Goal: Transaction & Acquisition: Purchase product/service

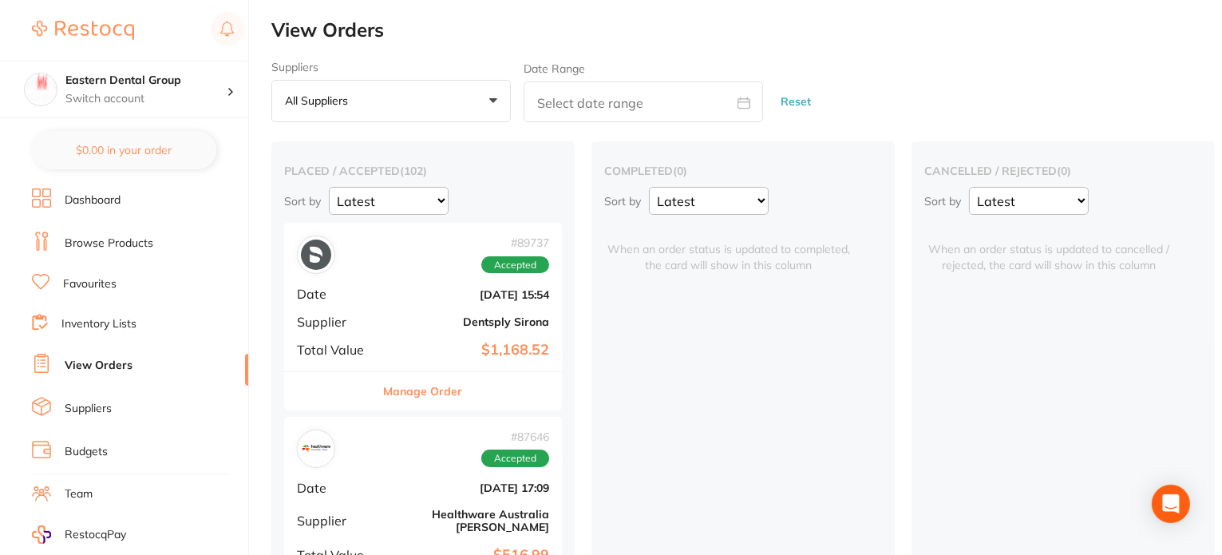
click at [121, 239] on link "Browse Products" at bounding box center [109, 244] width 89 height 16
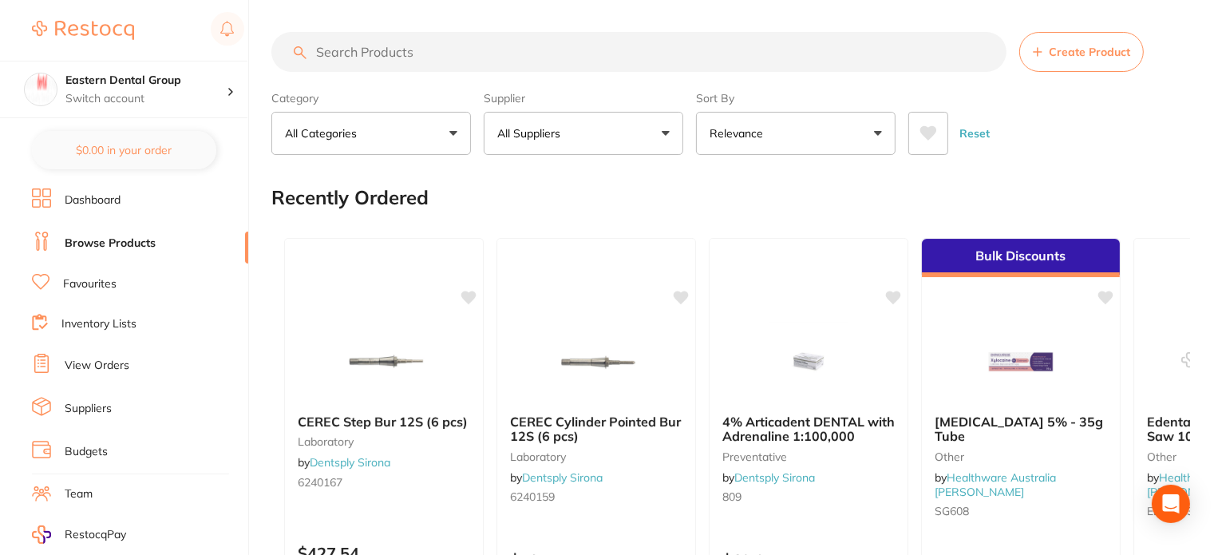
click at [418, 53] on input "search" at bounding box center [638, 52] width 735 height 40
paste input "SF265R"
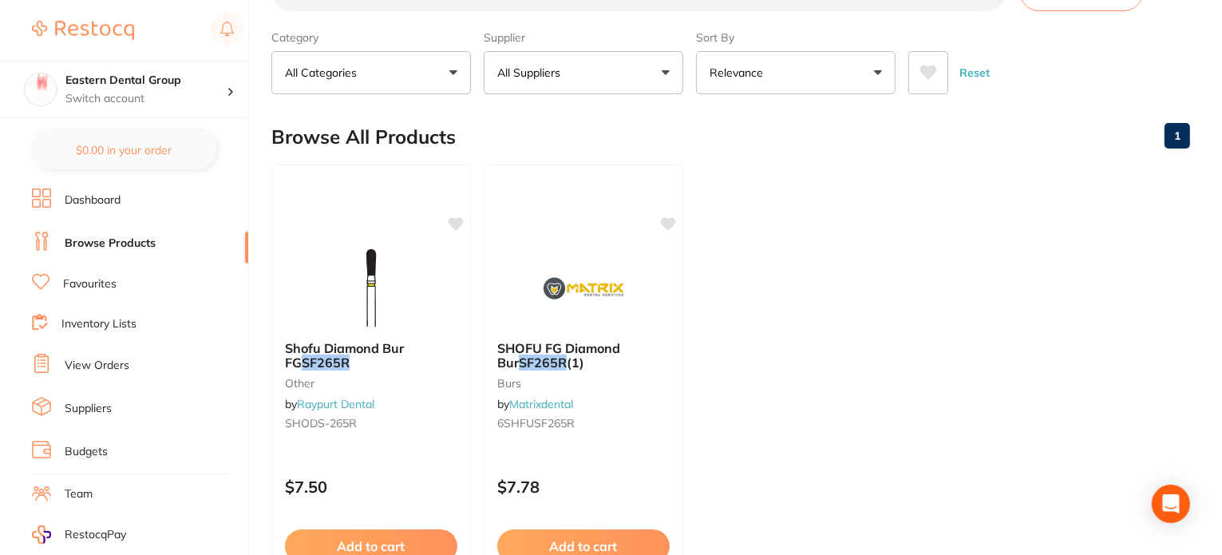
scroll to position [160, 0]
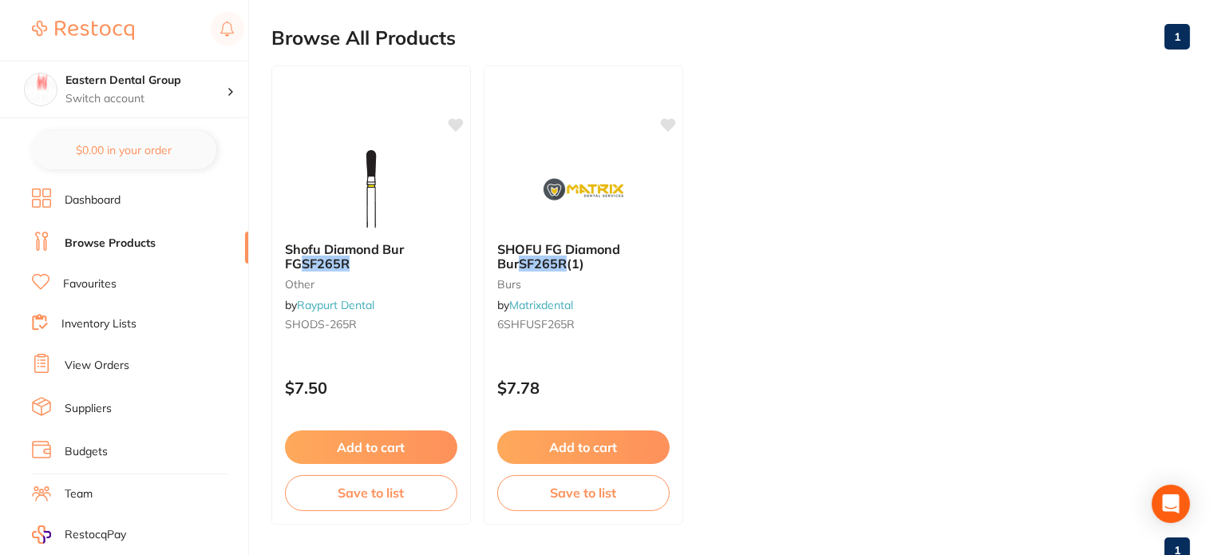
type input "SF265R"
drag, startPoint x: 591, startPoint y: 443, endPoint x: 600, endPoint y: 443, distance: 8.8
click at [592, 443] on button "Add to cart" at bounding box center [583, 447] width 172 height 34
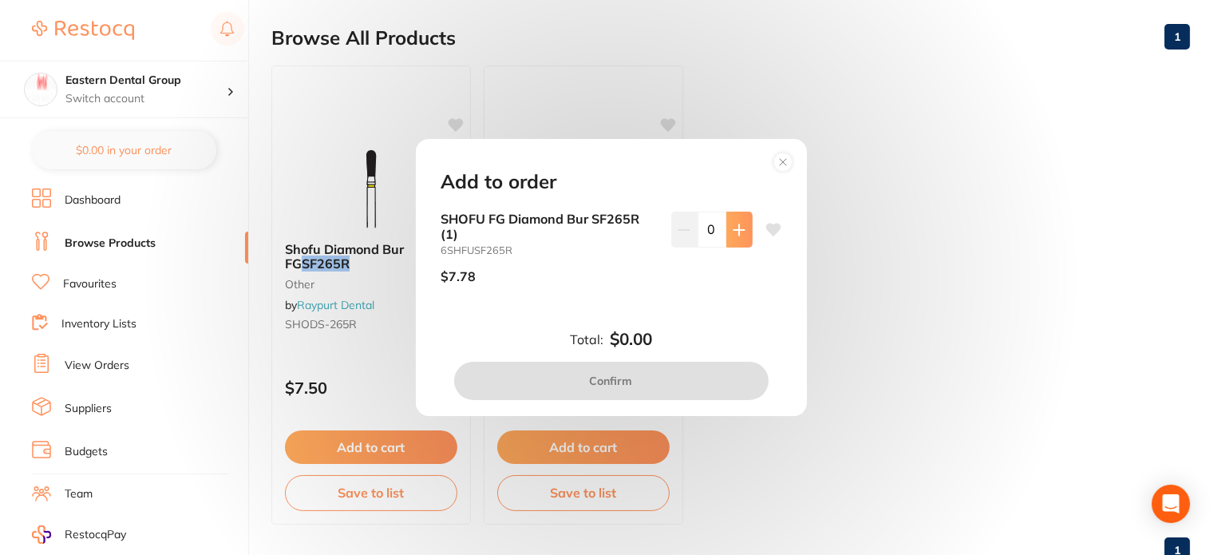
click at [735, 239] on button at bounding box center [739, 229] width 26 height 35
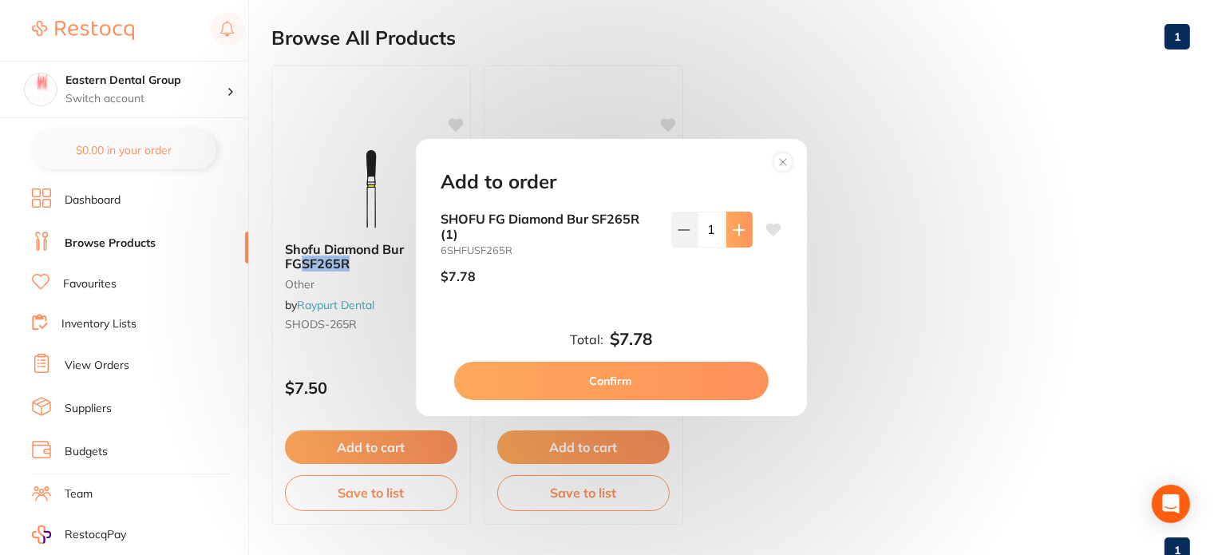
click at [735, 239] on button at bounding box center [739, 229] width 26 height 35
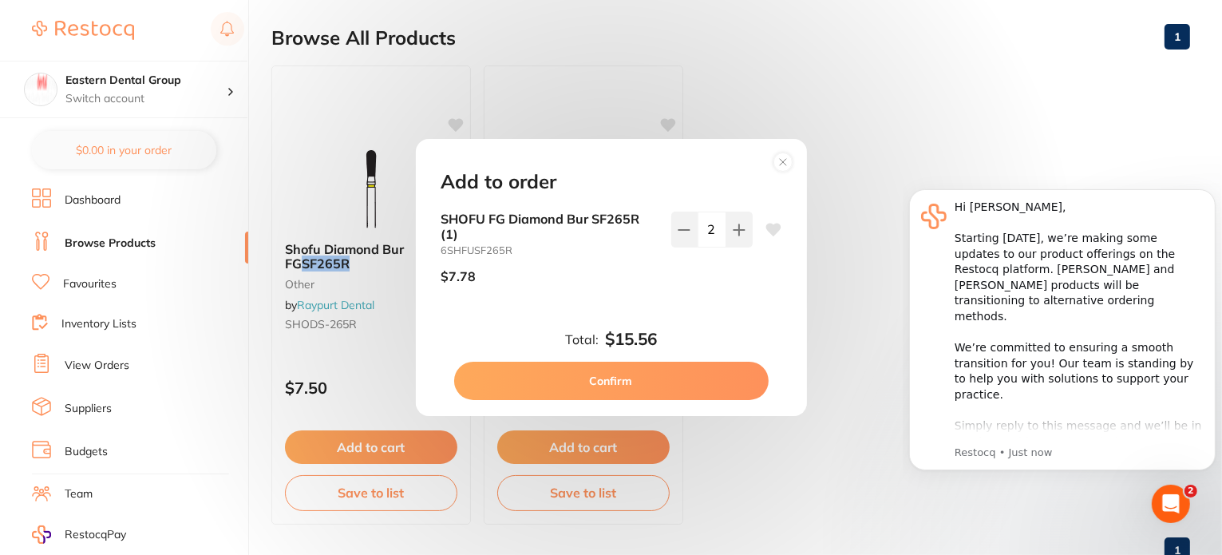
scroll to position [0, 0]
click at [726, 232] on button at bounding box center [739, 229] width 26 height 35
click at [726, 230] on button at bounding box center [739, 229] width 26 height 35
click at [733, 234] on icon at bounding box center [739, 230] width 13 height 13
click at [733, 228] on icon at bounding box center [739, 230] width 13 height 13
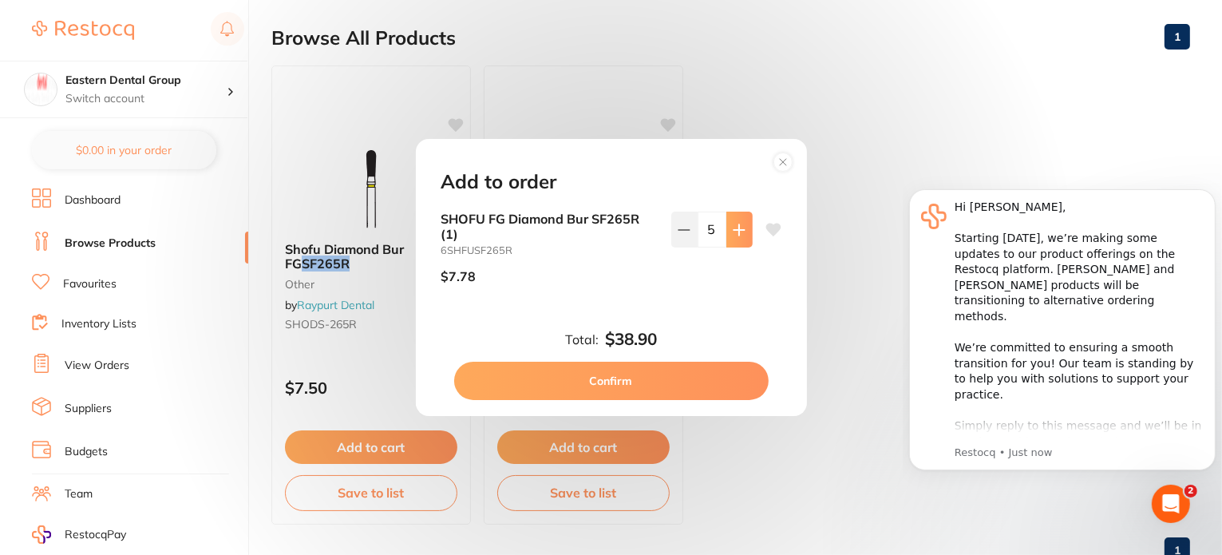
type input "6"
click at [620, 382] on button "Confirm" at bounding box center [611, 381] width 315 height 38
checkbox input "false"
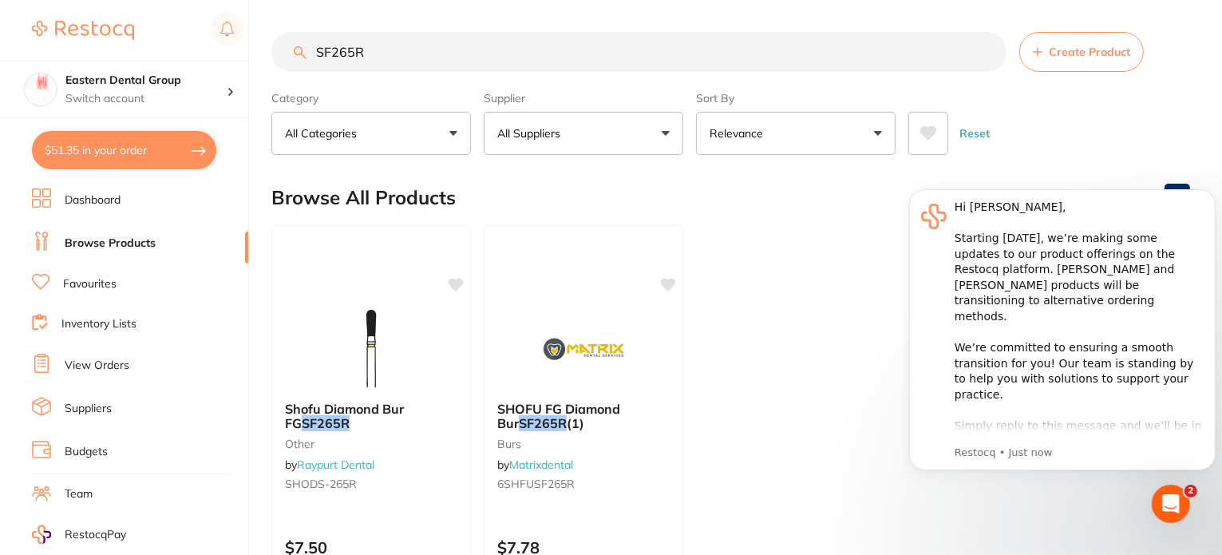
click at [792, 306] on ul "Shofu Diamond Bur FG SF265R other by Raypurt Dental SHODS-265R $7.50 Add to car…" at bounding box center [730, 454] width 919 height 459
drag, startPoint x: 403, startPoint y: 60, endPoint x: 240, endPoint y: 50, distance: 163.1
click at [236, 56] on div "$51.35 Eastern Dental Group Switch account Eastern Dental Group $51.35 in your …" at bounding box center [611, 277] width 1222 height 555
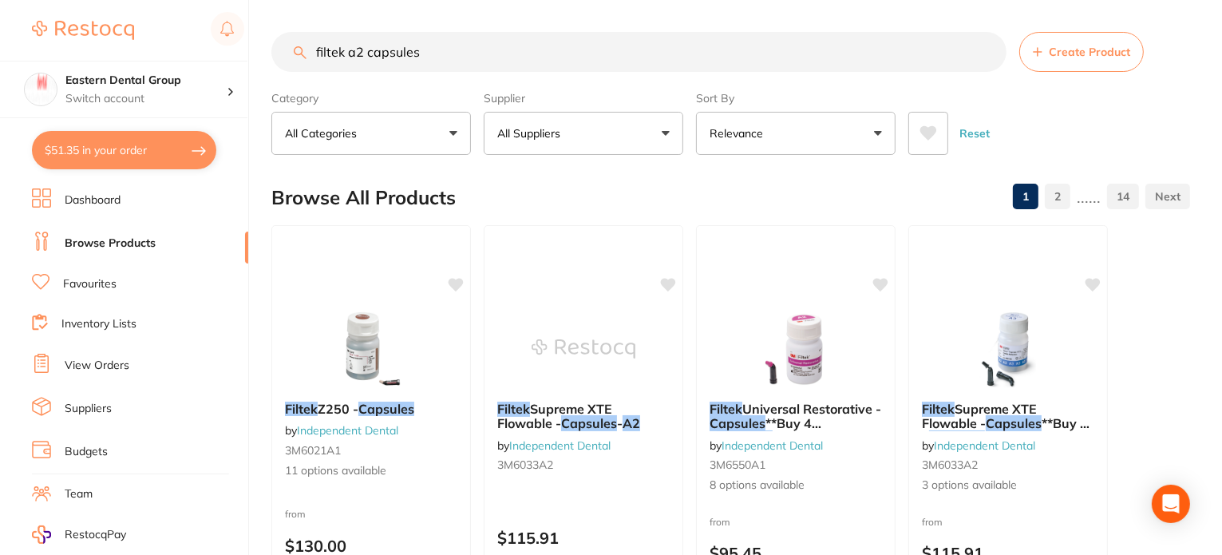
click at [627, 137] on button "All Suppliers" at bounding box center [584, 133] width 200 height 43
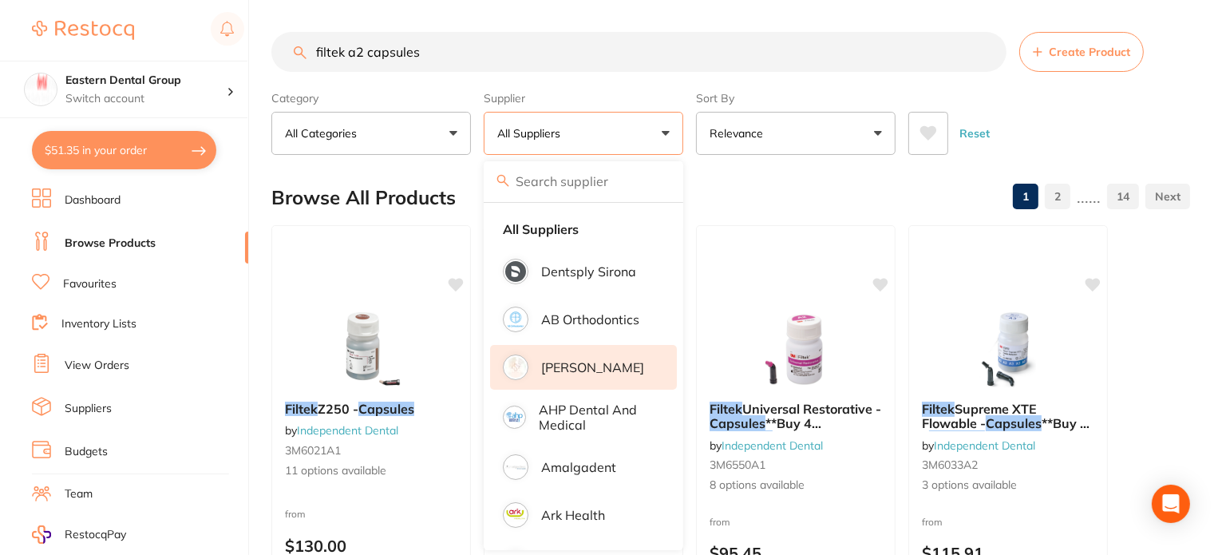
click at [585, 365] on p "[PERSON_NAME]" at bounding box center [592, 367] width 103 height 14
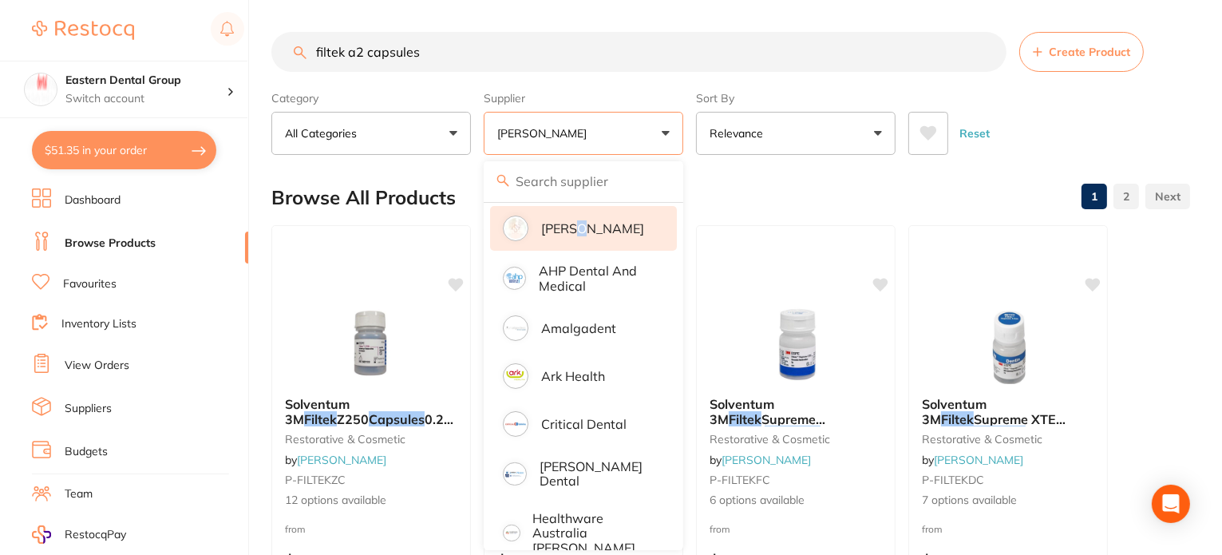
scroll to position [399, 0]
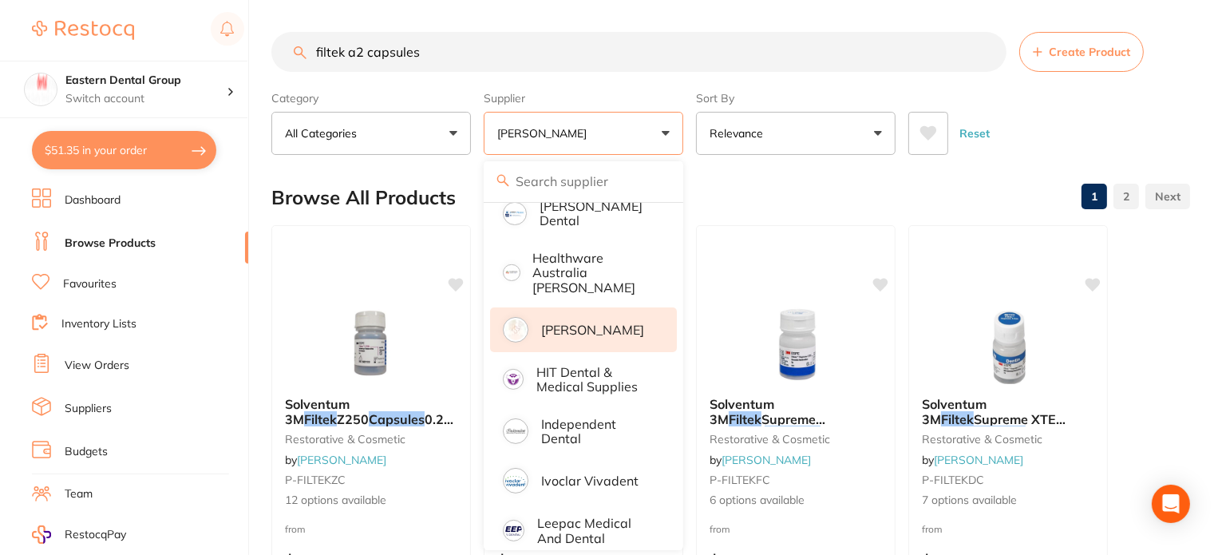
click at [593, 323] on p "[PERSON_NAME]" at bounding box center [592, 330] width 103 height 14
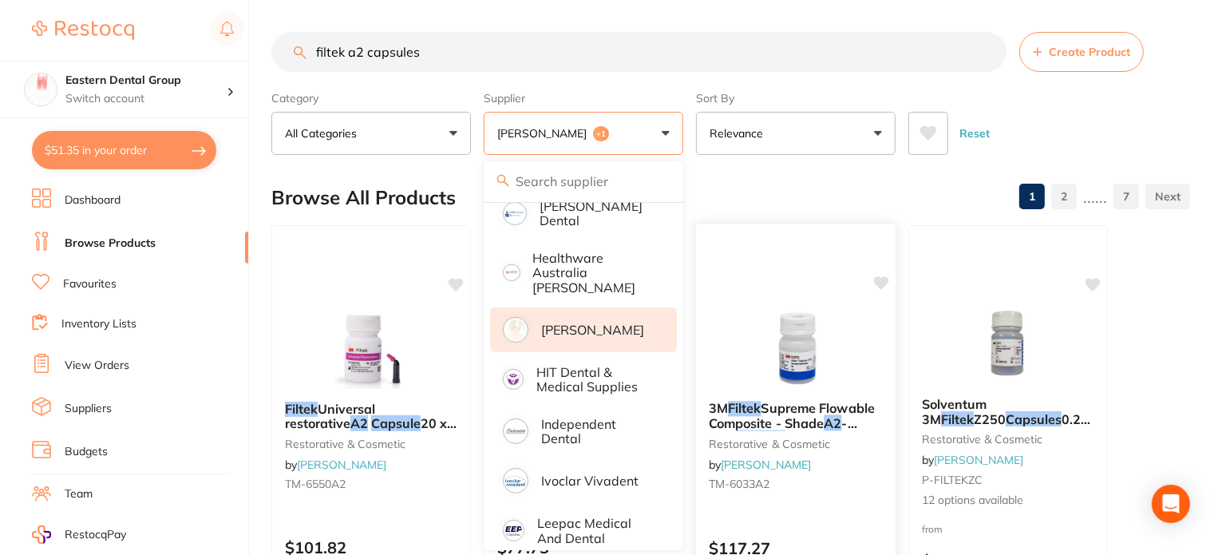
drag, startPoint x: 735, startPoint y: 165, endPoint x: 817, endPoint y: 518, distance: 362.3
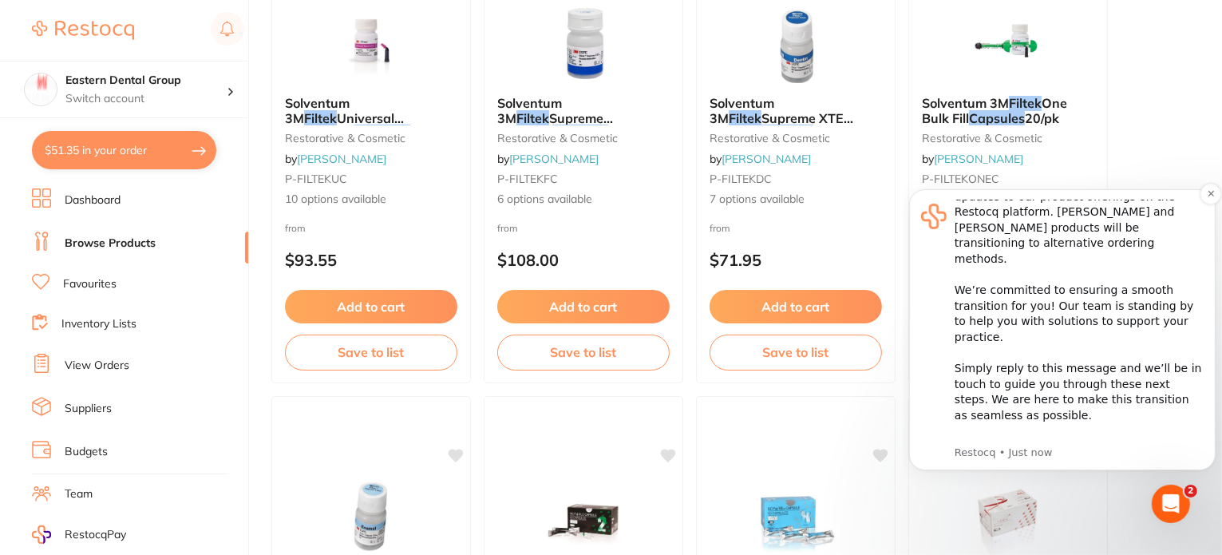
scroll to position [1038, 0]
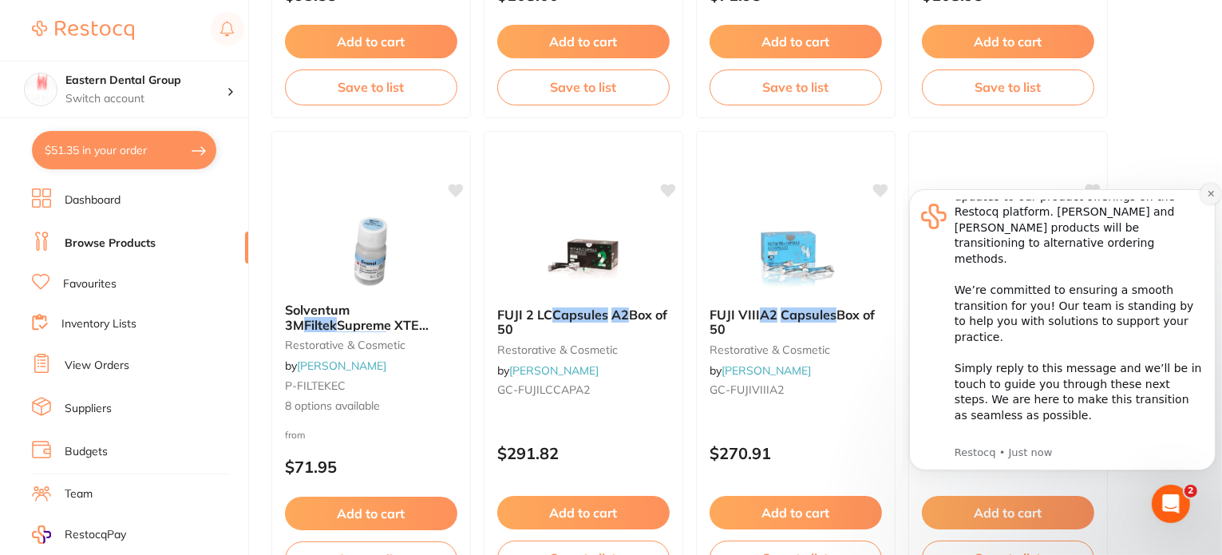
click at [1211, 196] on icon "Dismiss notification" at bounding box center [1210, 192] width 9 height 9
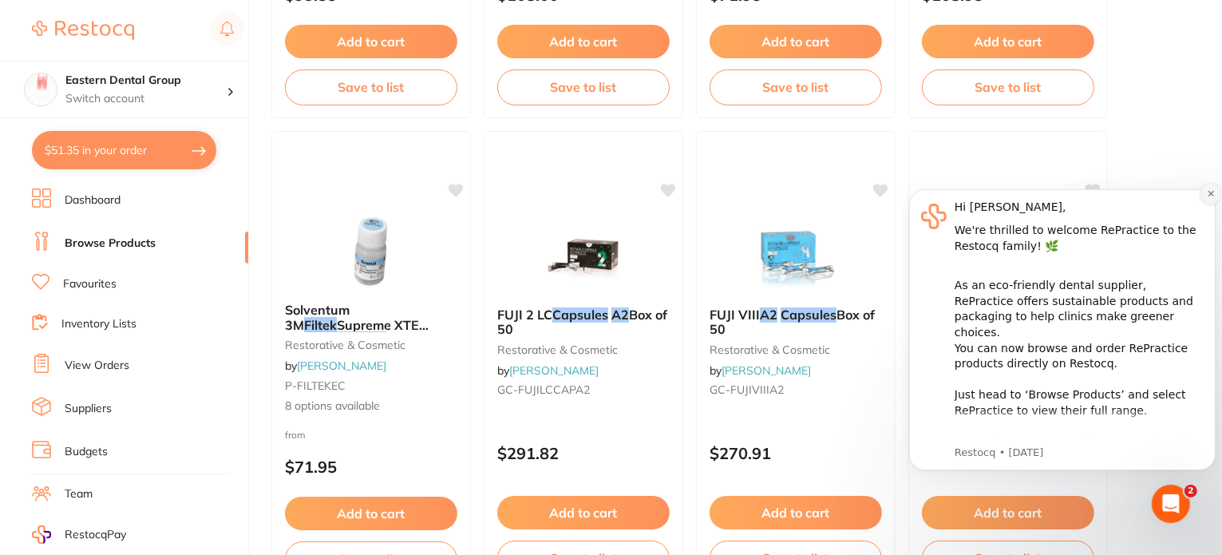
click at [1210, 189] on icon "Dismiss notification" at bounding box center [1210, 192] width 9 height 9
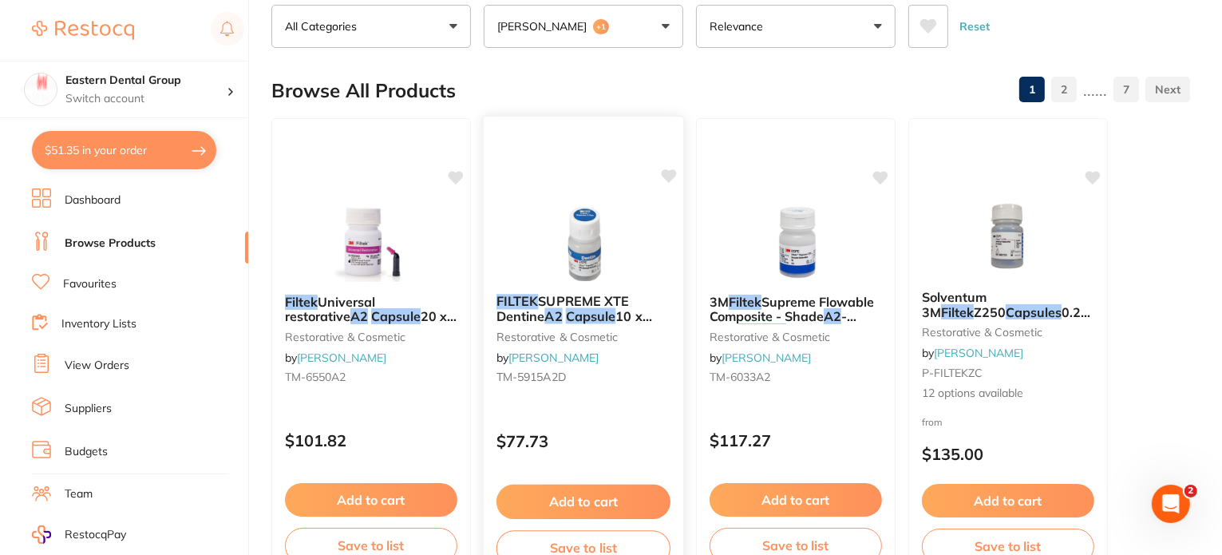
scroll to position [0, 0]
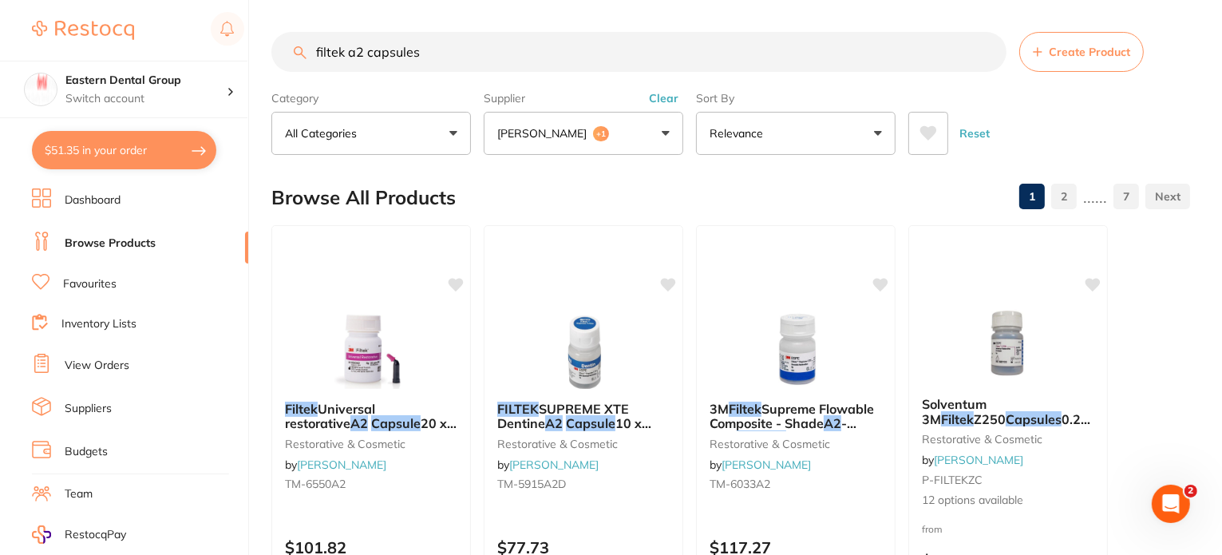
click at [568, 54] on input "filtek a2 capsules" at bounding box center [638, 52] width 735 height 40
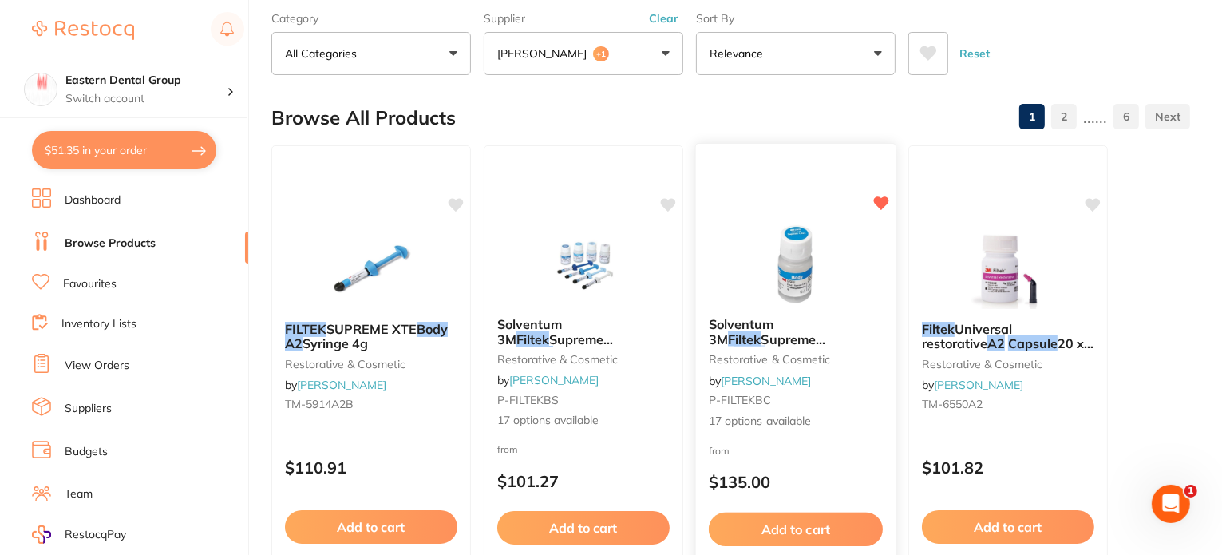
click at [798, 270] on img at bounding box center [795, 264] width 105 height 81
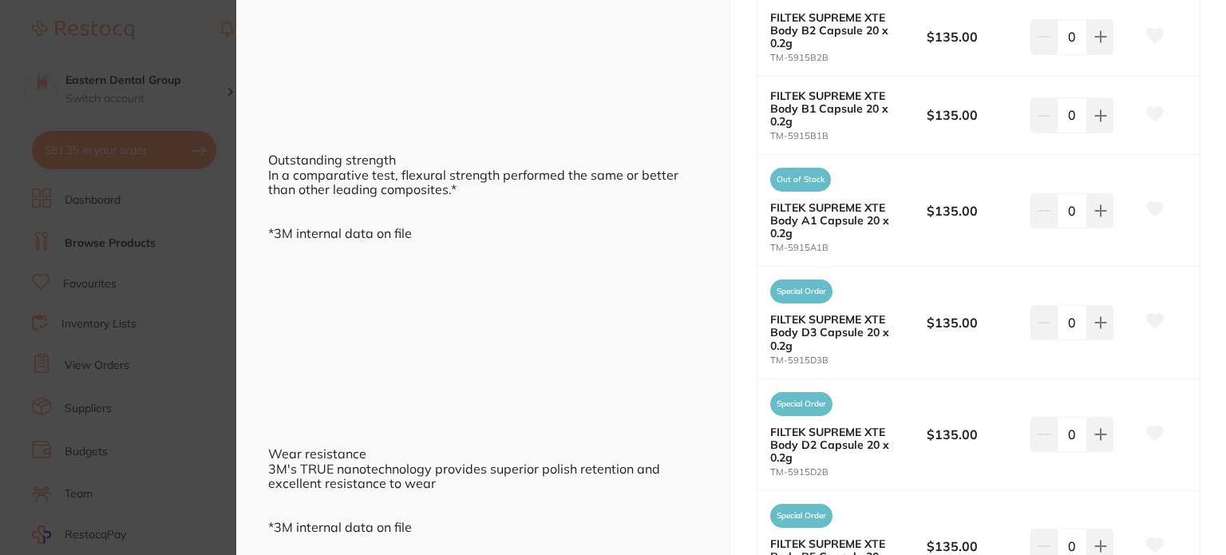
scroll to position [639, 0]
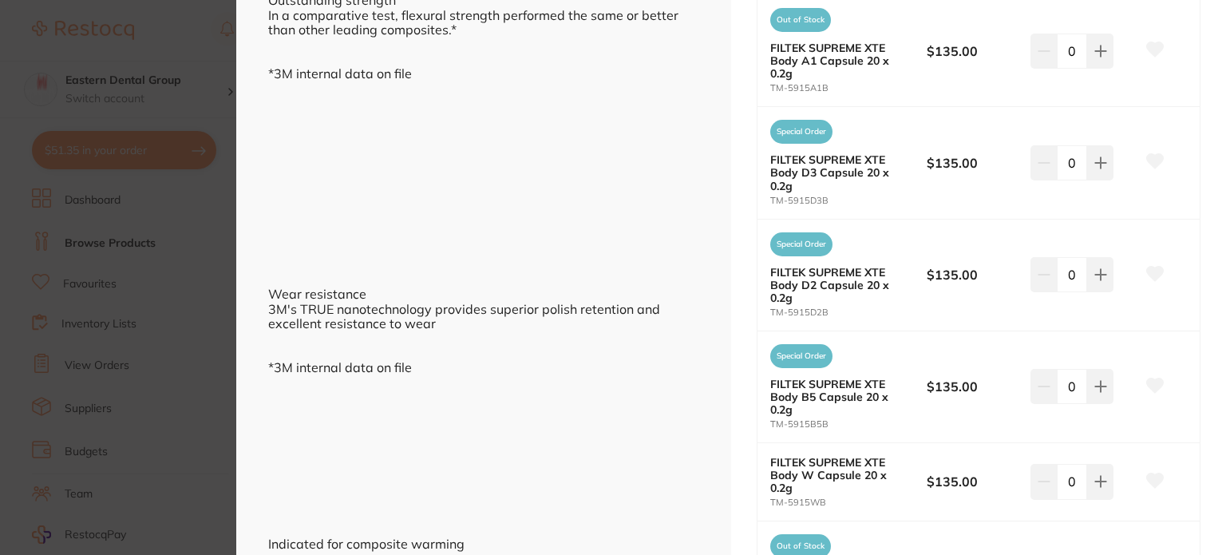
scroll to position [1664, 0]
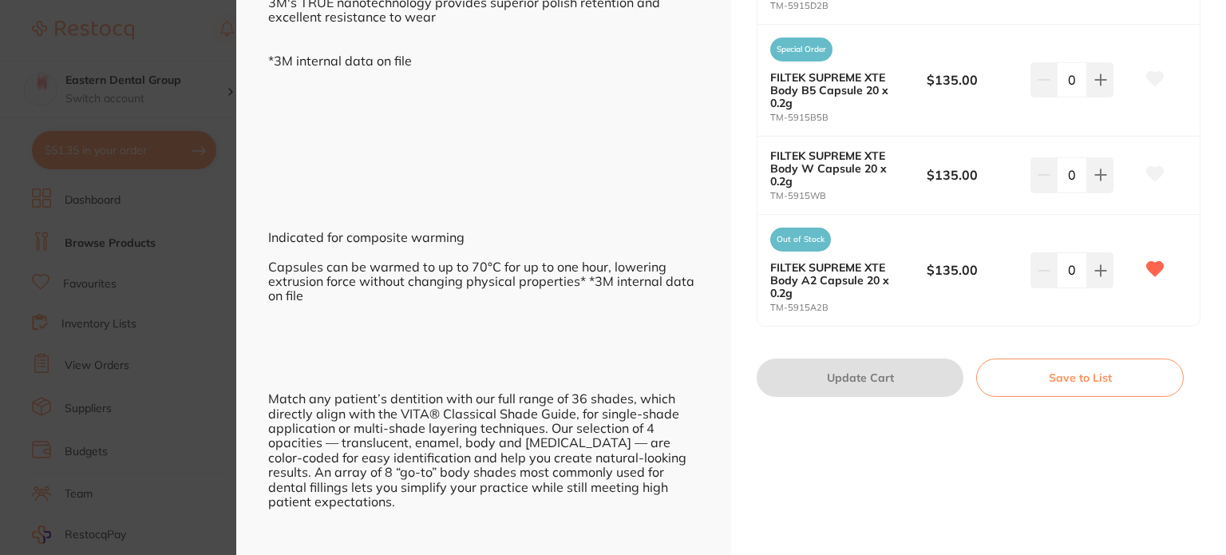
click at [176, 247] on section "Solventum 3M Filtek Supreme XTE BodyCapsules 0.2g x 20 restorative & cosmetic b…" at bounding box center [613, 277] width 1226 height 555
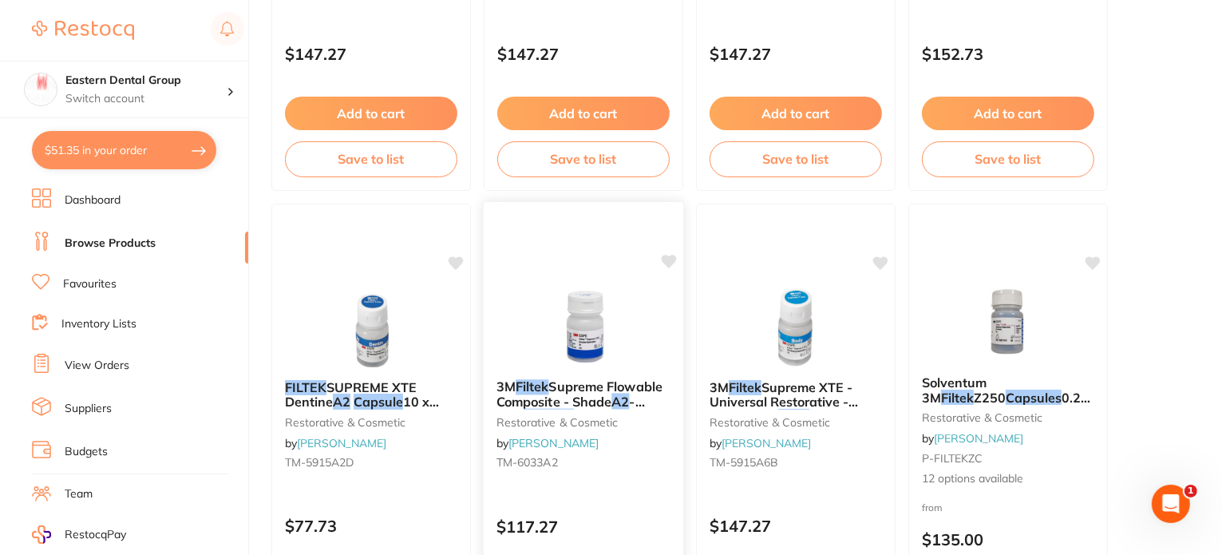
scroll to position [1517, 0]
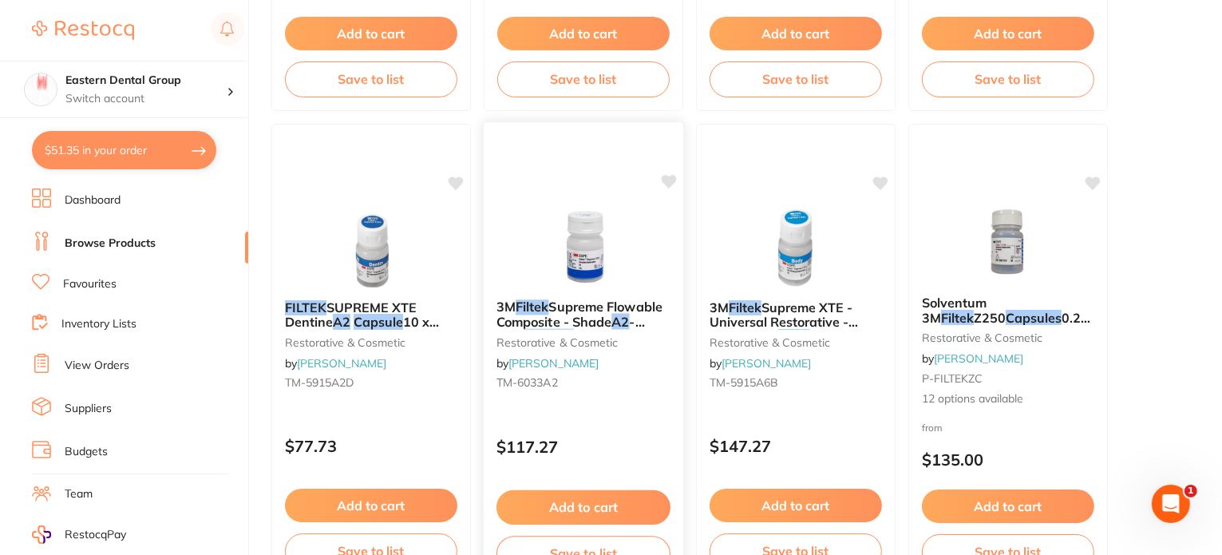
click at [588, 315] on span "Supreme Flowable Composite - Shade" at bounding box center [580, 314] width 166 height 31
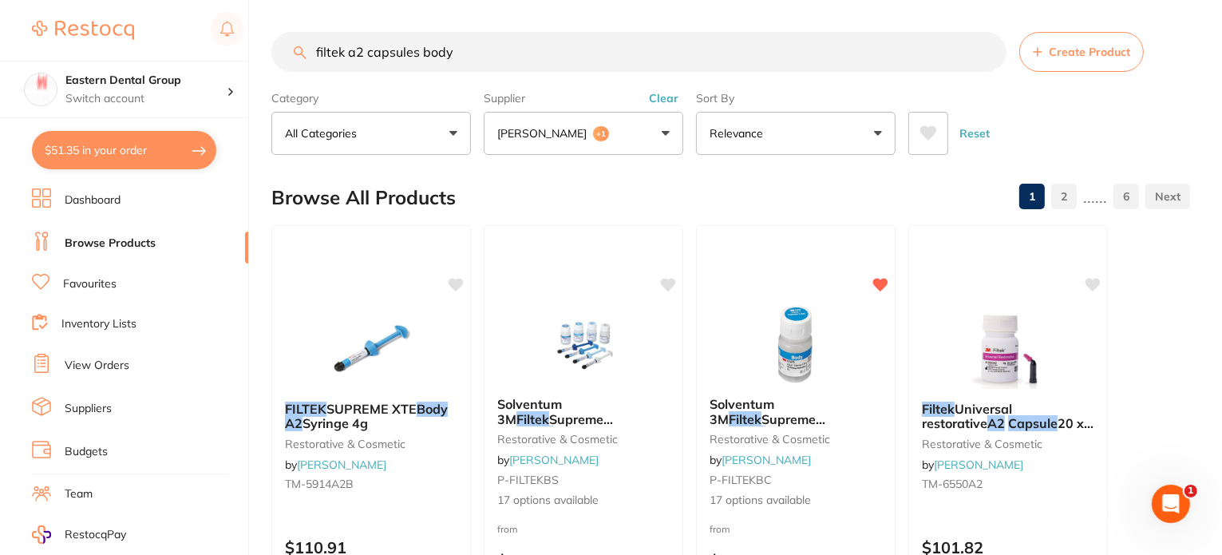
click at [485, 43] on input "filtek a2 capsules body" at bounding box center [638, 52] width 735 height 40
click at [661, 136] on button "[PERSON_NAME] +1" at bounding box center [584, 133] width 200 height 43
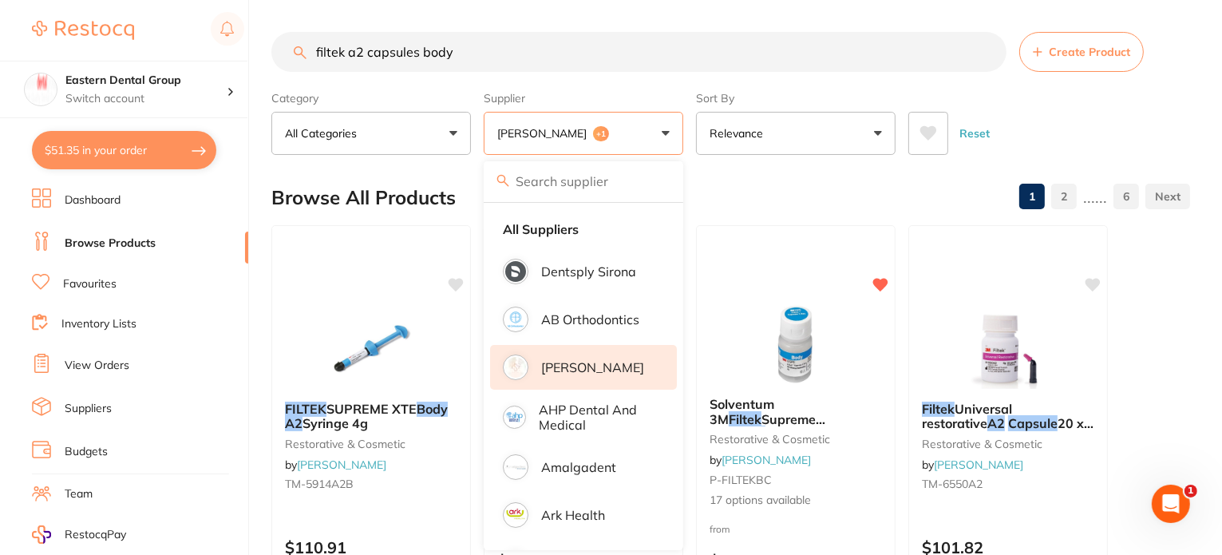
click at [568, 363] on p "[PERSON_NAME]" at bounding box center [592, 367] width 103 height 14
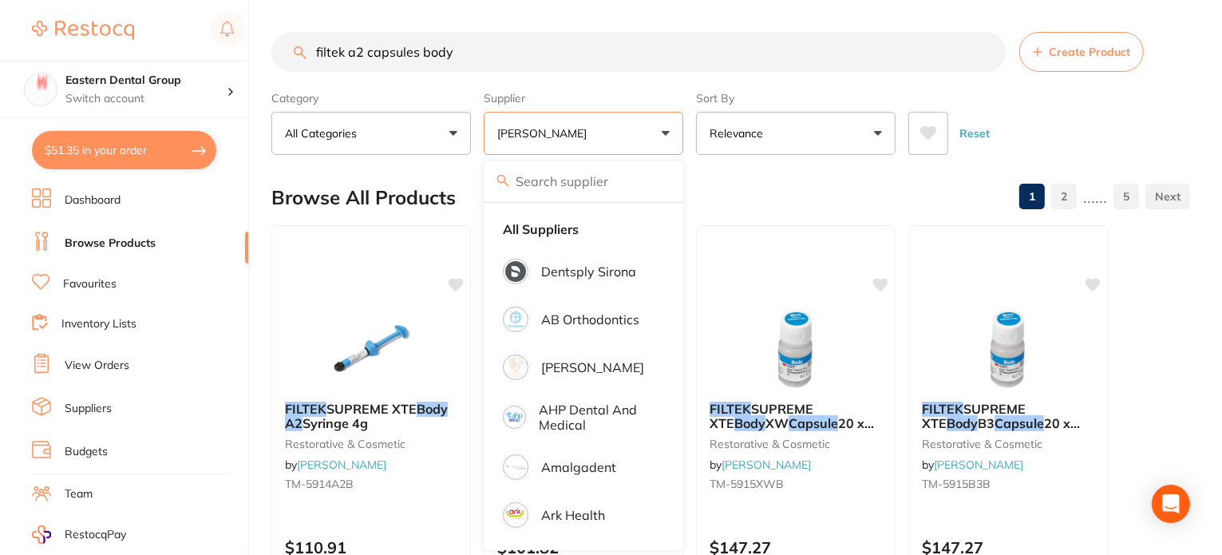
click at [541, 81] on section "filtek a2 capsules body Create Product Category All Categories All Categories C…" at bounding box center [730, 93] width 919 height 123
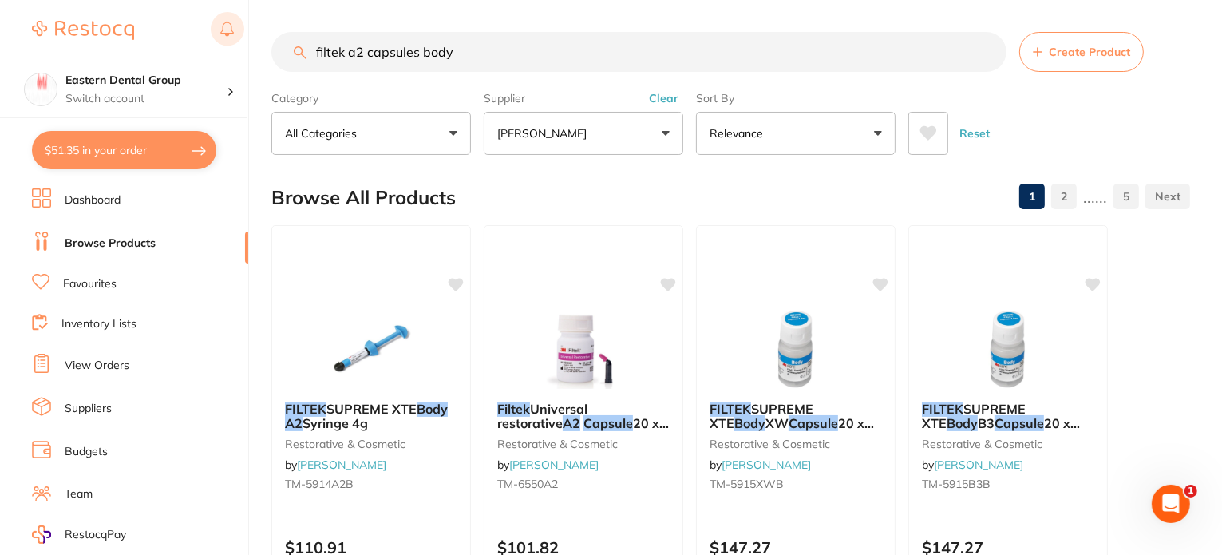
drag, startPoint x: 509, startPoint y: 49, endPoint x: 241, endPoint y: 39, distance: 267.6
click at [241, 39] on div "$51.35 Eastern Dental Group Switch account Eastern Dental Group $51.35 in your …" at bounding box center [611, 277] width 1222 height 555
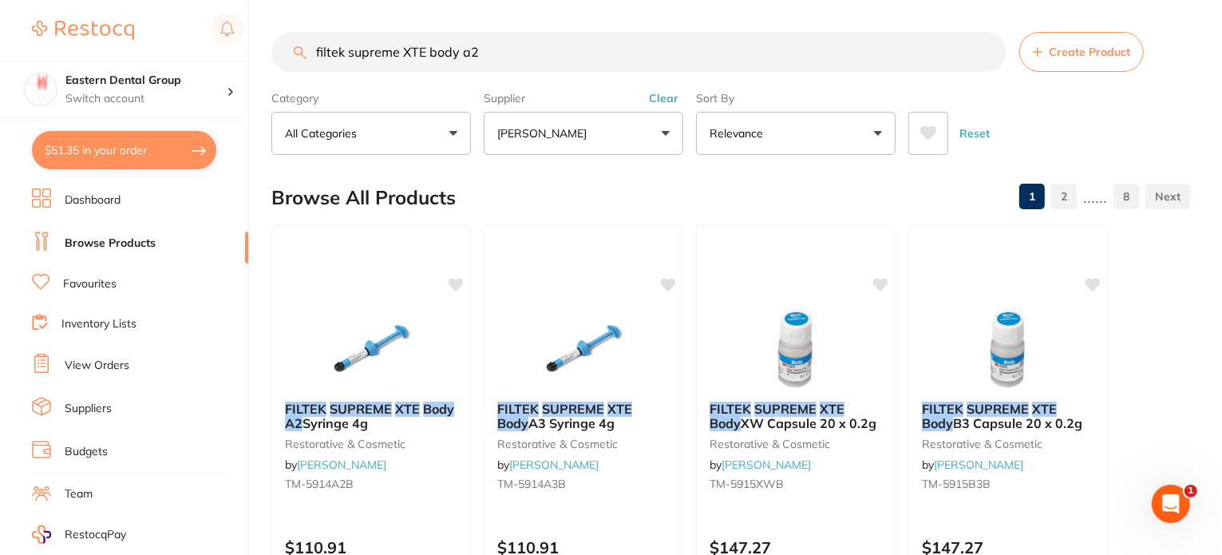
drag, startPoint x: 562, startPoint y: 59, endPoint x: 81, endPoint y: 26, distance: 482.5
click at [72, 32] on div "$51.35 Eastern Dental Group Switch account Eastern Dental Group $51.35 in your …" at bounding box center [611, 277] width 1222 height 555
paste input "TM-5915A2B"
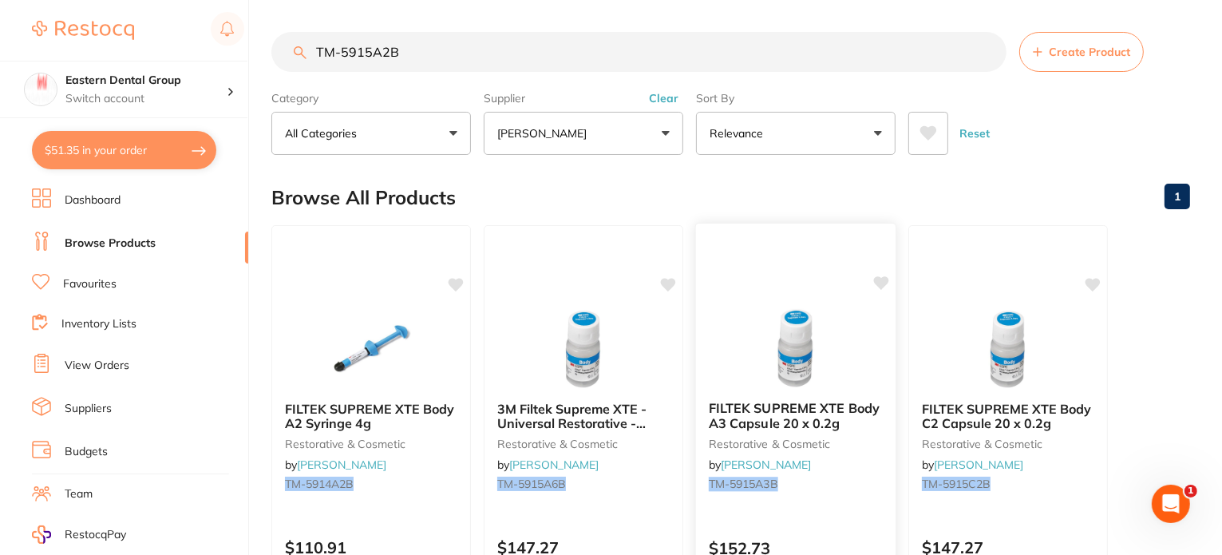
type input "TM-5915A2B"
click at [545, 133] on p "[PERSON_NAME]" at bounding box center [545, 133] width 96 height 16
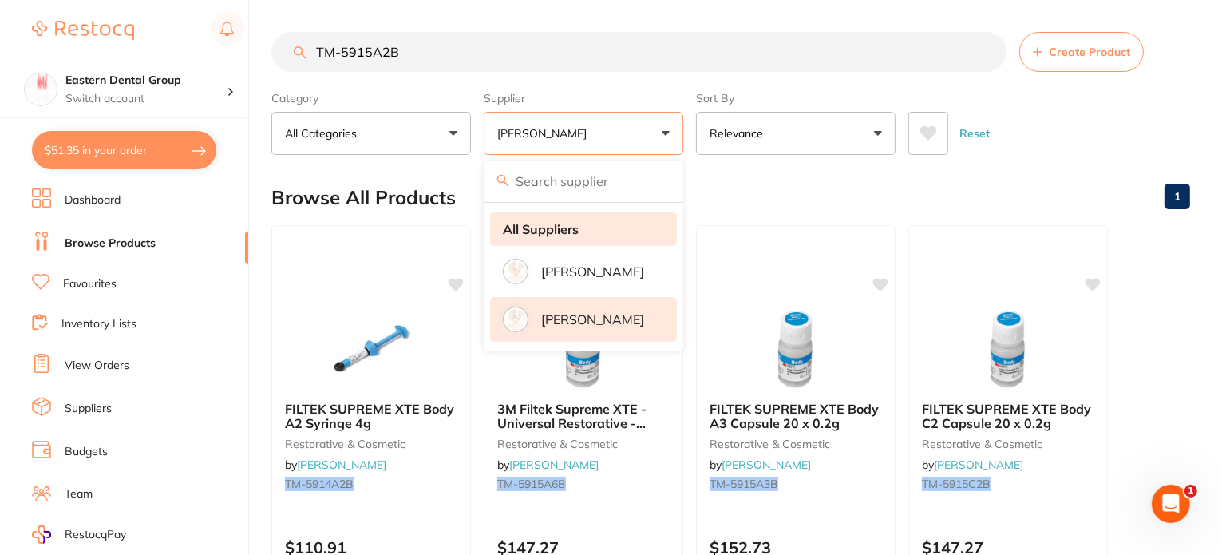
click at [539, 226] on strong "All Suppliers" at bounding box center [541, 229] width 76 height 14
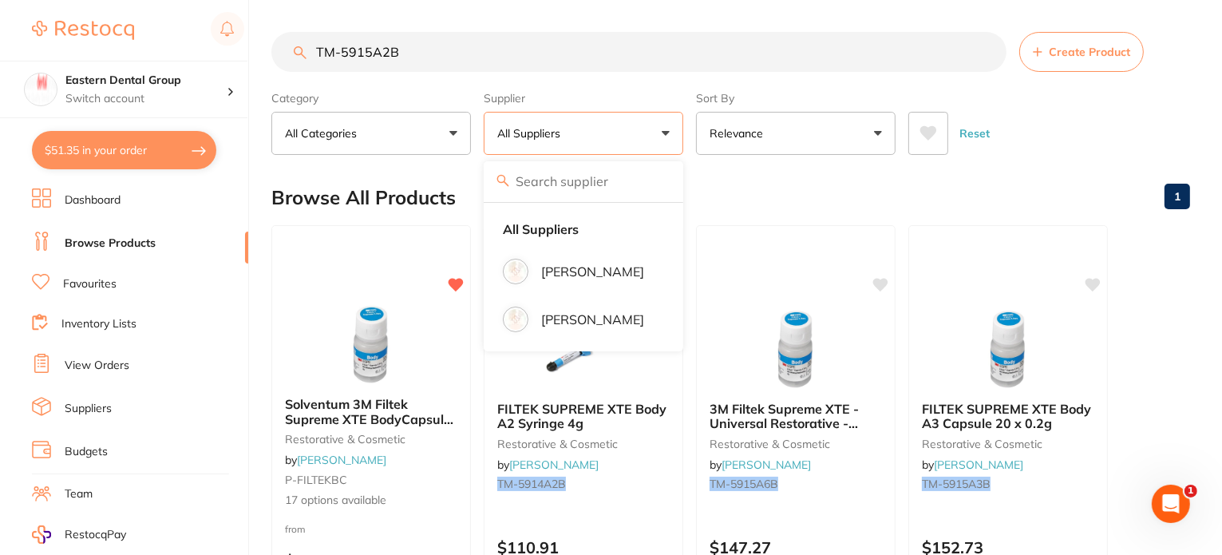
click at [730, 178] on div "Browse All Products 1" at bounding box center [730, 197] width 919 height 53
drag, startPoint x: 365, startPoint y: 407, endPoint x: 457, endPoint y: 407, distance: 92.6
click at [365, 407] on span "Solventum 3M Filtek Supreme XTE BodyCapsules 0.2g x 20" at bounding box center [371, 419] width 172 height 46
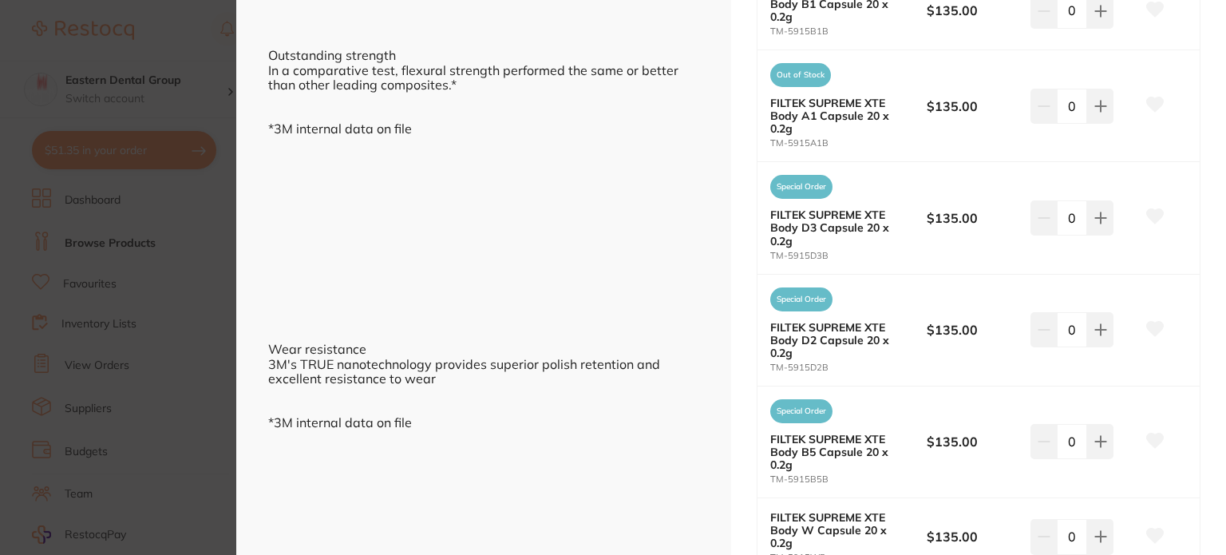
scroll to position [1118, 0]
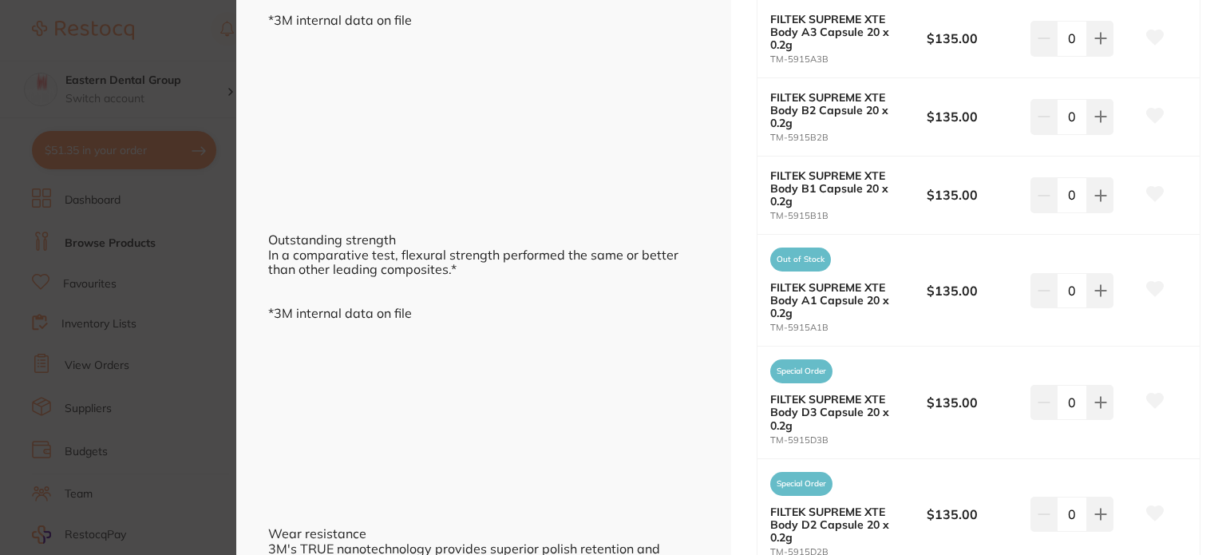
click at [121, 319] on section "Solventum 3M Filtek Supreme XTE BodyCapsules 0.2g x 20 restorative & cosmetic b…" at bounding box center [613, 277] width 1226 height 555
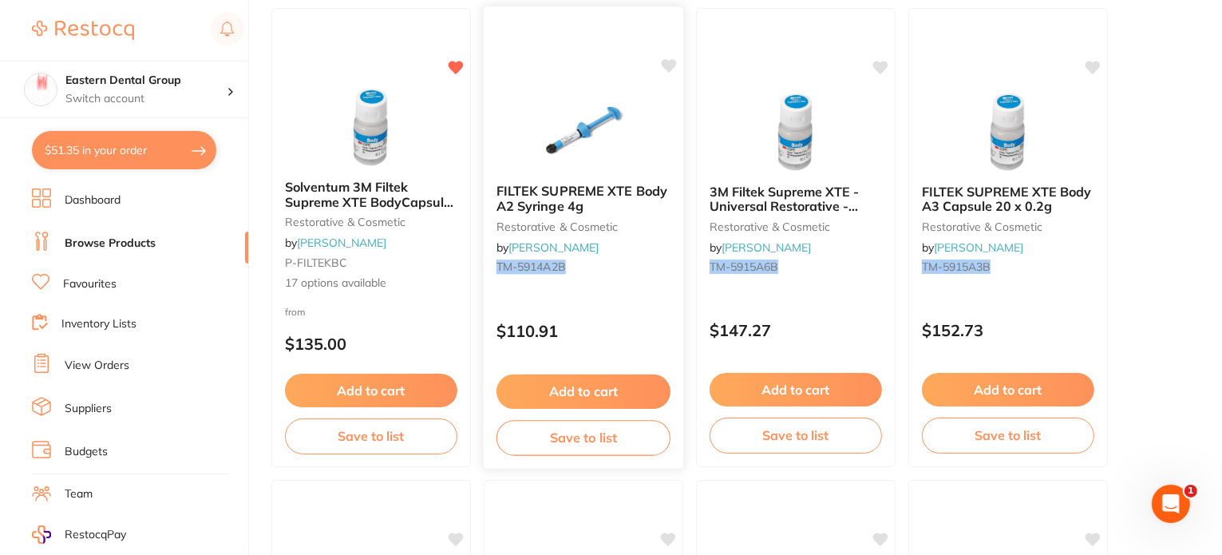
scroll to position [319, 0]
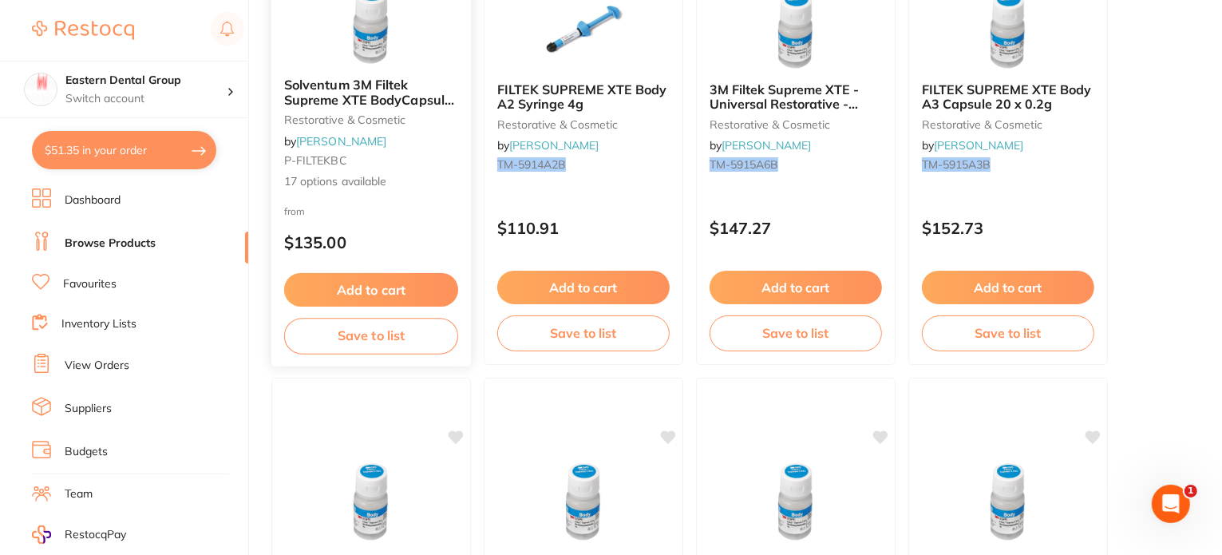
click at [370, 54] on img at bounding box center [371, 24] width 105 height 81
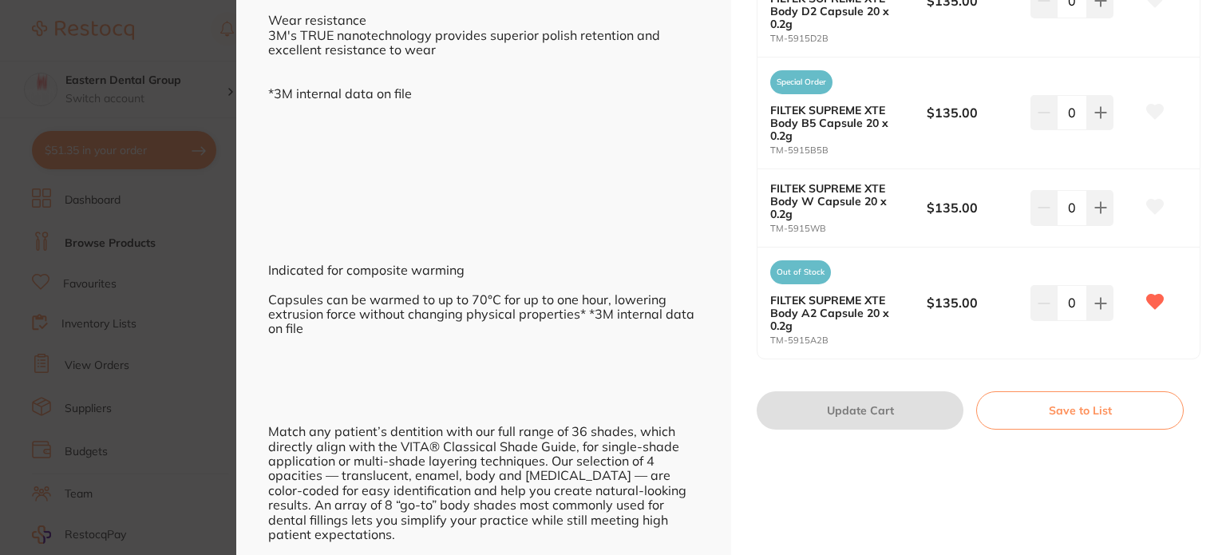
scroll to position [1597, 0]
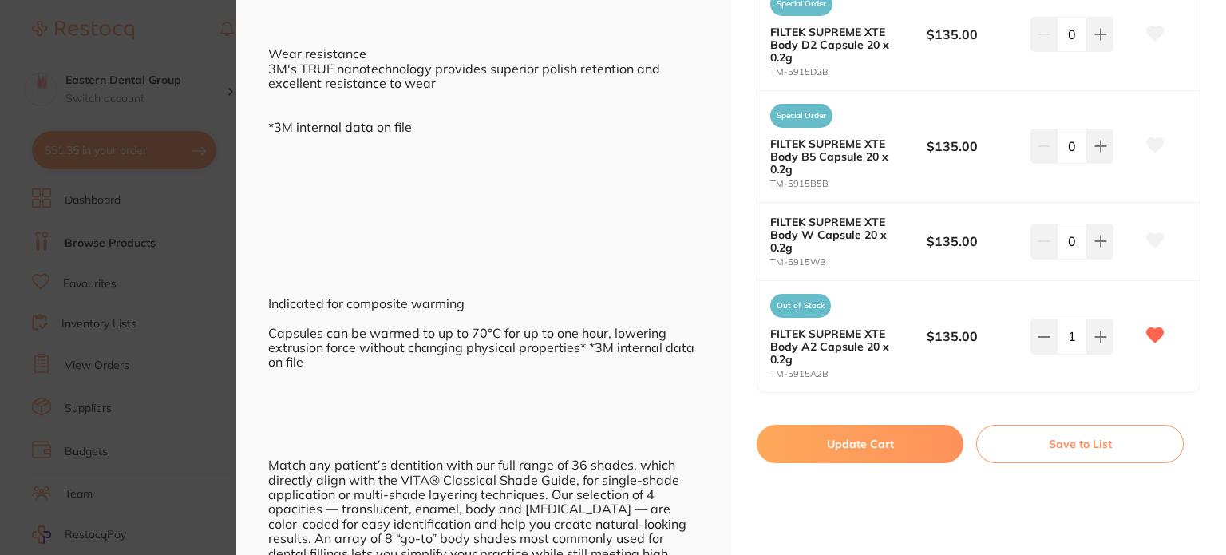
drag, startPoint x: 1102, startPoint y: 336, endPoint x: 1092, endPoint y: 358, distance: 24.3
type input "3"
click at [881, 427] on button "Update Cart" at bounding box center [860, 444] width 207 height 38
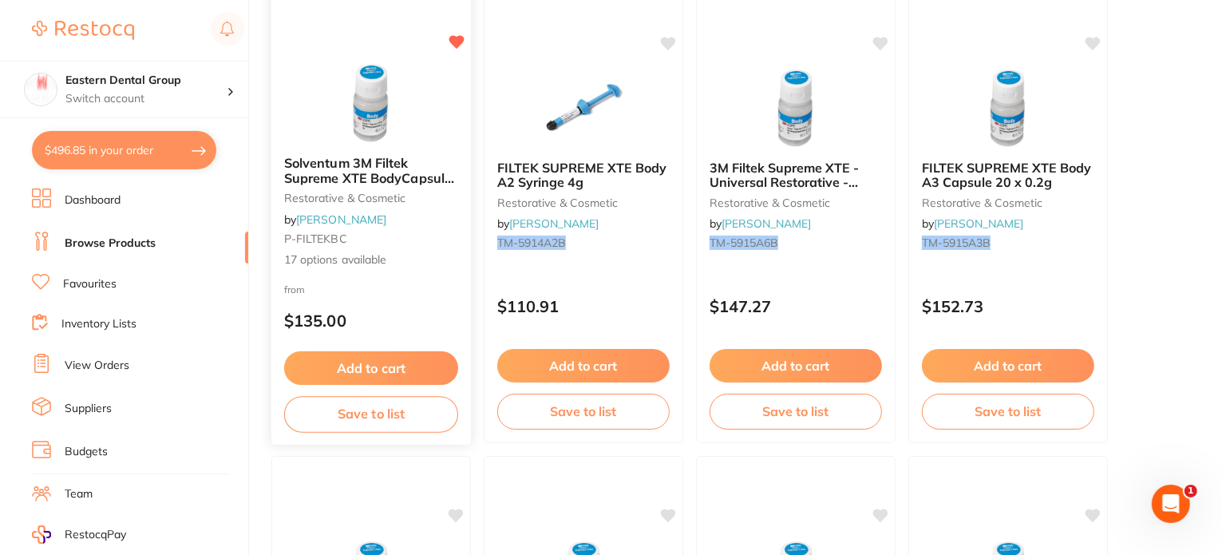
scroll to position [160, 0]
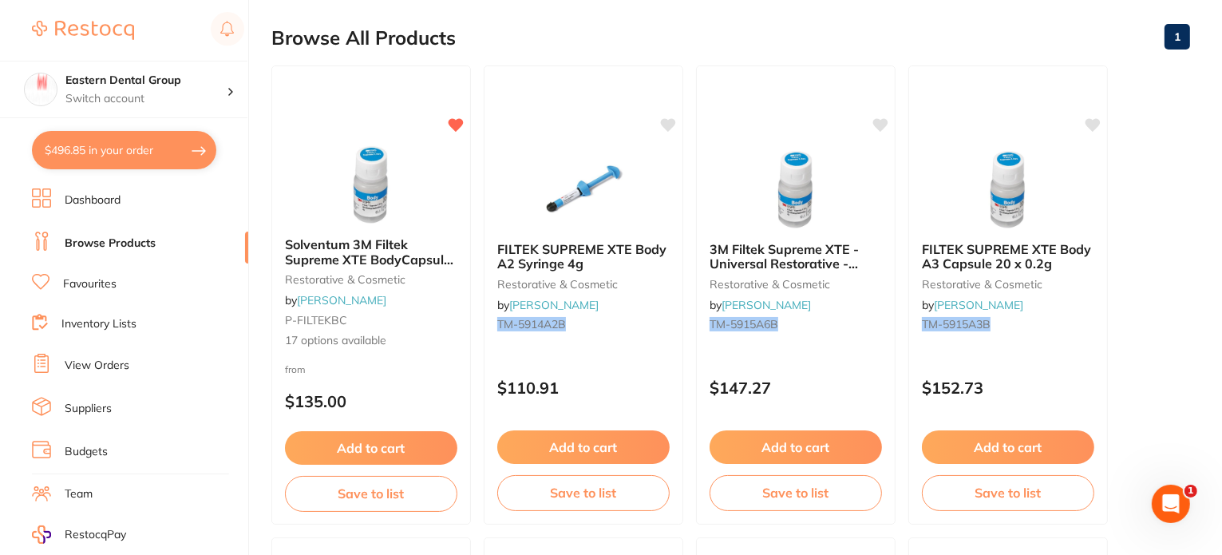
click at [108, 146] on button "$496.85 in your order" at bounding box center [124, 150] width 184 height 38
checkbox input "true"
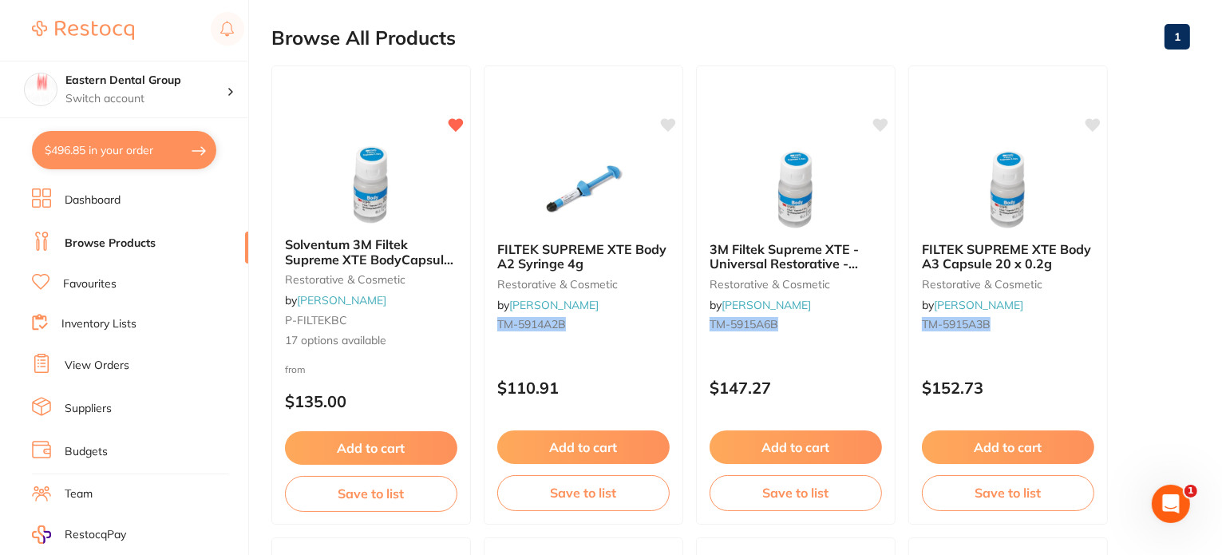
checkbox input "true"
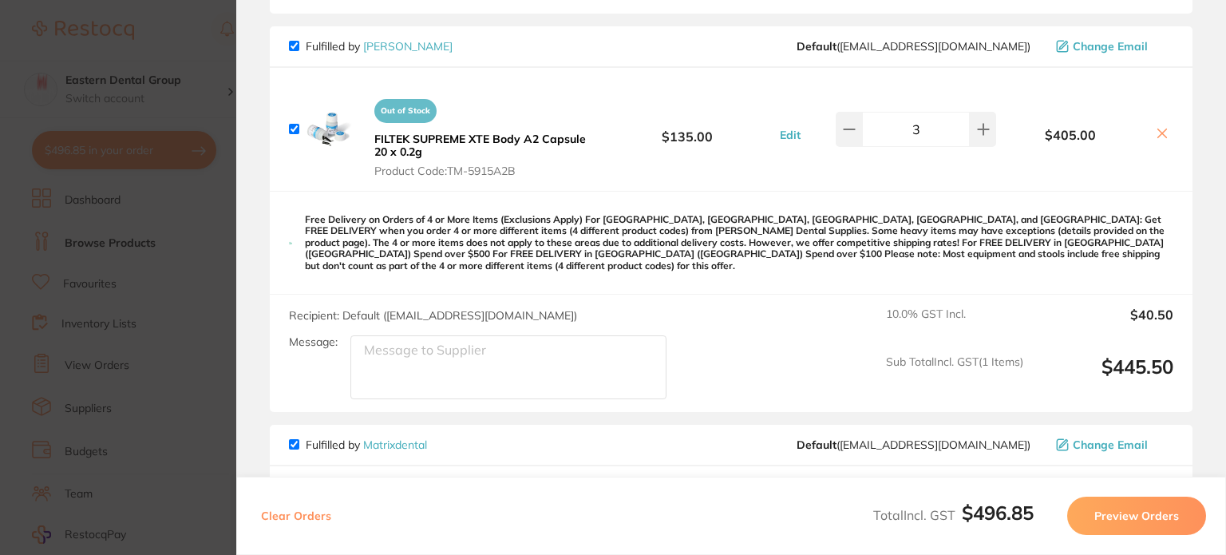
scroll to position [399, 0]
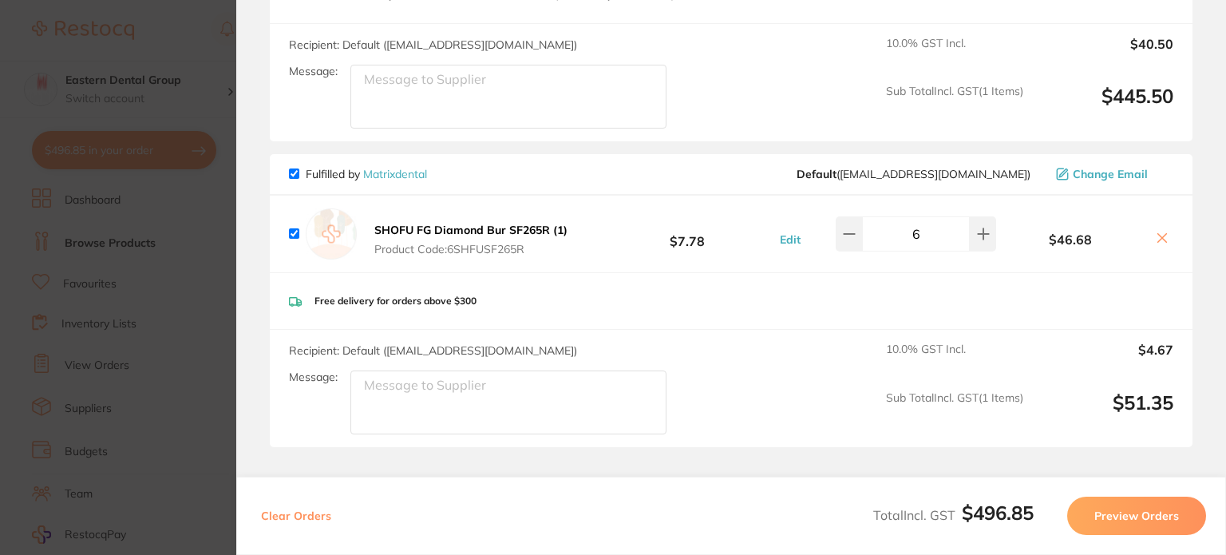
click at [168, 348] on section "Update RRP Set your pre negotiated price for this item. Item Agreed RRP (excl. …" at bounding box center [613, 277] width 1226 height 555
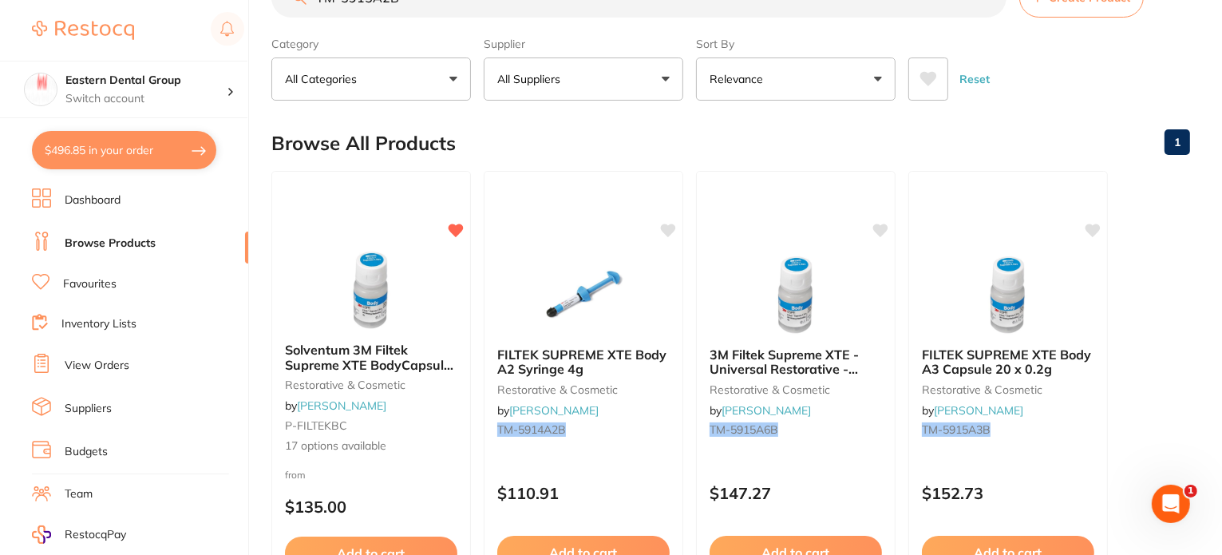
scroll to position [0, 0]
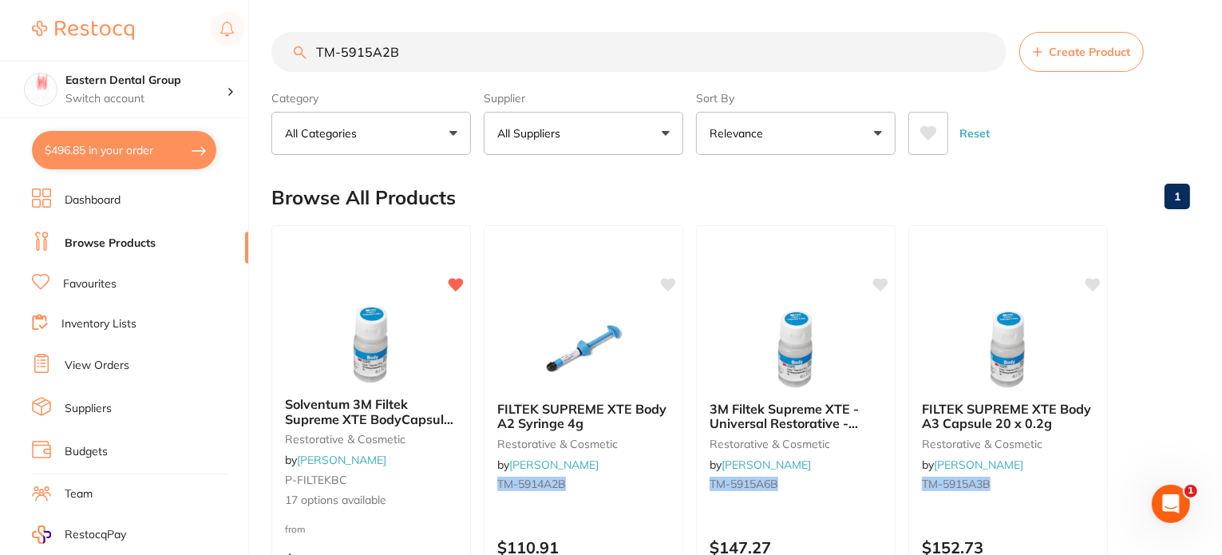
click at [424, 53] on input "TM-5915A2B" at bounding box center [638, 52] width 735 height 40
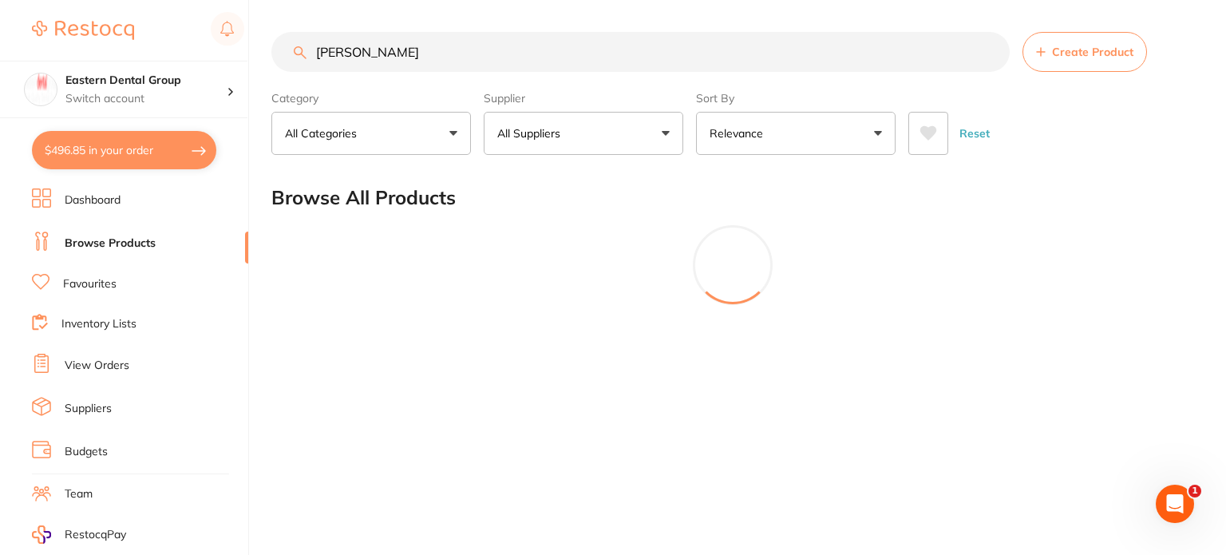
type input "[PERSON_NAME]"
click at [573, 137] on button "All Suppliers" at bounding box center [584, 133] width 200 height 43
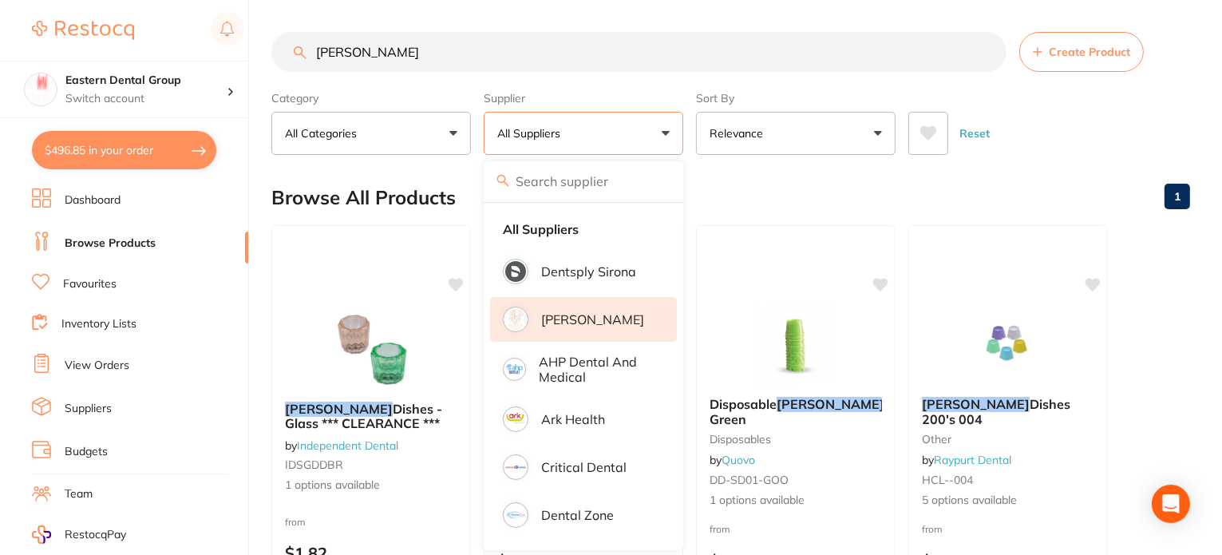
click at [601, 323] on p "[PERSON_NAME]" at bounding box center [592, 319] width 103 height 14
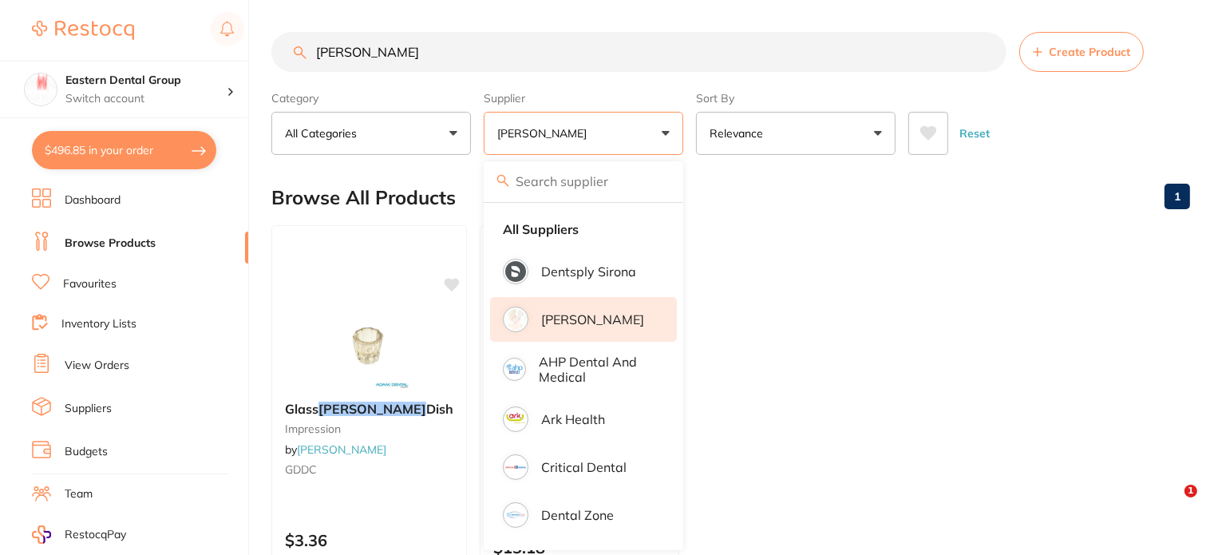
click at [407, 83] on section "[PERSON_NAME] Create Product Category All Categories All Categories impression …" at bounding box center [730, 93] width 919 height 123
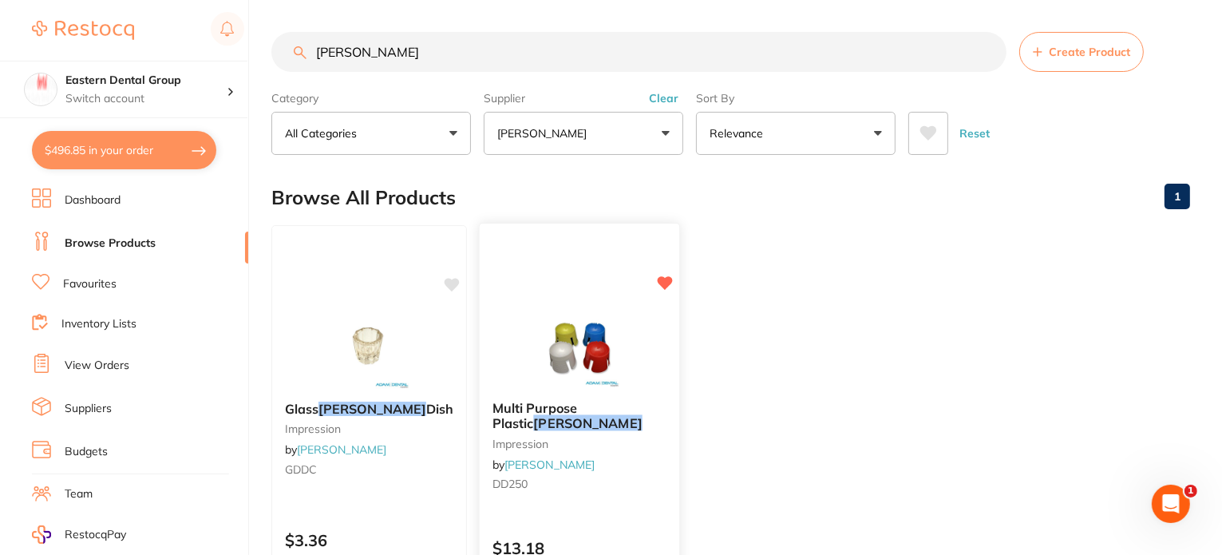
click at [533, 357] on img at bounding box center [579, 347] width 105 height 81
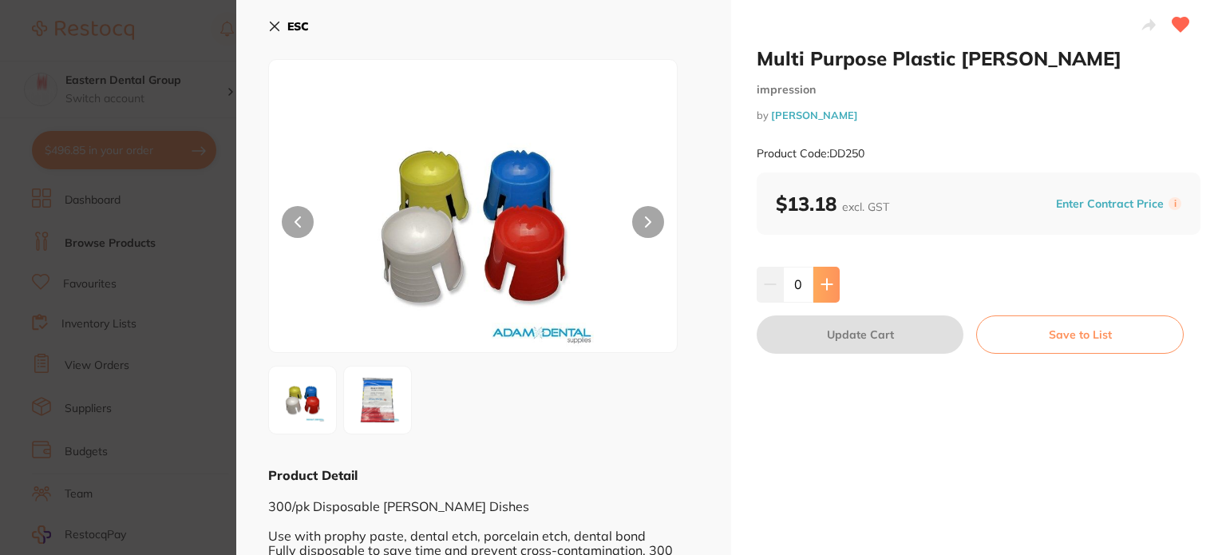
click at [824, 287] on icon at bounding box center [826, 284] width 10 height 10
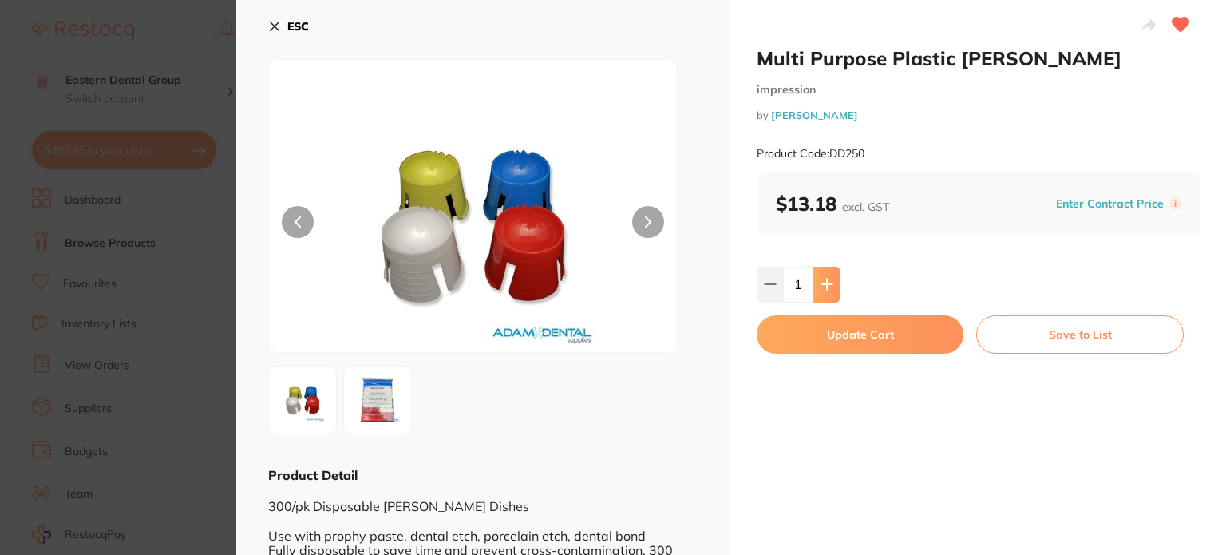
click at [824, 287] on icon at bounding box center [826, 284] width 10 height 10
type input "3"
click at [861, 338] on button "Update Cart" at bounding box center [860, 334] width 207 height 38
checkbox input "false"
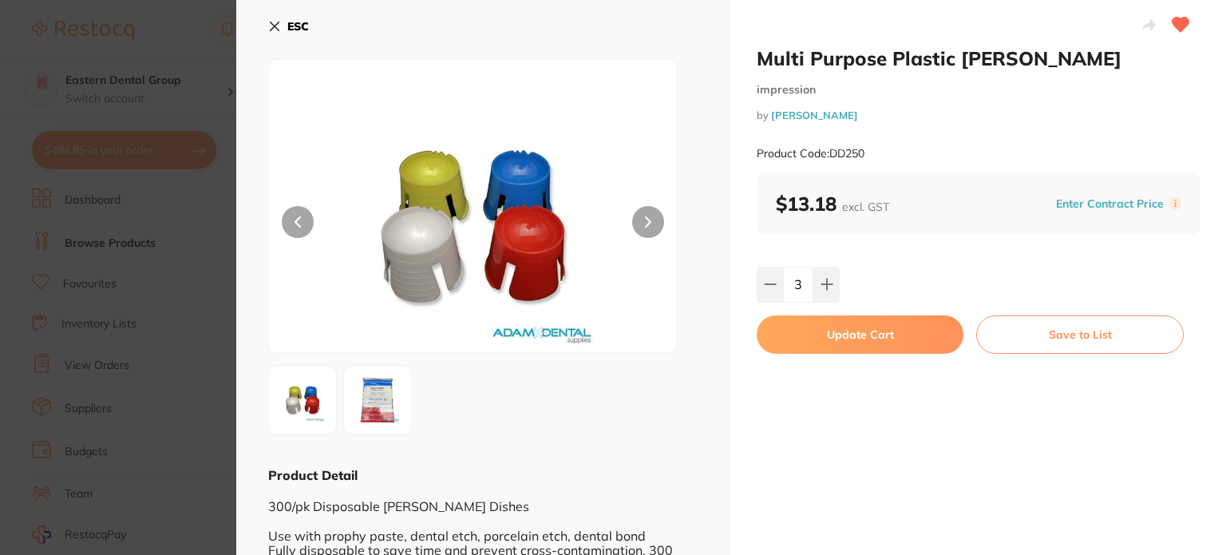
checkbox input "false"
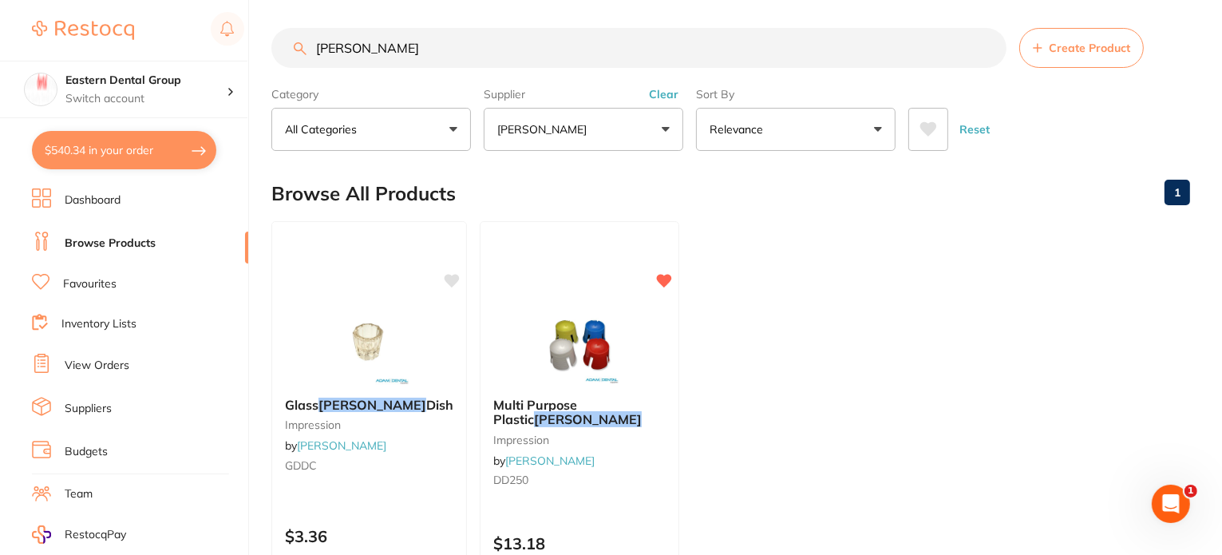
scroll to position [476, 0]
drag, startPoint x: 403, startPoint y: 48, endPoint x: 253, endPoint y: 44, distance: 150.1
click at [254, 44] on div "$540.34 Eastern Dental Group Switch account Eastern Dental Group $540.34 in you…" at bounding box center [611, 273] width 1222 height 555
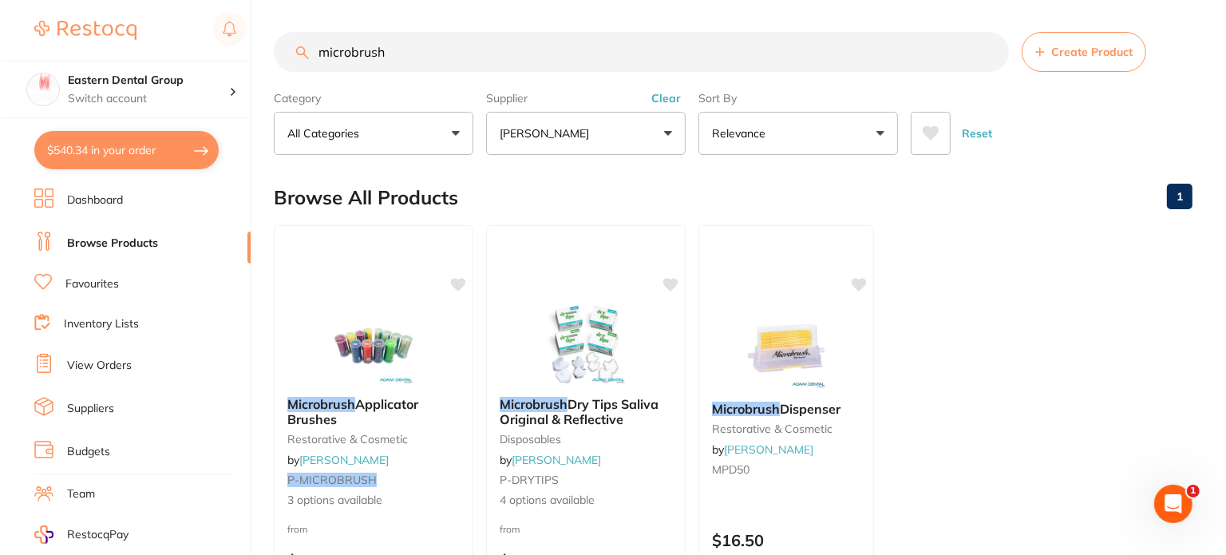
scroll to position [0, 0]
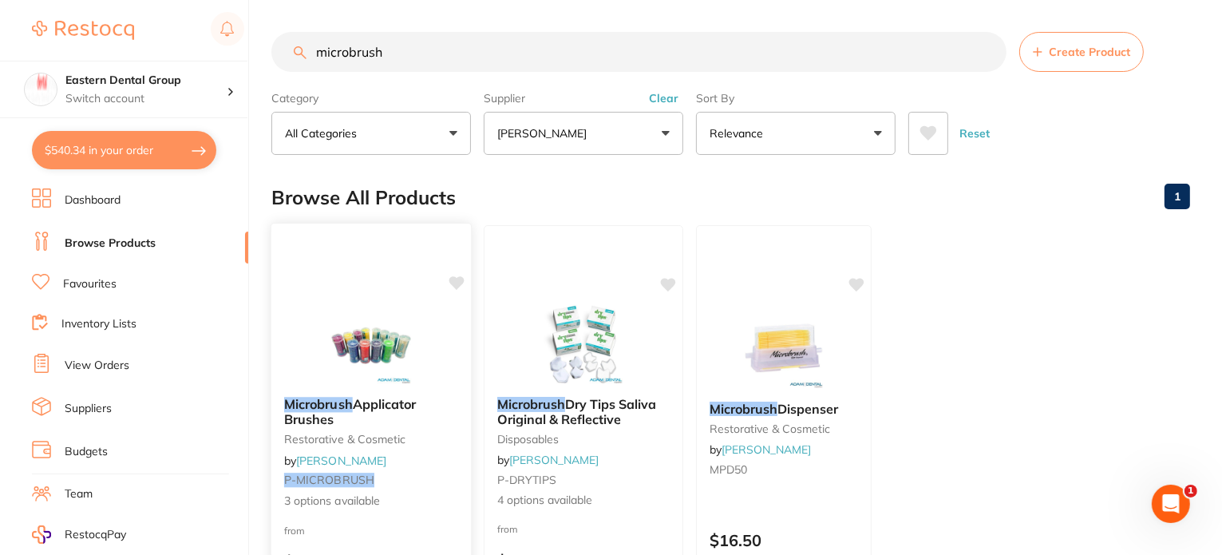
type input "microbrush"
click at [378, 331] on img at bounding box center [371, 343] width 105 height 81
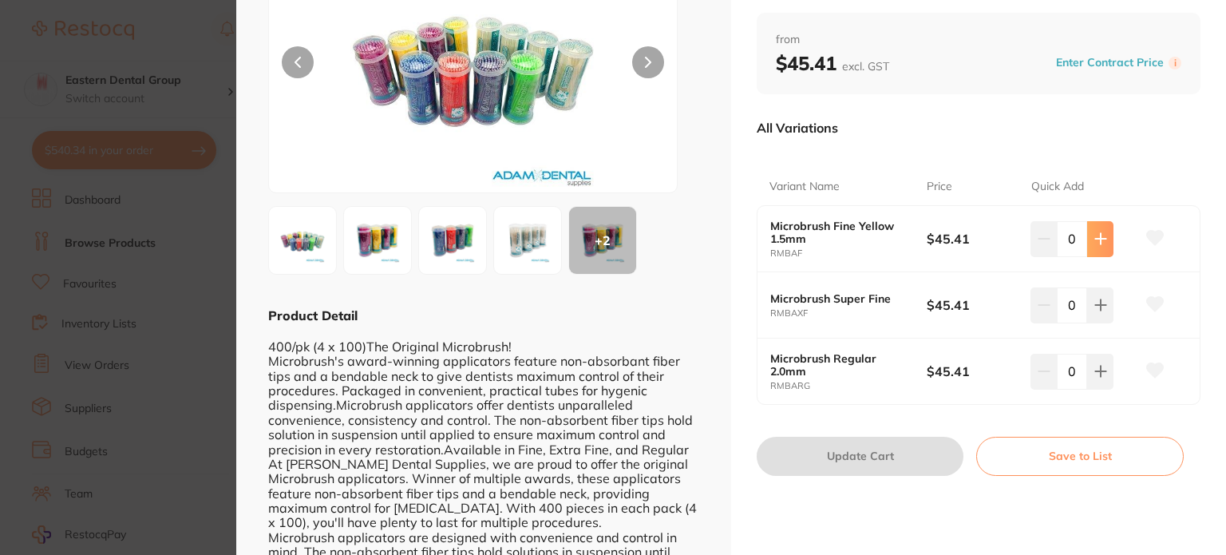
click at [1098, 240] on icon at bounding box center [1100, 238] width 13 height 13
type input "1"
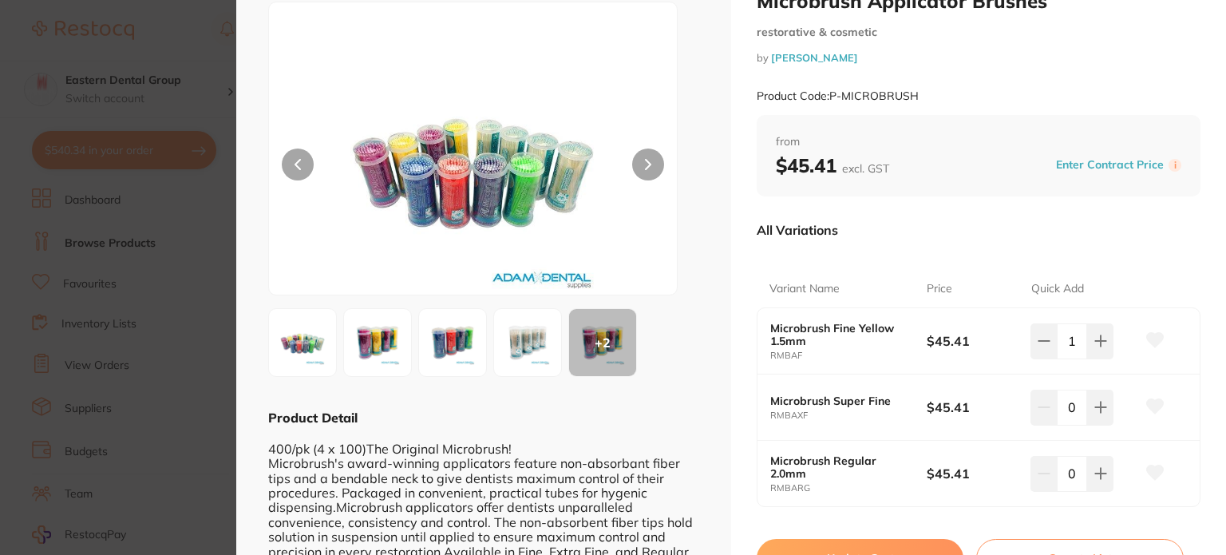
scroll to position [80, 0]
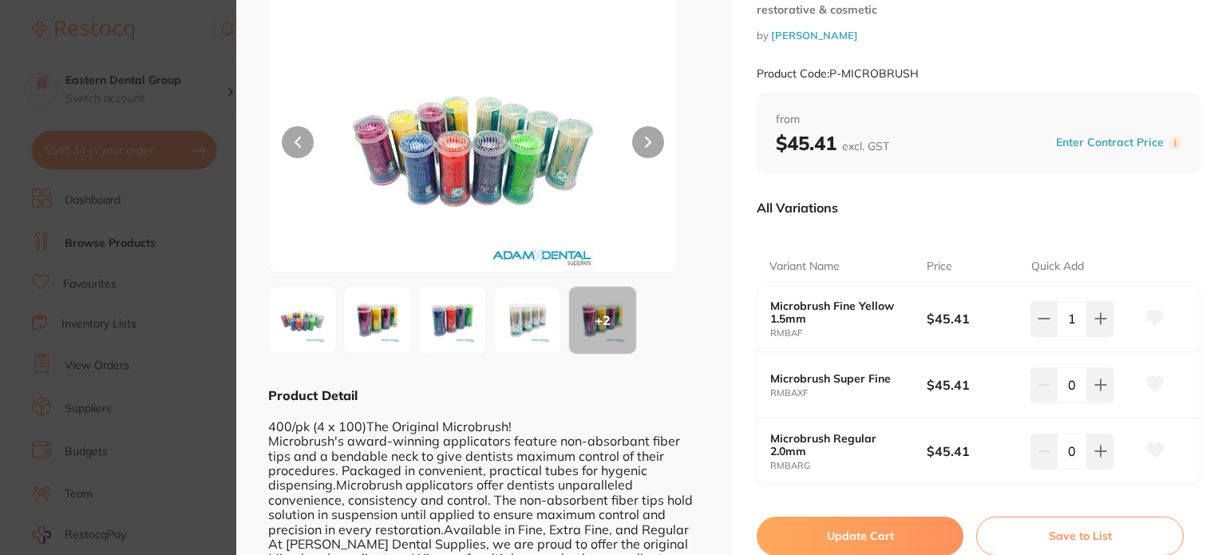
click at [889, 537] on button "Update Cart" at bounding box center [860, 536] width 207 height 38
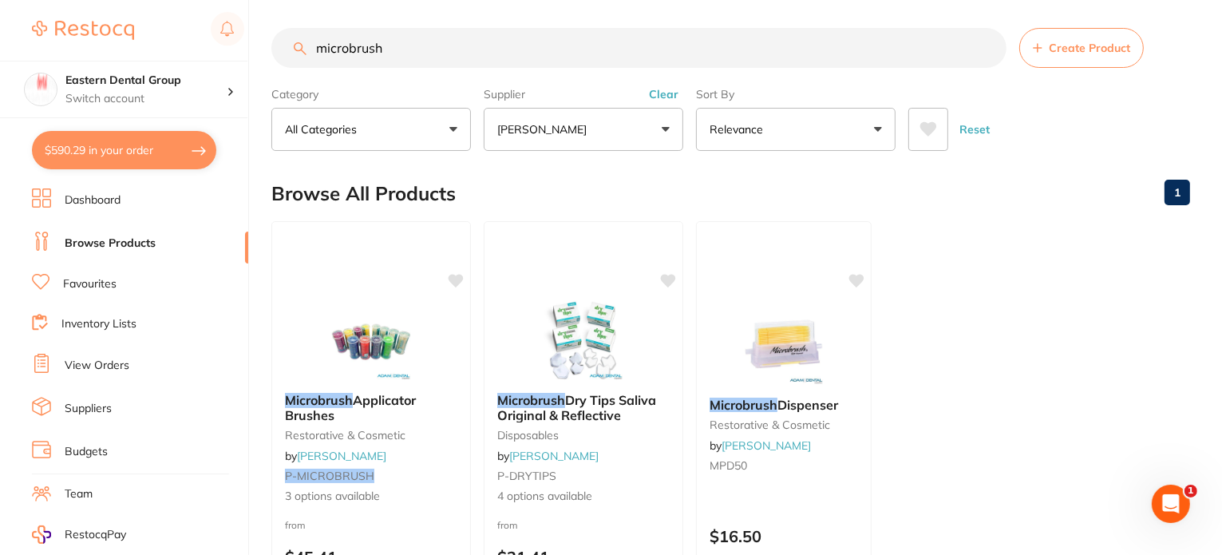
scroll to position [553, 0]
drag, startPoint x: 432, startPoint y: 38, endPoint x: 230, endPoint y: 57, distance: 202.8
click at [240, 57] on div "$590.29 Eastern Dental Group Switch account Eastern Dental Group $590.29 in you…" at bounding box center [611, 273] width 1222 height 555
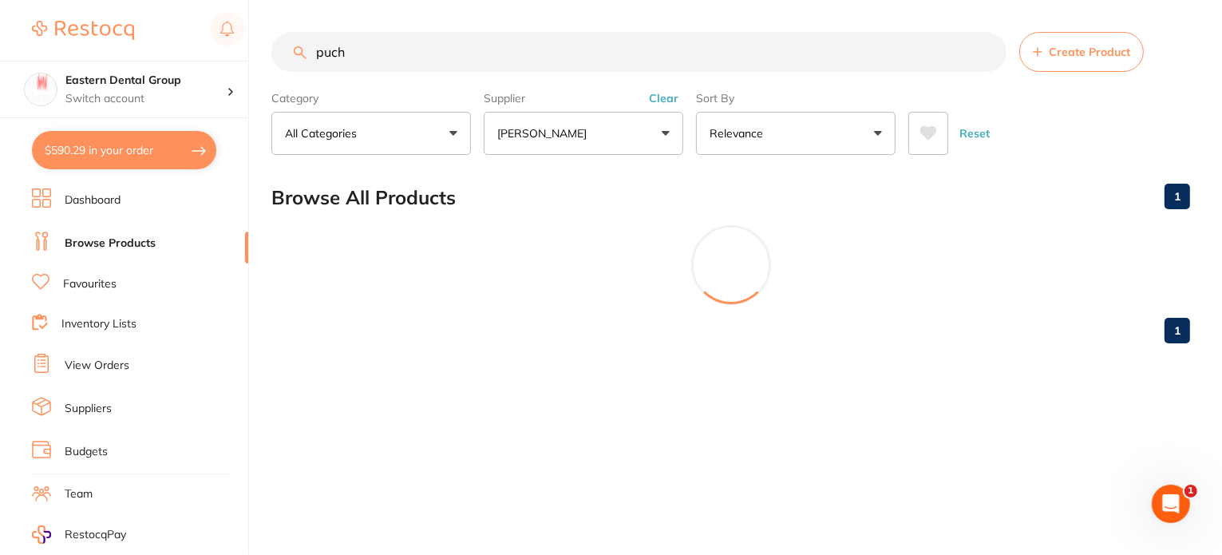
scroll to position [0, 0]
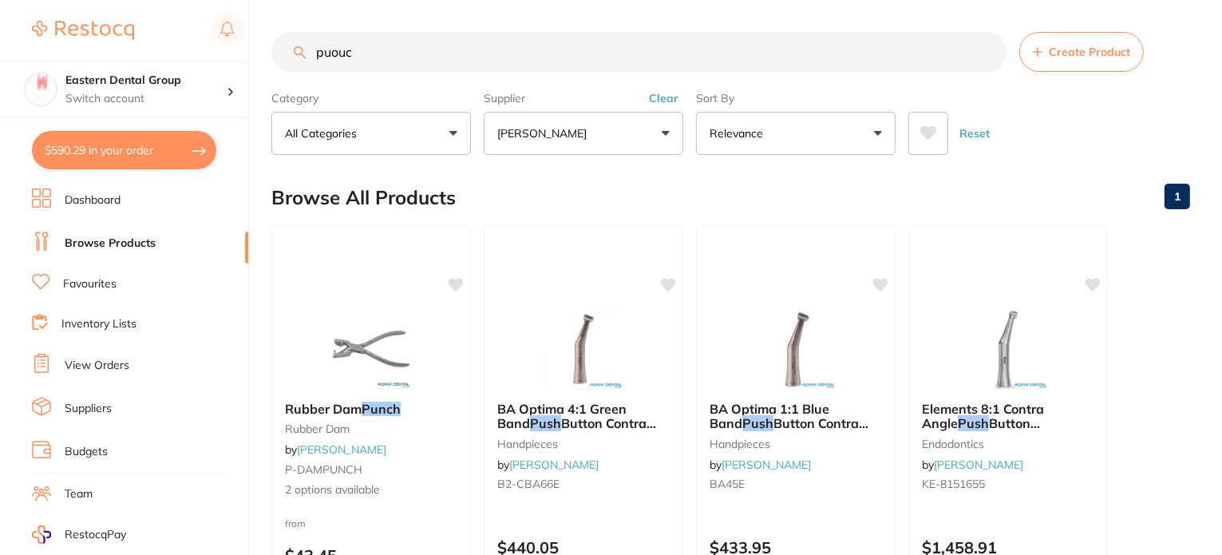
type input "puouch"
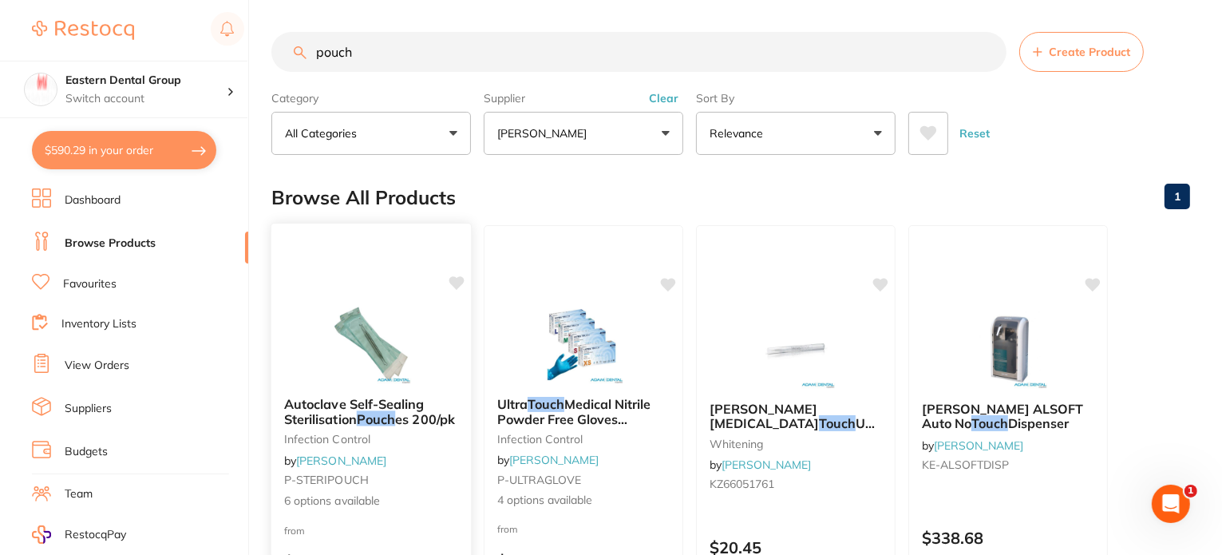
type input "pouch"
drag, startPoint x: 375, startPoint y: 342, endPoint x: 396, endPoint y: 344, distance: 20.8
click at [375, 342] on img at bounding box center [371, 344] width 104 height 80
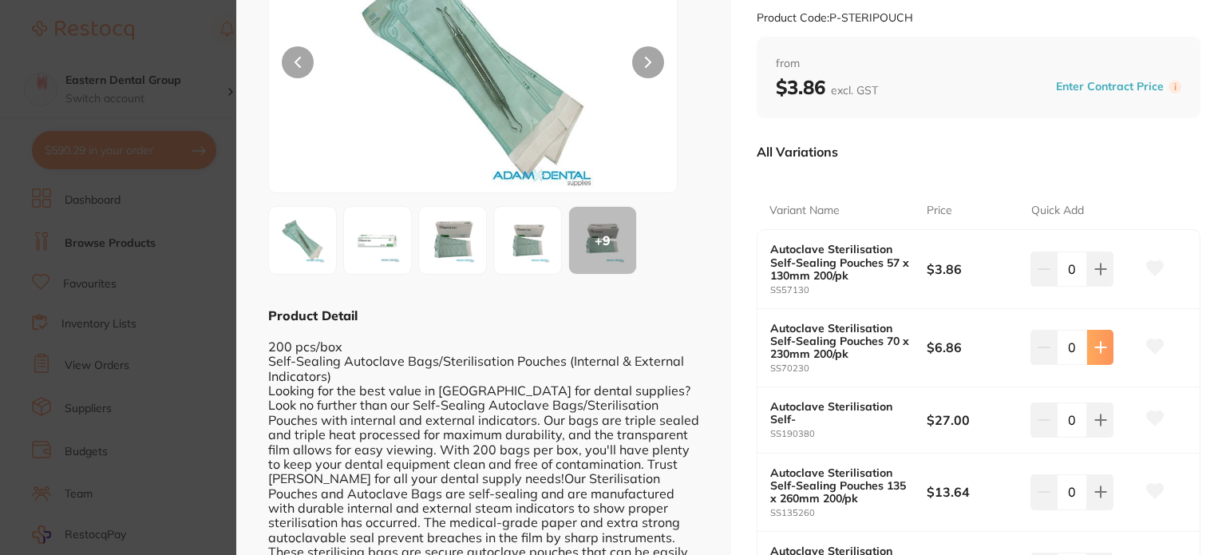
click at [1087, 287] on button at bounding box center [1100, 268] width 26 height 35
click at [1097, 275] on icon at bounding box center [1100, 269] width 13 height 13
click at [1097, 274] on icon at bounding box center [1100, 268] width 10 height 10
click at [1102, 287] on button at bounding box center [1100, 268] width 26 height 35
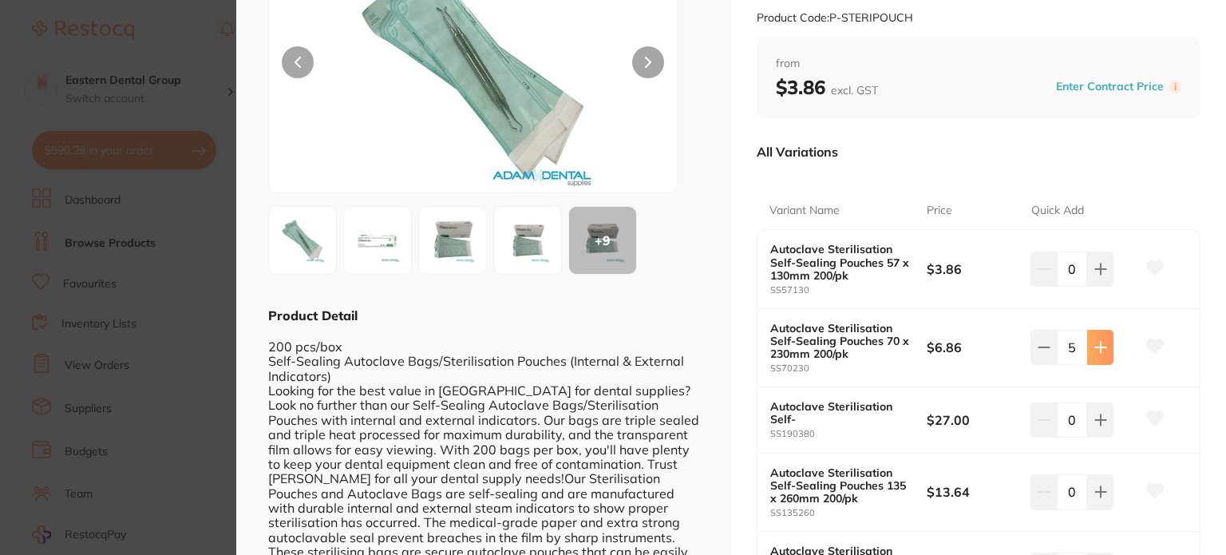
click at [1102, 287] on button at bounding box center [1100, 268] width 26 height 35
type input "6"
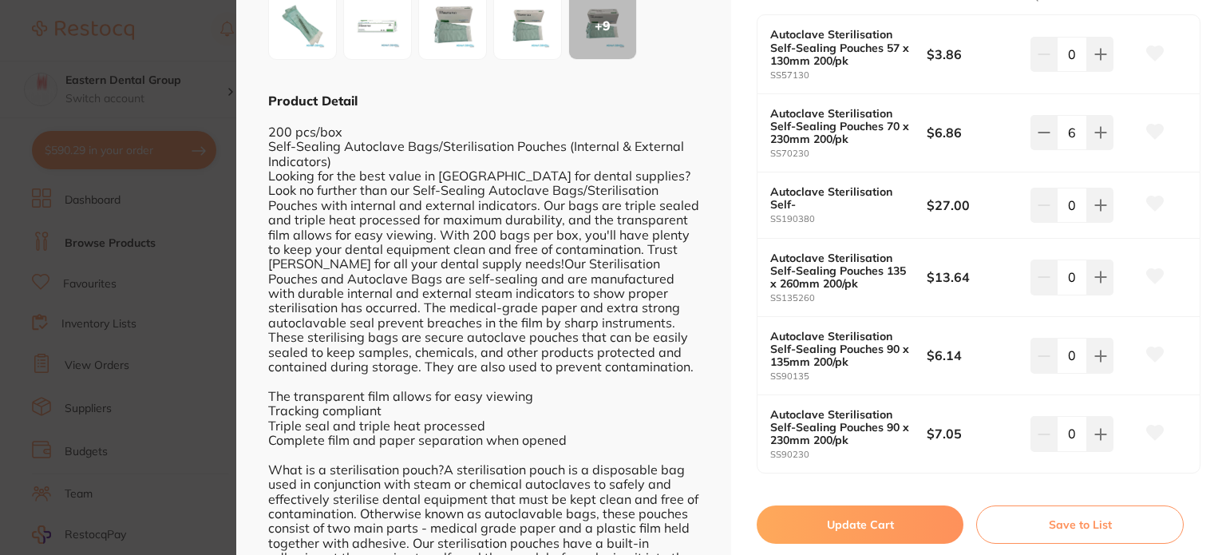
scroll to position [453, 0]
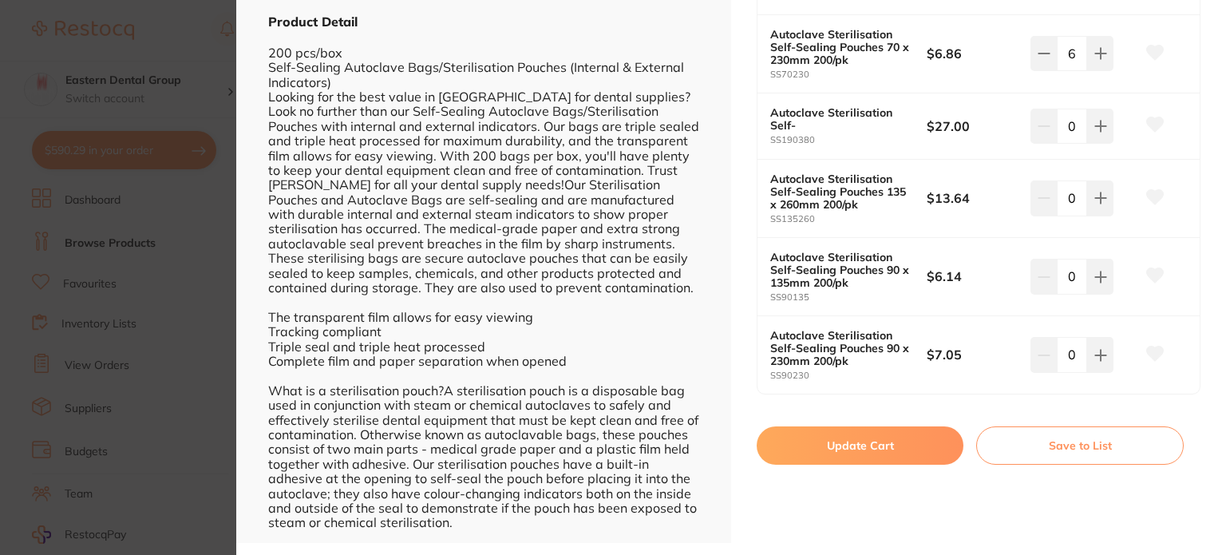
click at [871, 458] on button "Update Cart" at bounding box center [860, 445] width 207 height 38
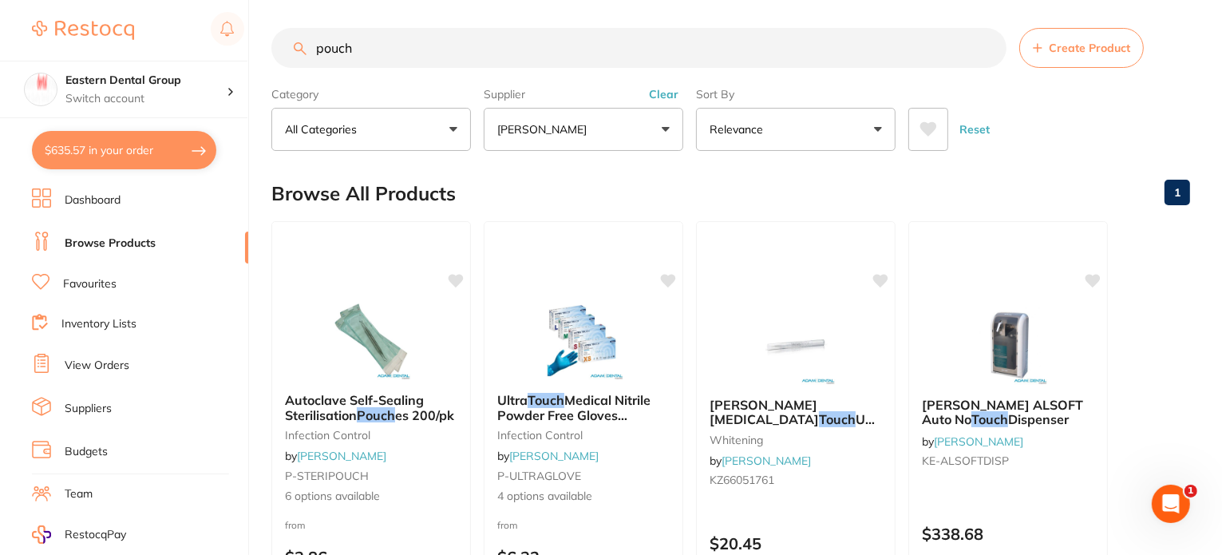
scroll to position [638, 0]
drag, startPoint x: 432, startPoint y: 50, endPoint x: 274, endPoint y: 47, distance: 158.1
click at [271, 49] on input "pouch" at bounding box center [638, 48] width 735 height 40
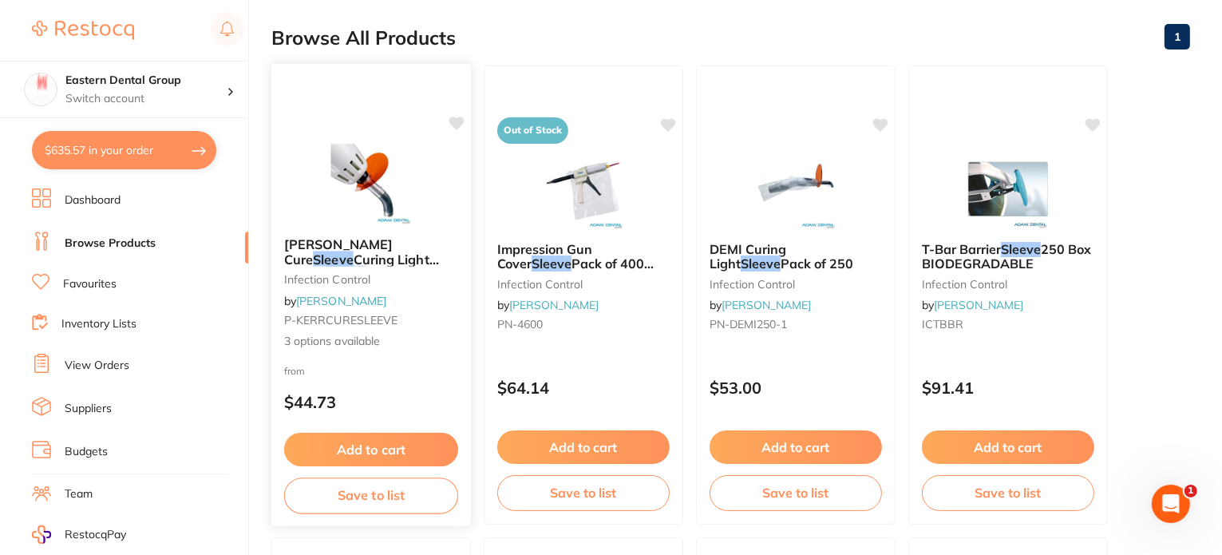
scroll to position [239, 0]
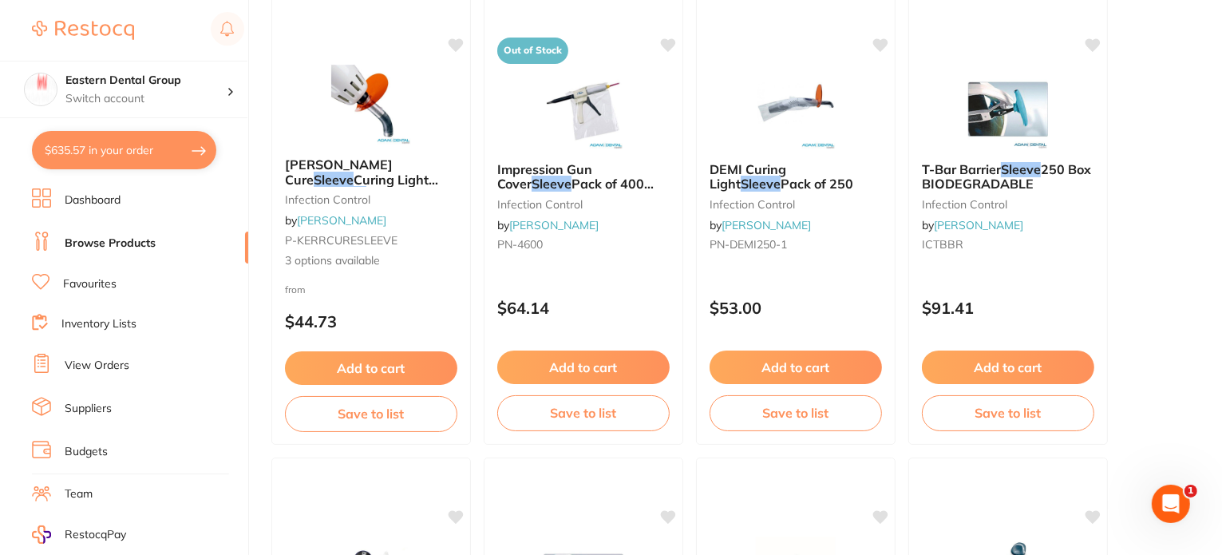
click at [354, 172] on em "Sleeve" at bounding box center [334, 180] width 40 height 16
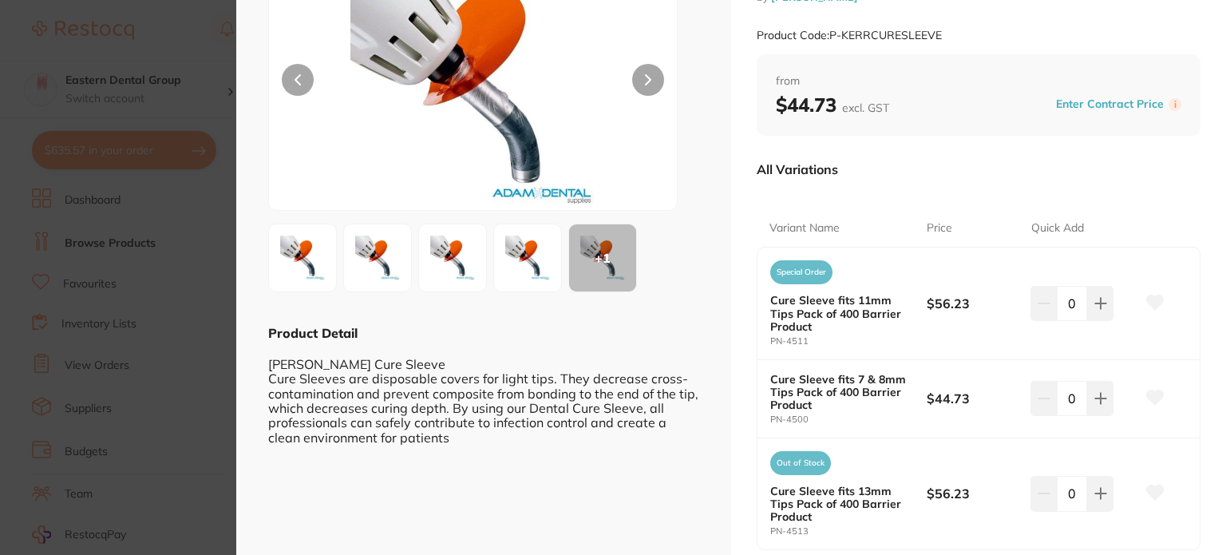
scroll to position [239, 0]
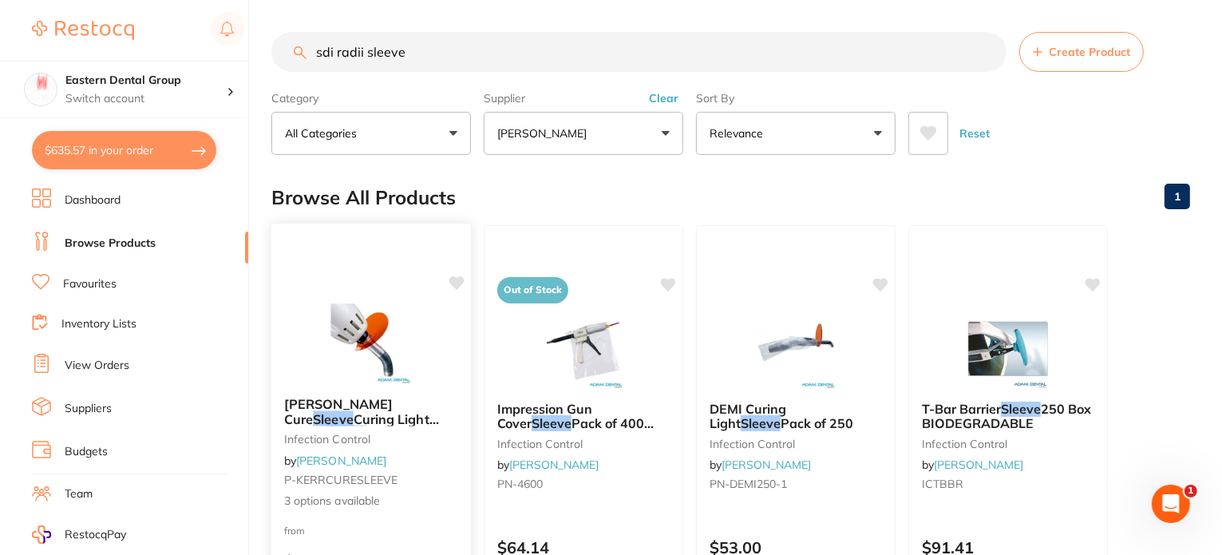
click at [375, 323] on img at bounding box center [371, 343] width 105 height 81
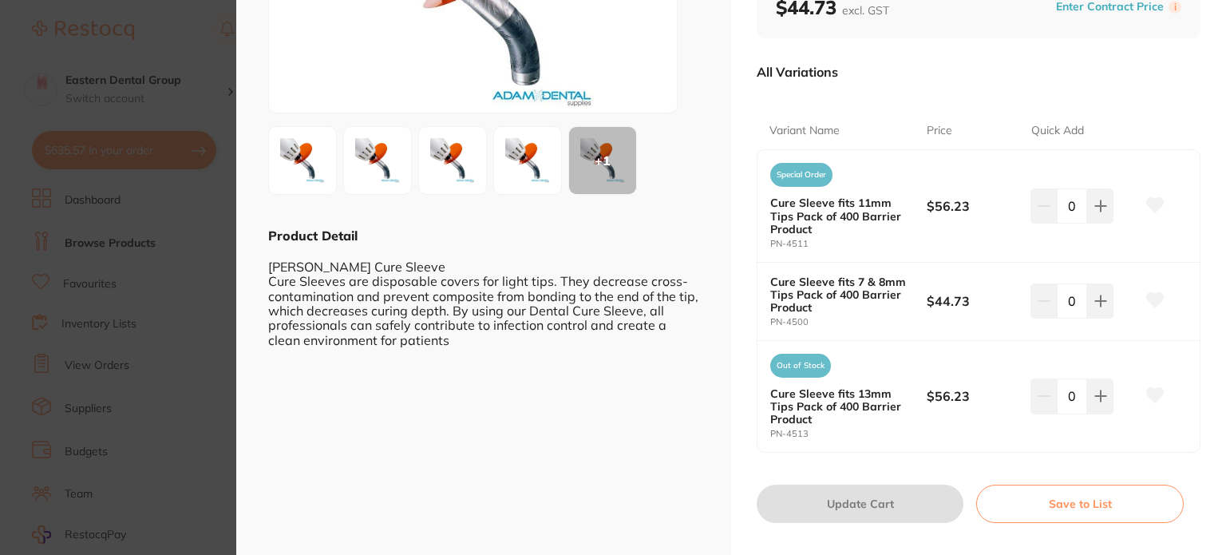
click at [200, 374] on section "Kerr Cure Sleeve Curing Light Barrier Sleeves infection control by Adam Dental …" at bounding box center [613, 277] width 1226 height 555
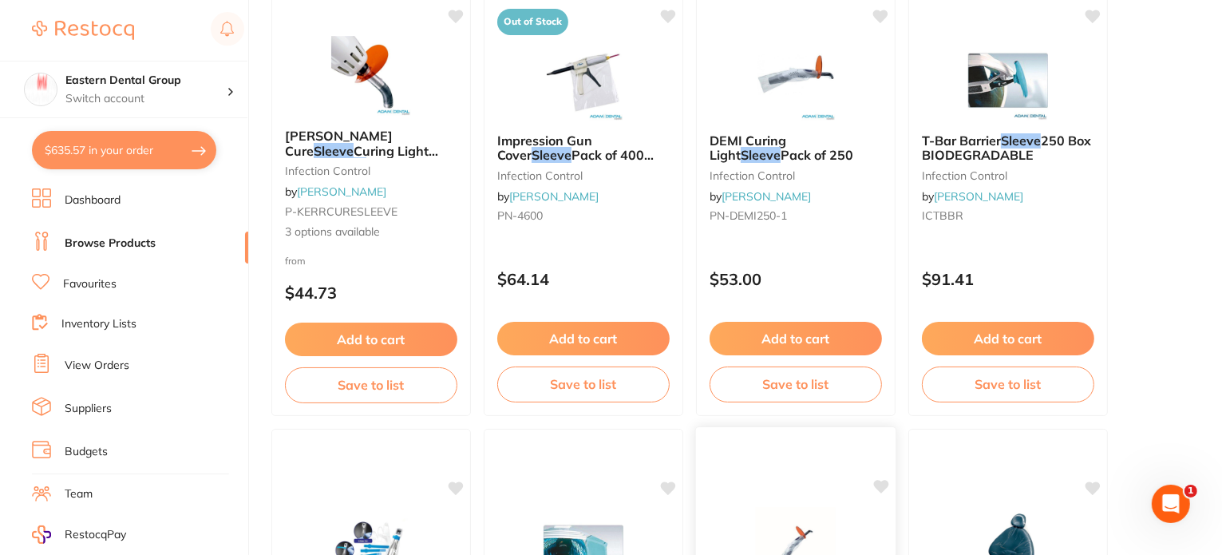
scroll to position [721, 0]
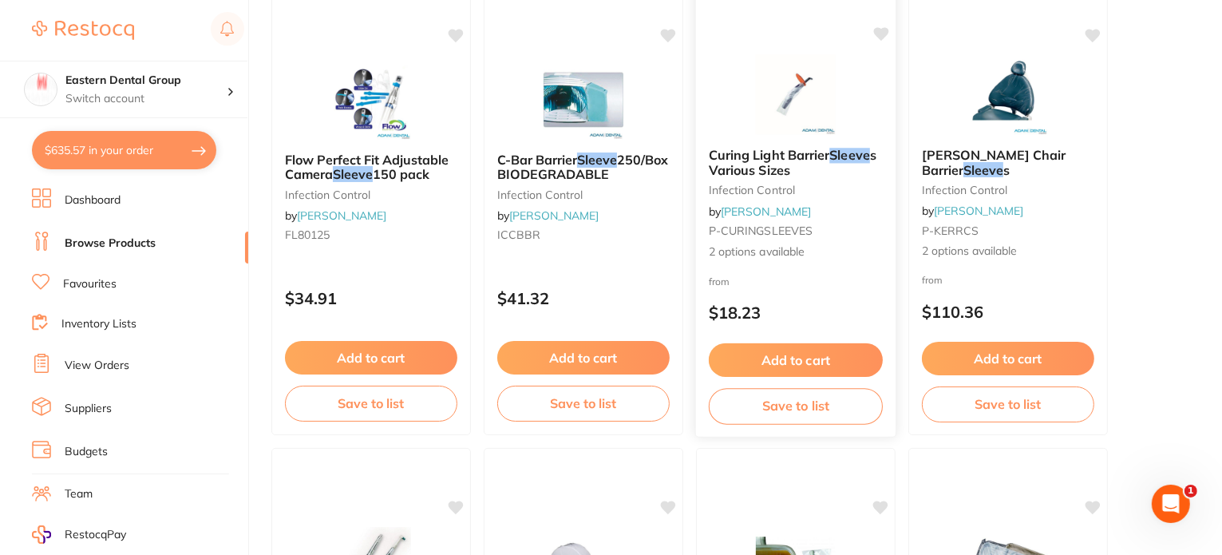
click at [770, 164] on span "s Various Sizes" at bounding box center [793, 162] width 168 height 31
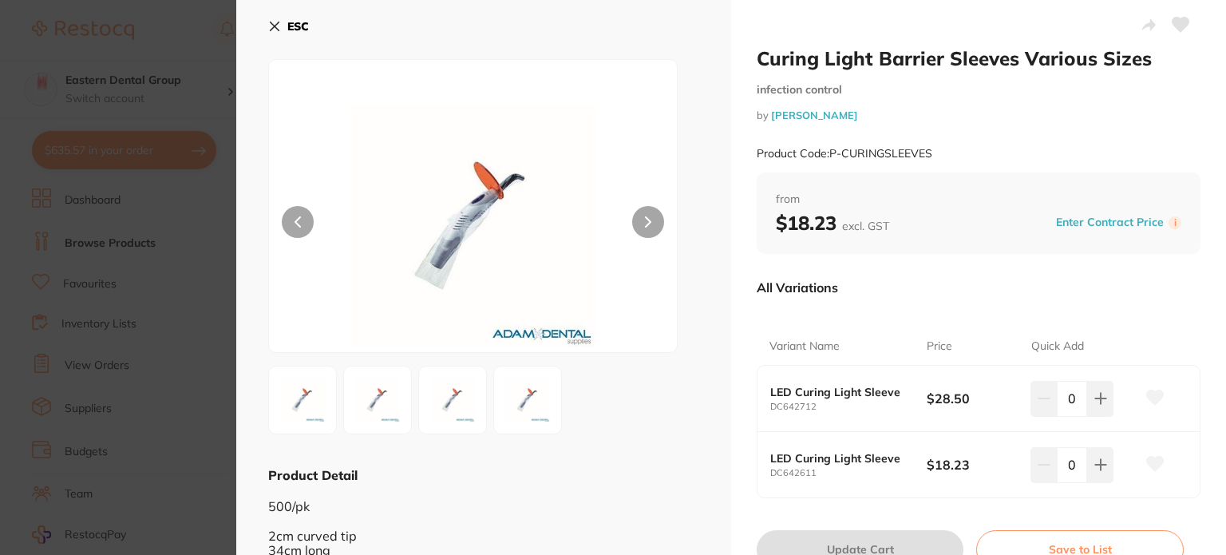
scroll to position [70, 0]
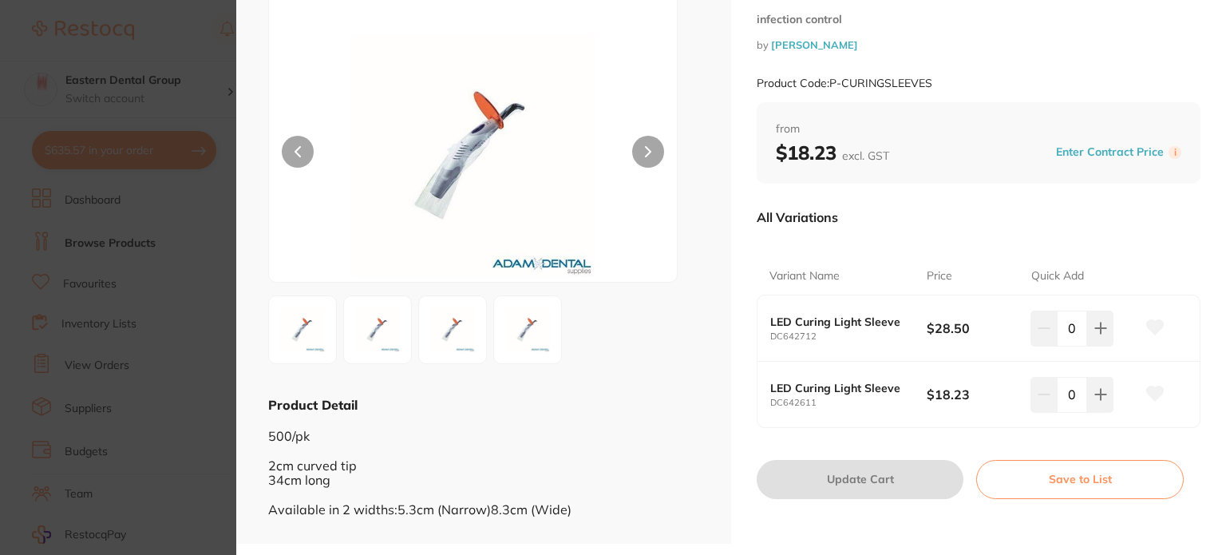
click at [825, 325] on b "LED Curing Light Sleeve" at bounding box center [840, 321] width 141 height 13
click at [124, 291] on section "Curing Light Barrier Sleeves Various Sizes infection control by Adam Dental Pro…" at bounding box center [613, 277] width 1226 height 555
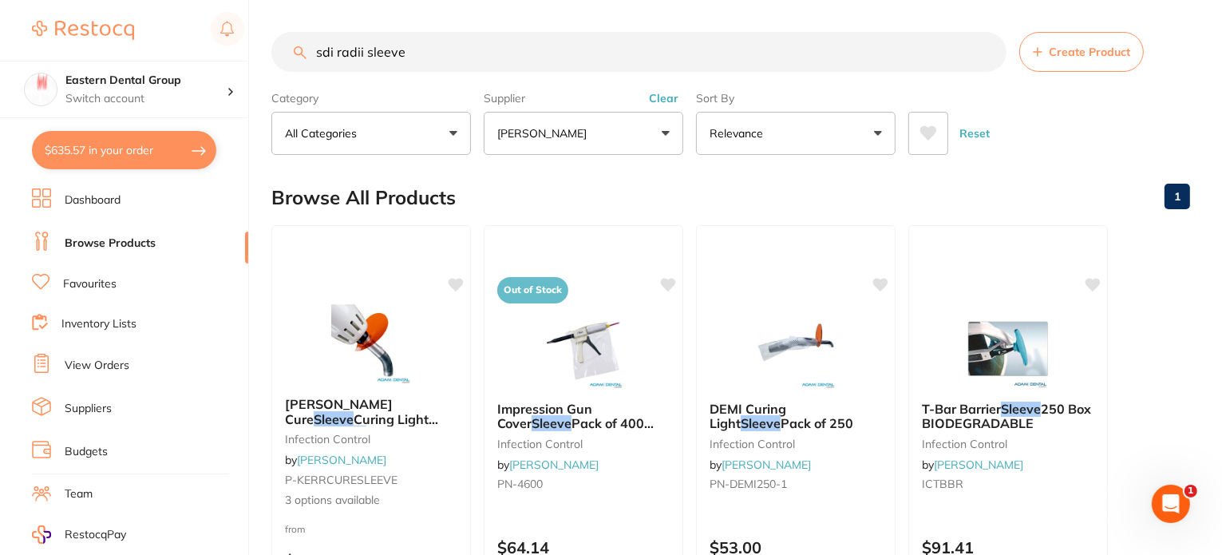
drag, startPoint x: 383, startPoint y: 53, endPoint x: 208, endPoint y: 39, distance: 176.2
click at [268, 48] on div "$635.57 Eastern Dental Group Switch account Eastern Dental Group $635.57 in you…" at bounding box center [611, 277] width 1222 height 555
paste input "SD-5600055"
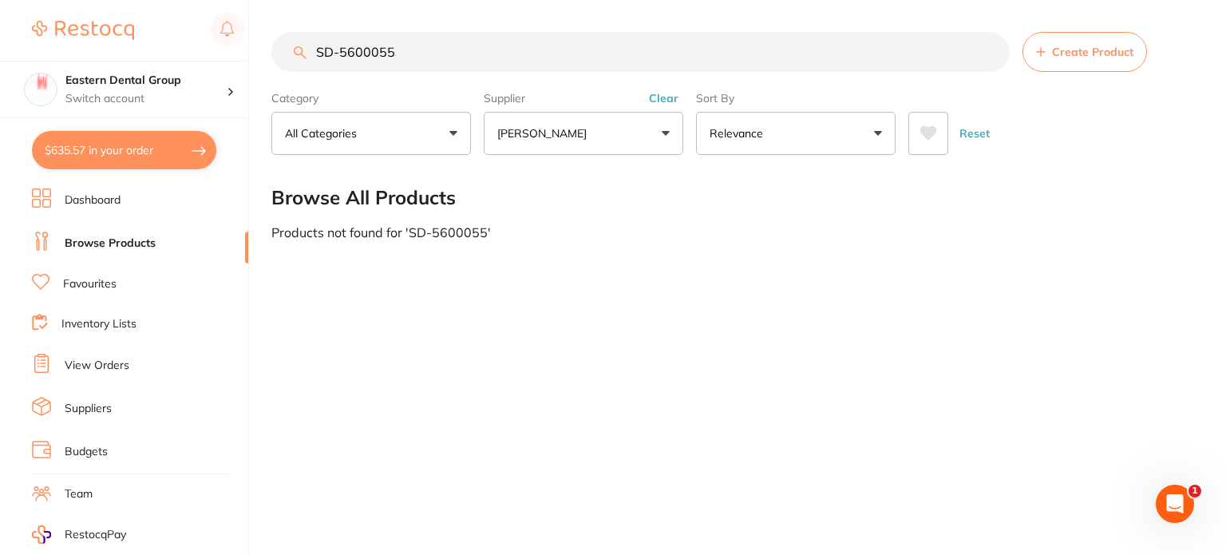
type input "SD-5600055"
click at [628, 140] on button "[PERSON_NAME]" at bounding box center [584, 133] width 200 height 43
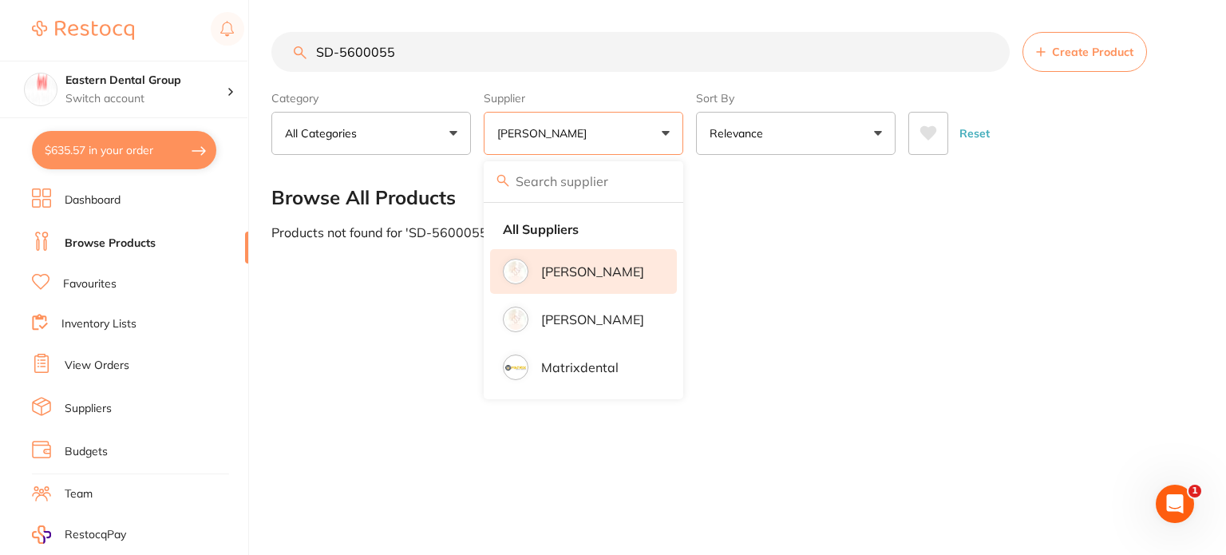
click at [573, 248] on ul "All Suppliers Adam Dental Henry Schein Halas Matrixdental" at bounding box center [584, 301] width 200 height 196
click at [556, 226] on strong "All Suppliers" at bounding box center [541, 229] width 76 height 14
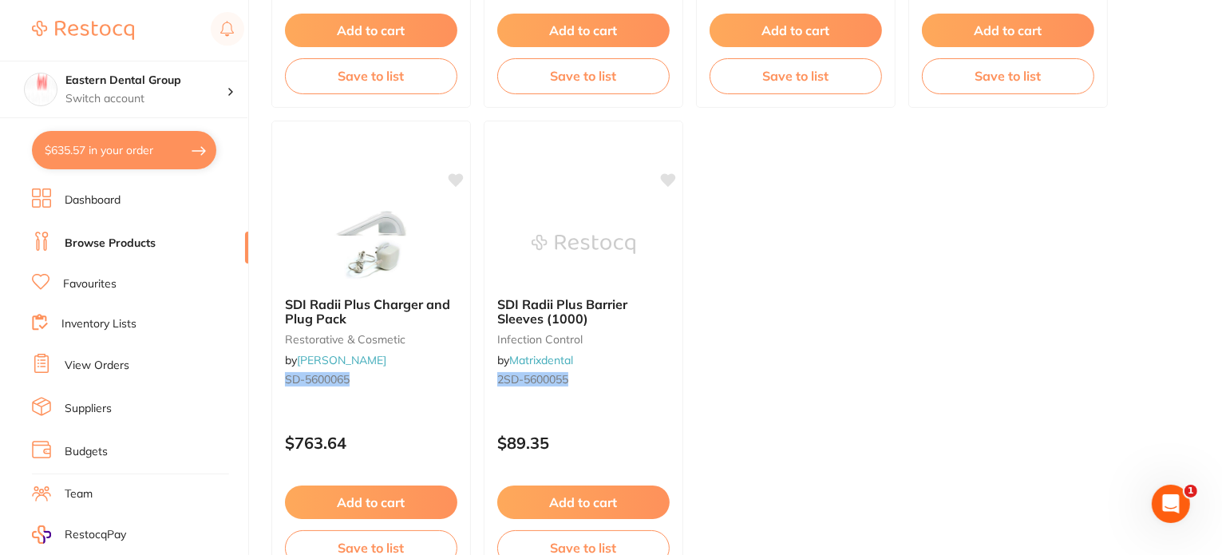
scroll to position [683, 0]
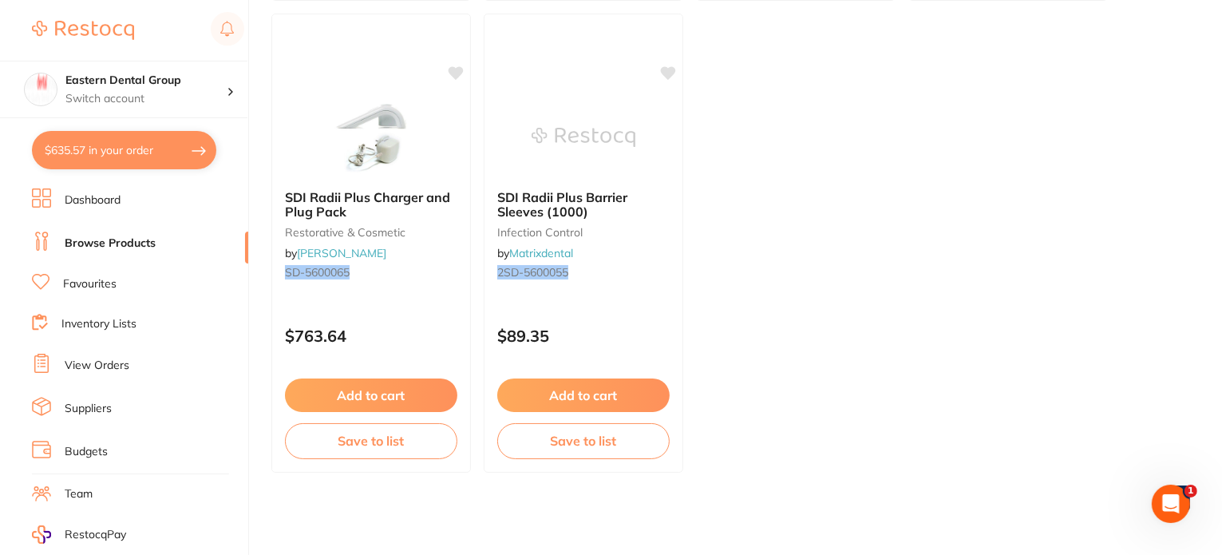
click at [596, 389] on button "Add to cart" at bounding box center [583, 395] width 172 height 34
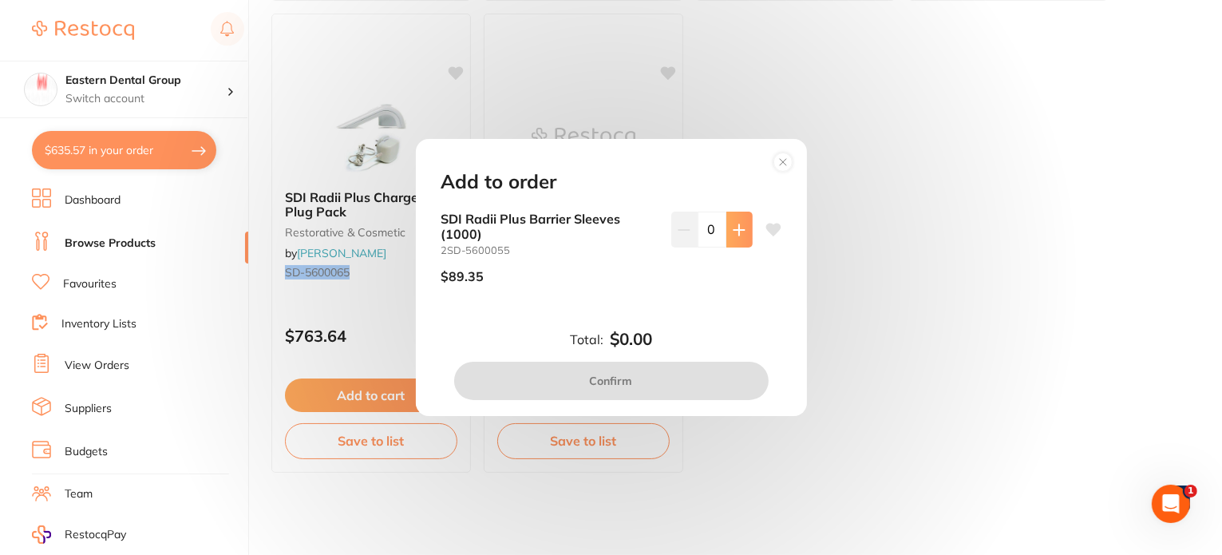
scroll to position [0, 0]
click at [734, 232] on icon at bounding box center [739, 230] width 13 height 13
type input "1"
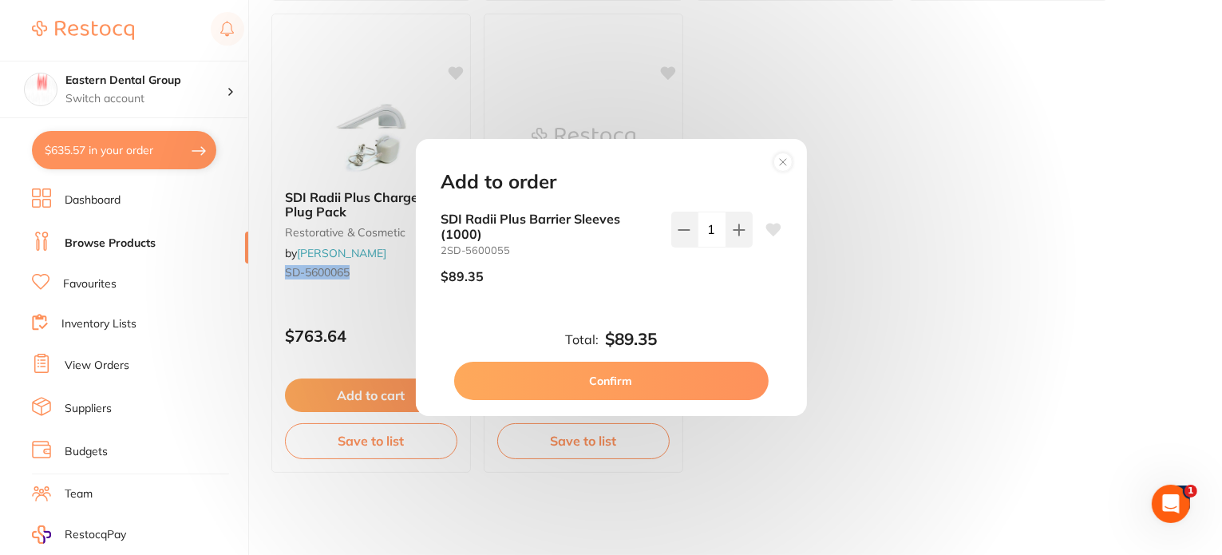
click at [664, 373] on button "Confirm" at bounding box center [611, 381] width 315 height 38
checkbox input "false"
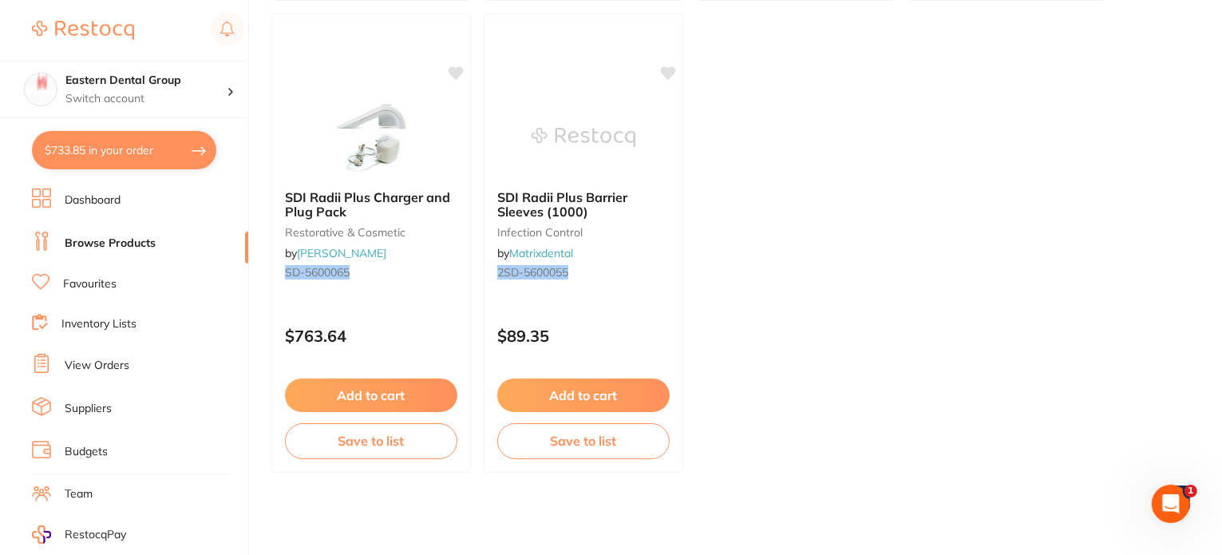
click at [924, 220] on ul "RADII PLUS Barrier Sleeves Pack of 1000 disposables by Henry Schein Halas SD-56…" at bounding box center [730, 7] width 919 height 931
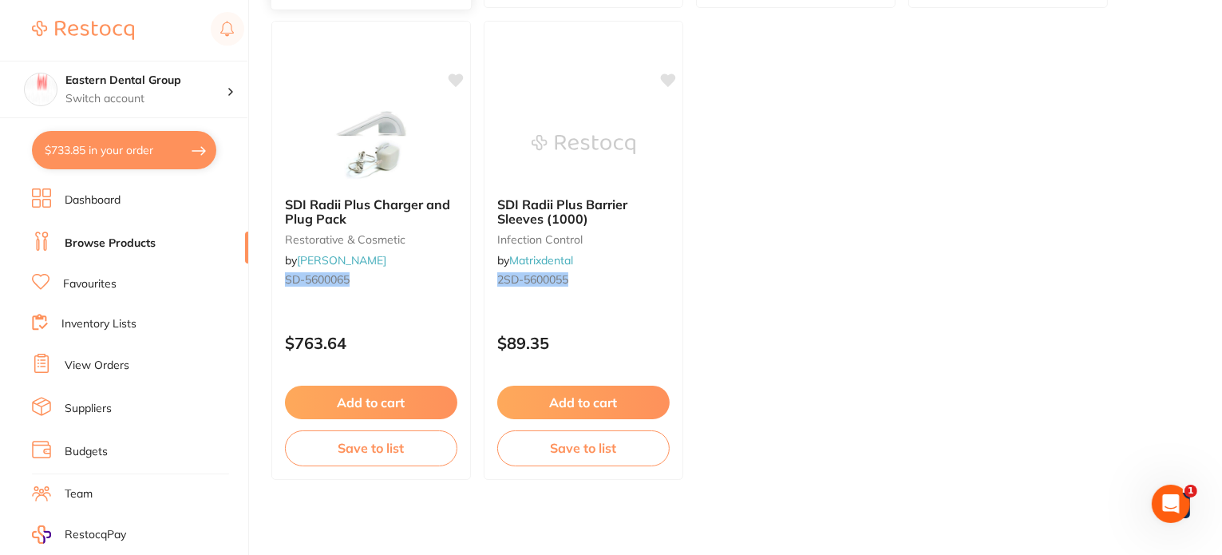
scroll to position [125, 0]
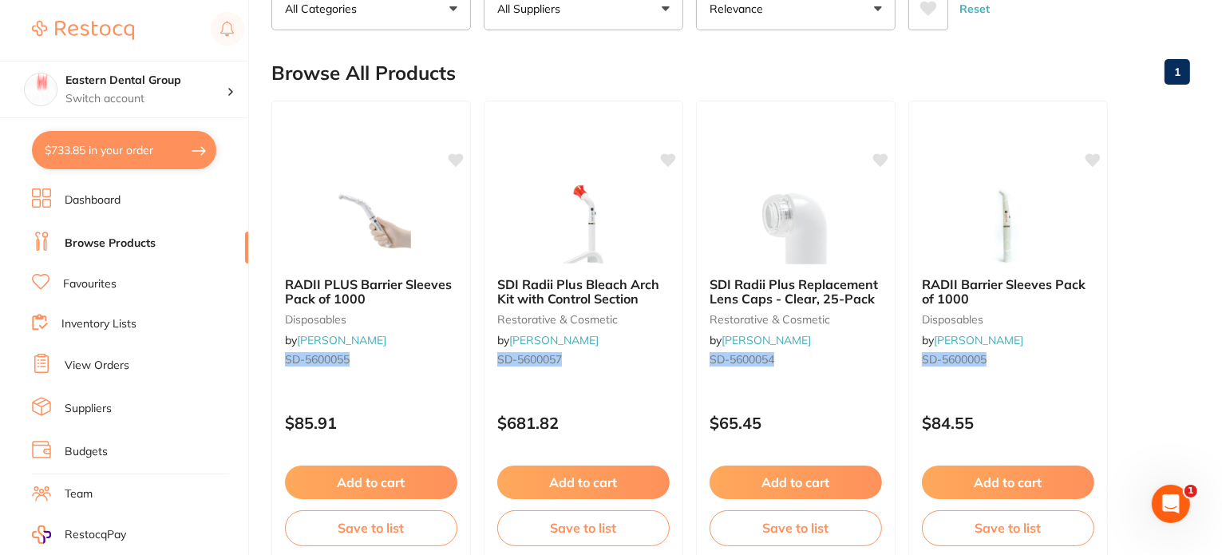
click at [99, 150] on button "$733.85 in your order" at bounding box center [124, 150] width 184 height 38
checkbox input "true"
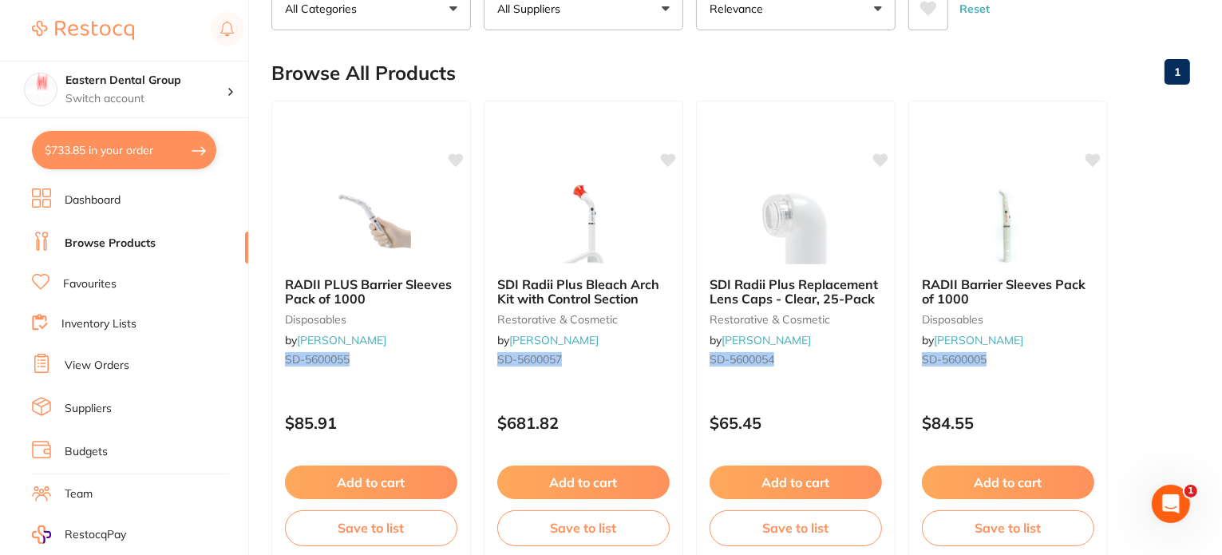
checkbox input "true"
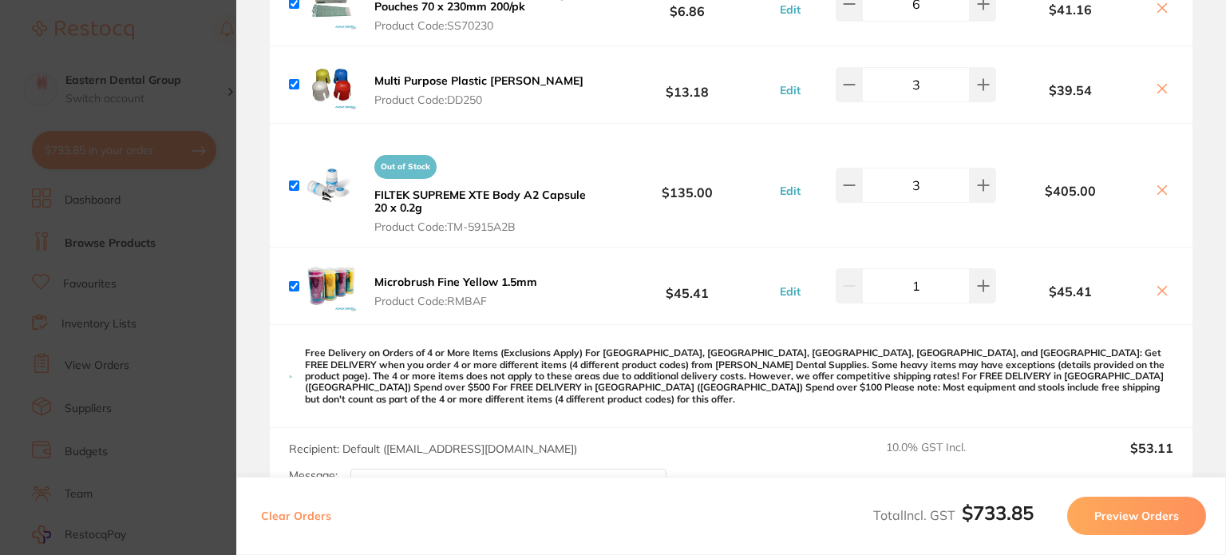
scroll to position [154, 0]
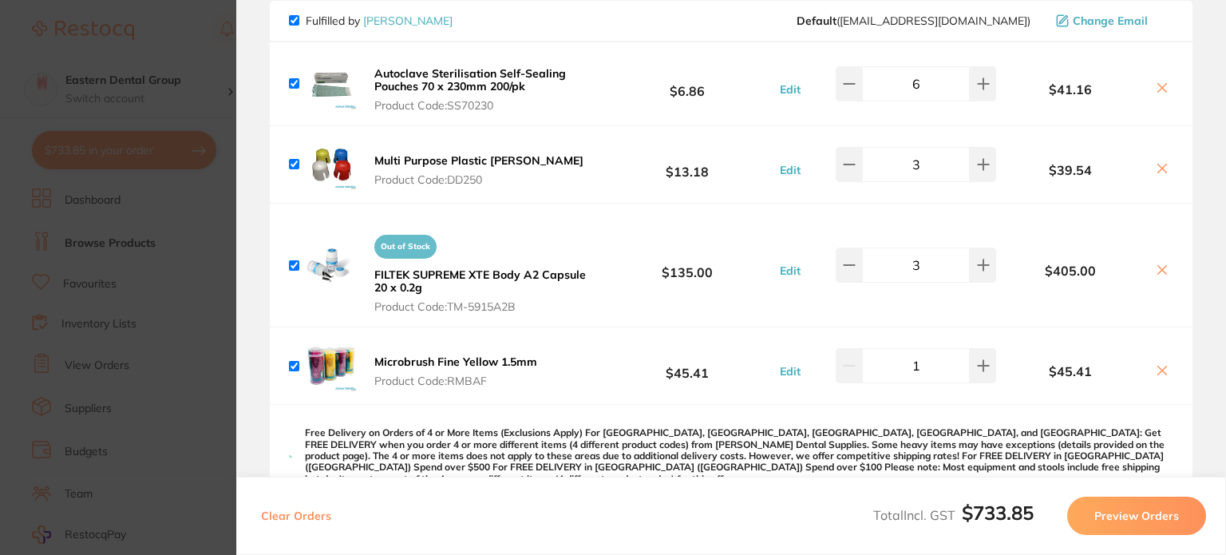
click at [65, 258] on section "Update RRP Set your pre negotiated price for this item. Item Agreed RRP (excl. …" at bounding box center [613, 277] width 1226 height 555
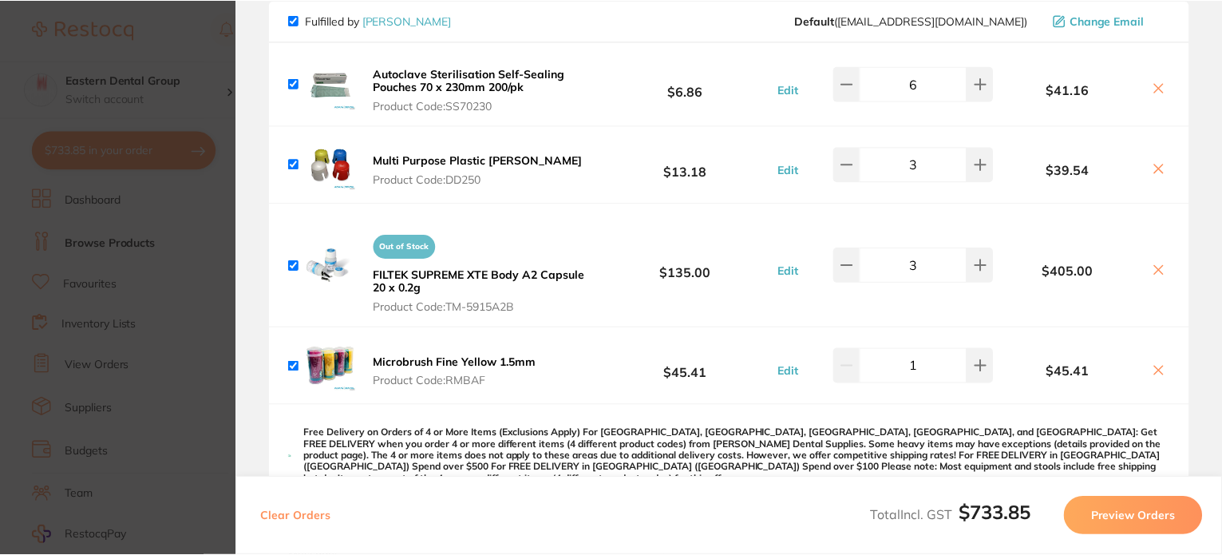
scroll to position [125, 0]
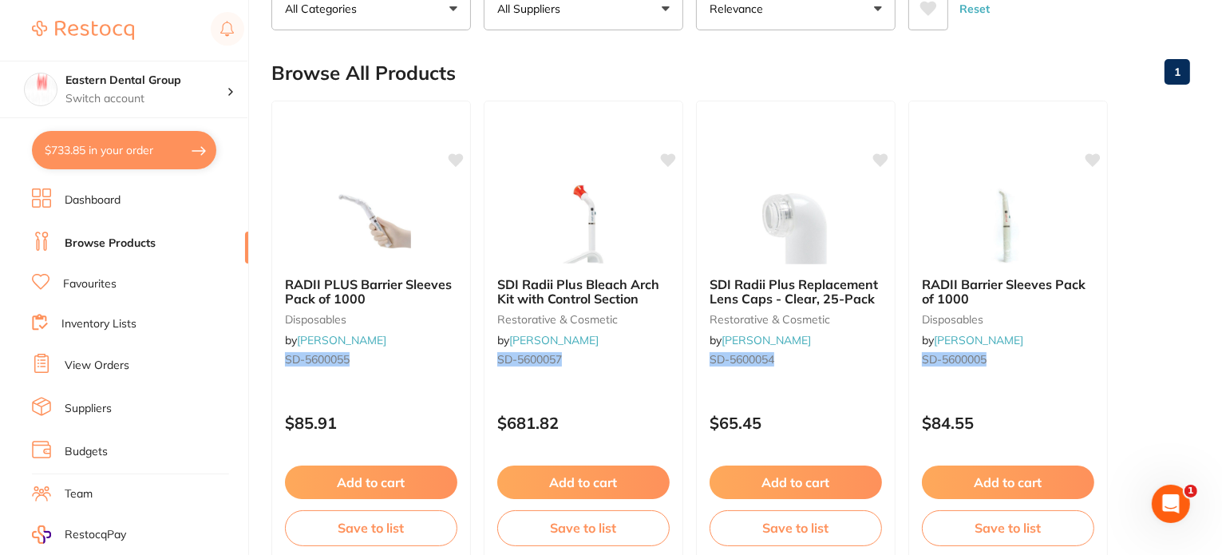
click at [109, 242] on link "Browse Products" at bounding box center [110, 244] width 91 height 16
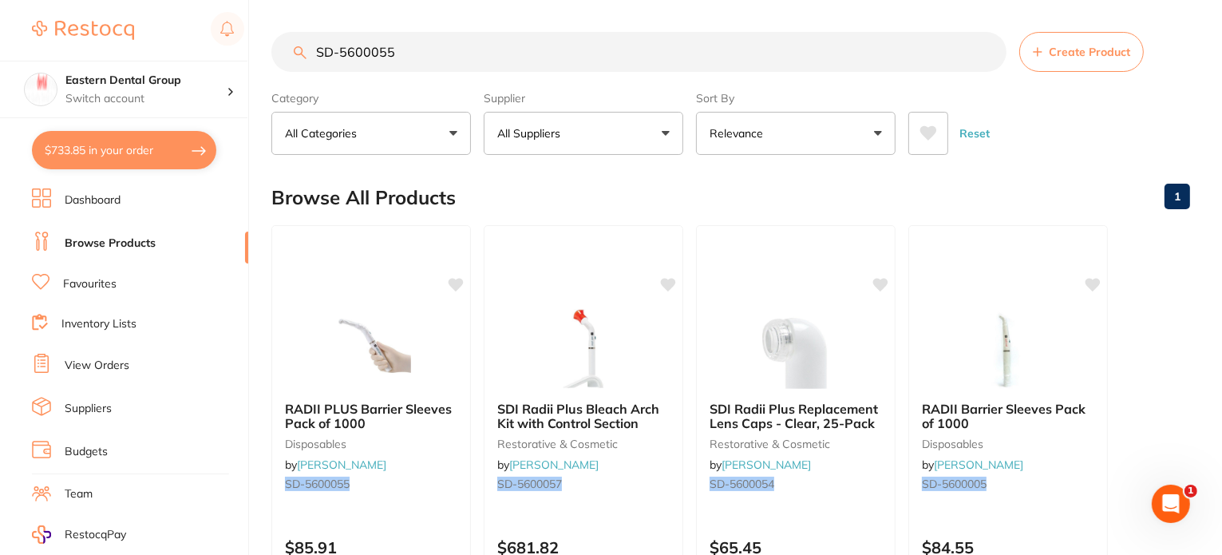
drag, startPoint x: 419, startPoint y: 47, endPoint x: 148, endPoint y: 14, distance: 273.5
click at [227, 44] on div "$733.85 Eastern Dental Group Switch account Eastern Dental Group $733.85 in you…" at bounding box center [611, 277] width 1222 height 555
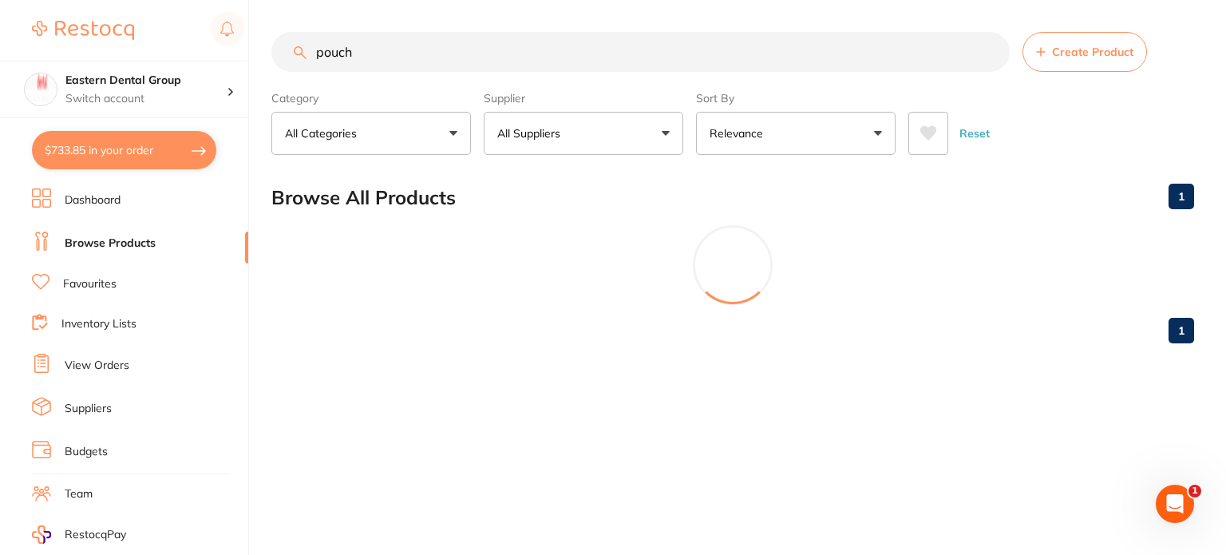
type input "pouch"
click at [543, 113] on button "All Suppliers" at bounding box center [584, 133] width 200 height 43
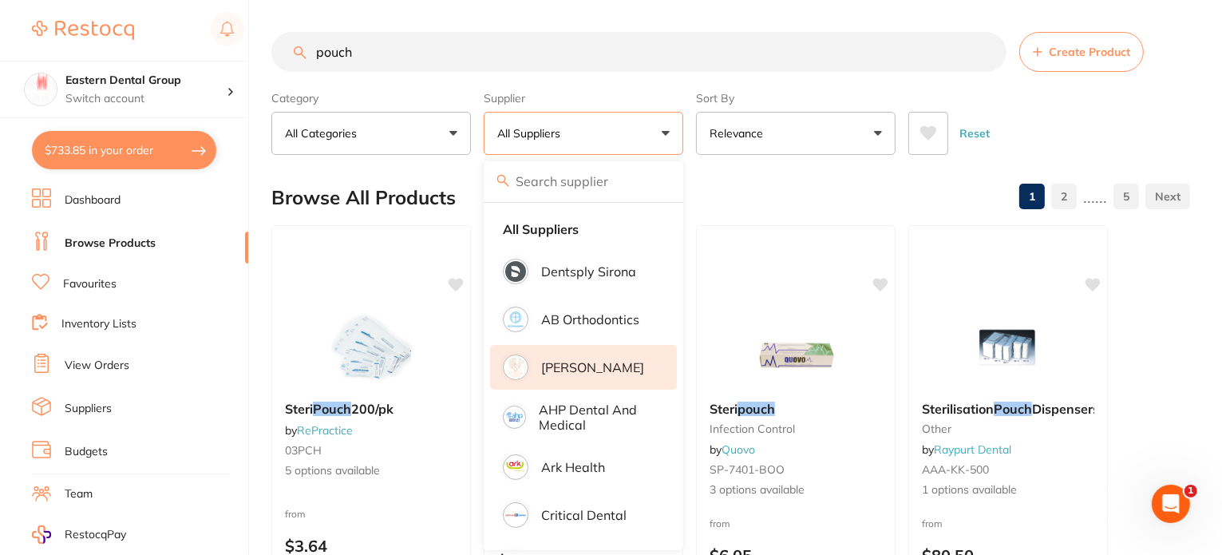
click at [603, 362] on p "[PERSON_NAME]" at bounding box center [592, 367] width 103 height 14
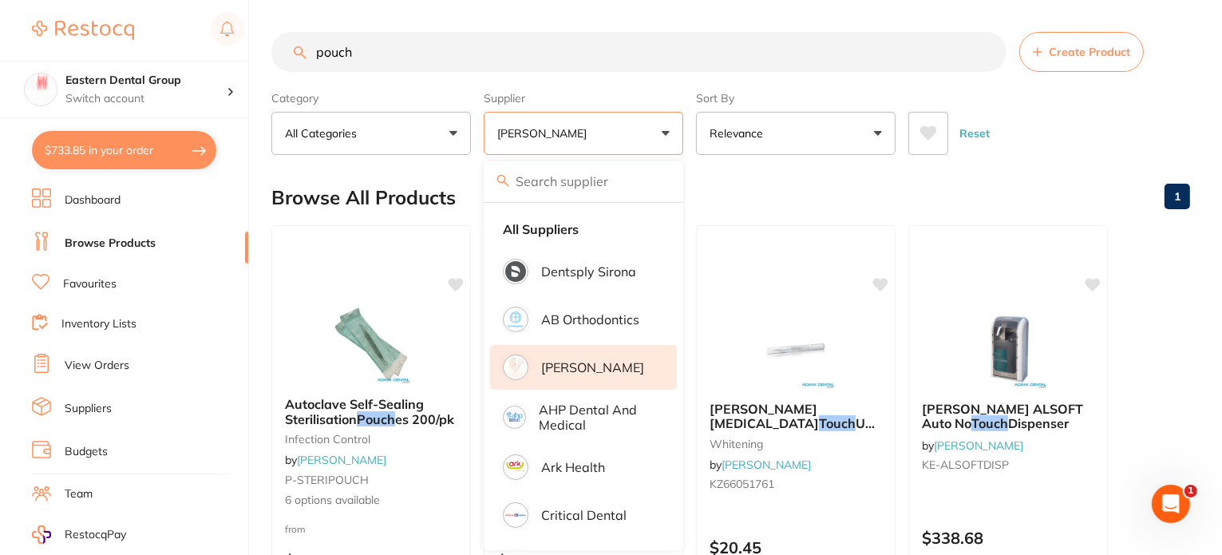
click at [357, 331] on img at bounding box center [371, 344] width 104 height 80
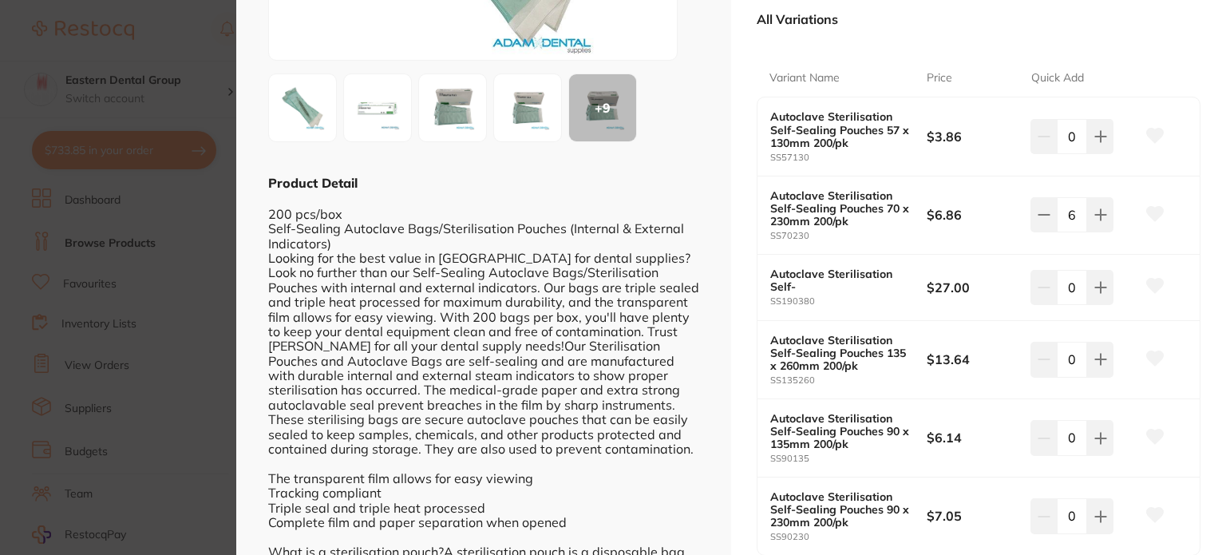
scroll to position [319, 0]
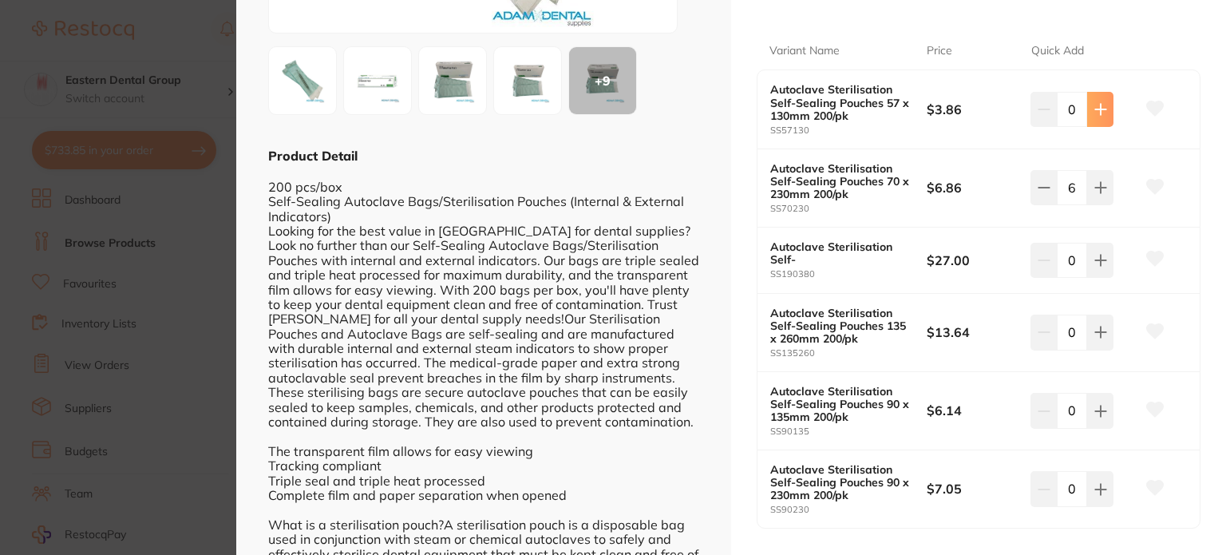
click at [1102, 116] on button at bounding box center [1100, 109] width 26 height 35
click at [1101, 116] on button at bounding box center [1100, 109] width 26 height 35
type input "2"
click at [1100, 116] on icon at bounding box center [1100, 109] width 13 height 13
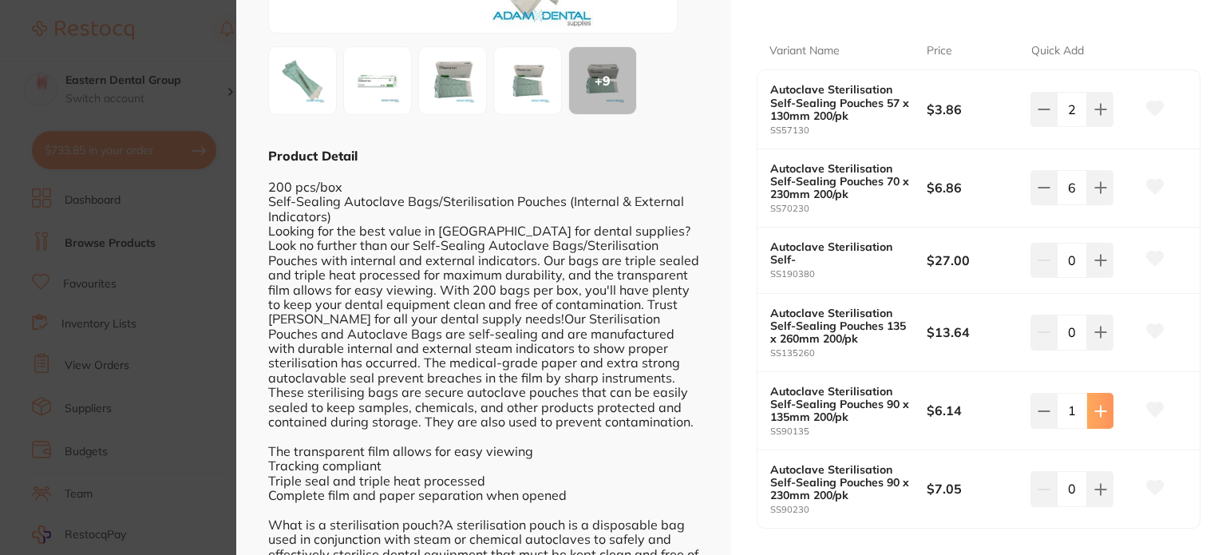
type input "2"
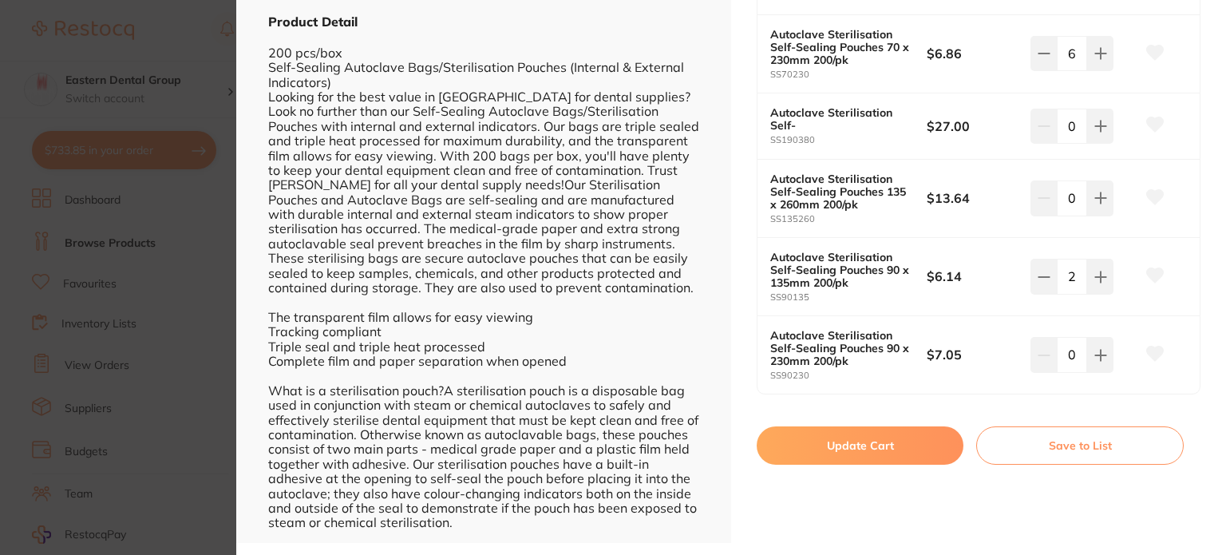
click at [852, 444] on button "Update Cart" at bounding box center [860, 445] width 207 height 38
checkbox input "false"
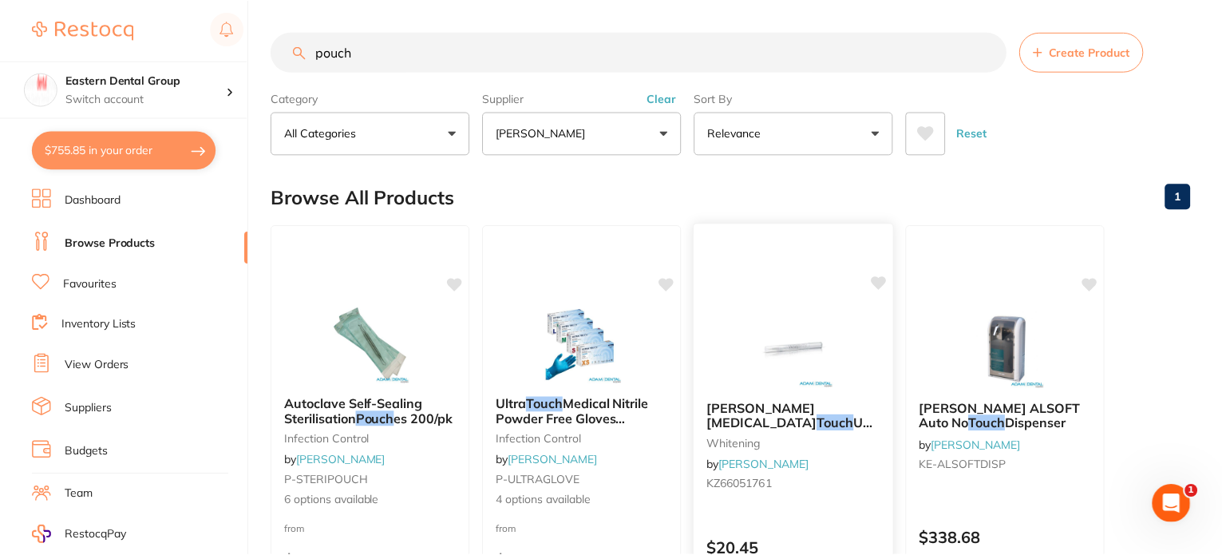
scroll to position [125, 0]
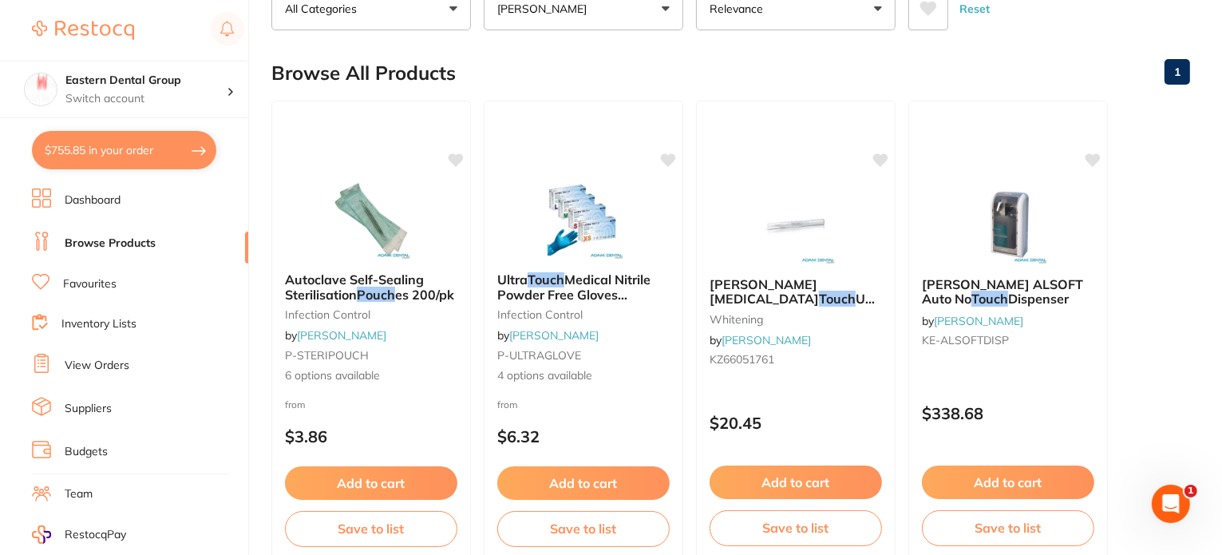
click at [131, 142] on button "$755.85 in your order" at bounding box center [124, 150] width 184 height 38
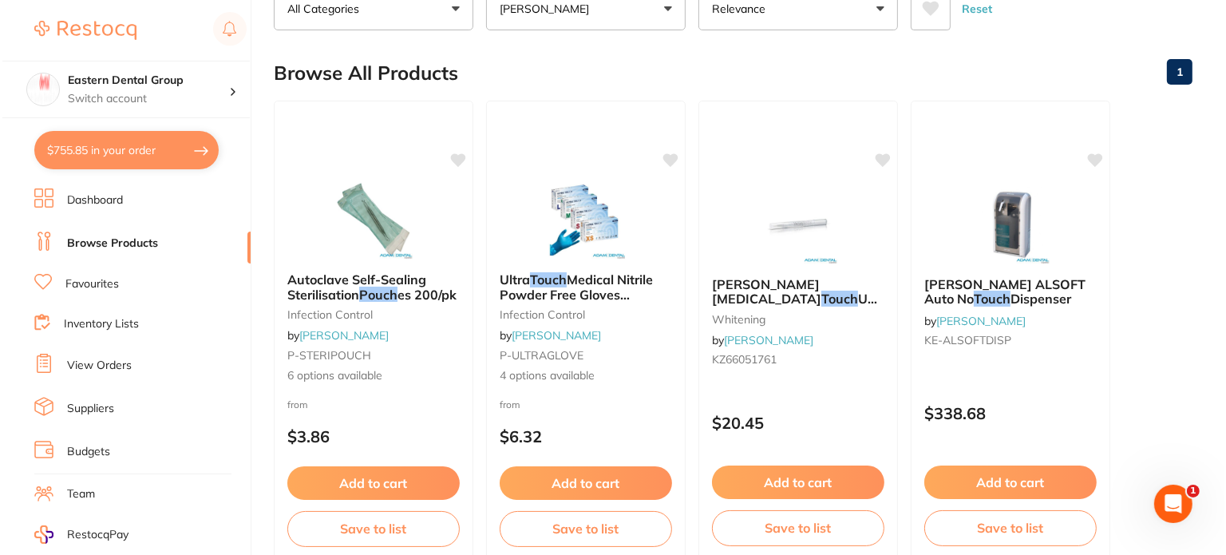
scroll to position [0, 0]
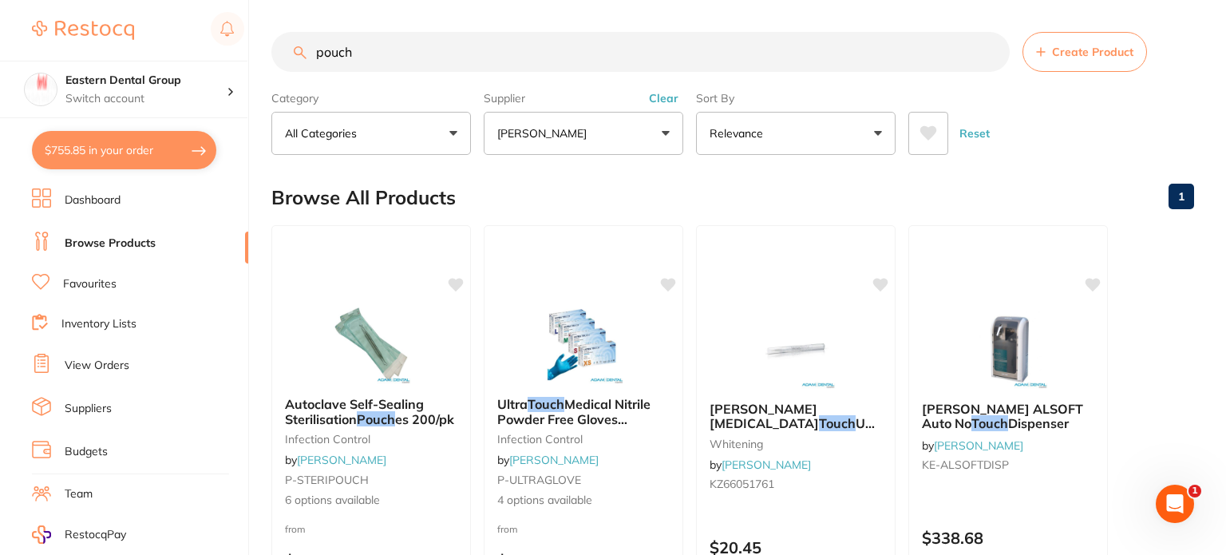
checkbox input "true"
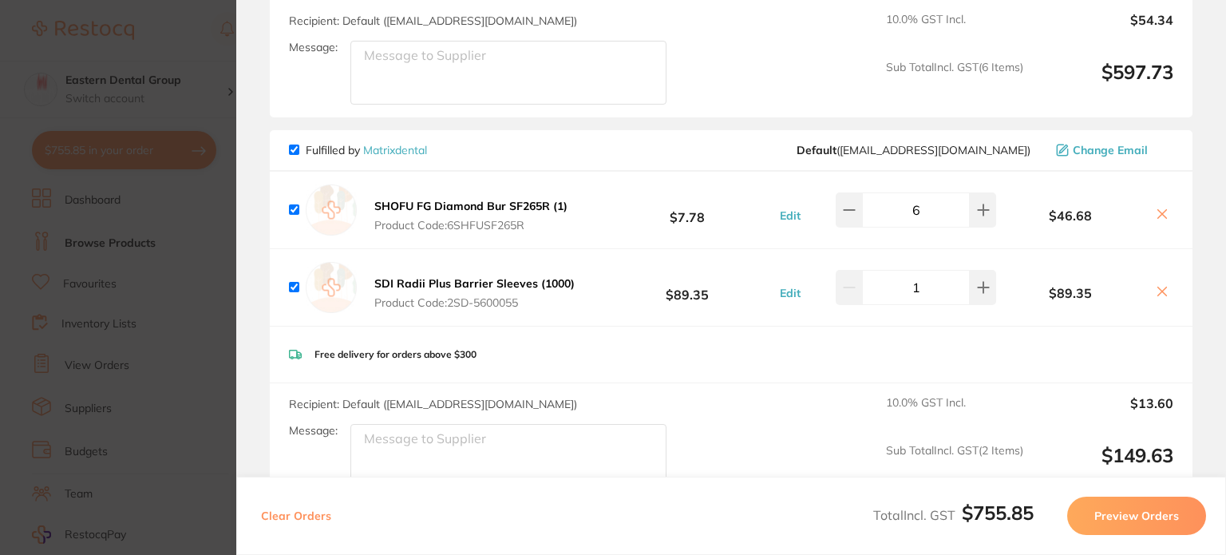
scroll to position [961, 0]
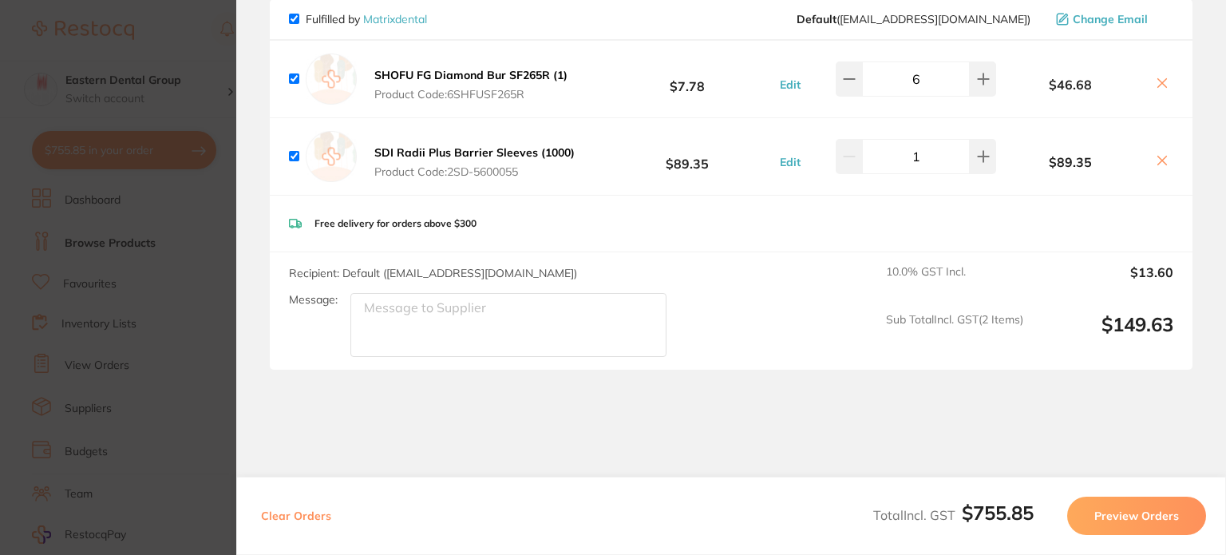
click at [1151, 519] on button "Preview Orders" at bounding box center [1136, 516] width 139 height 38
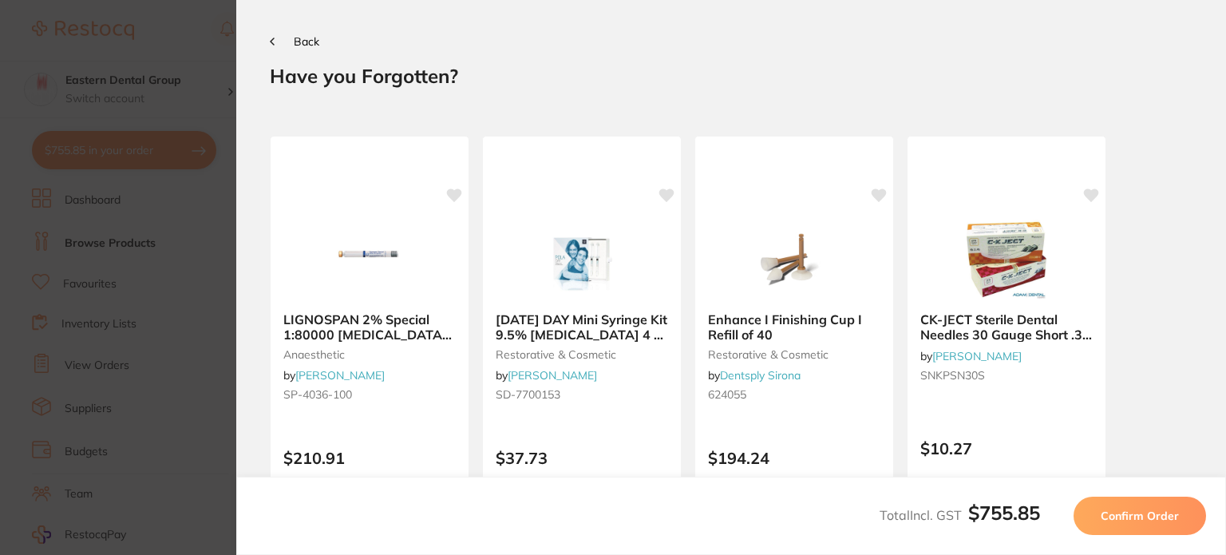
scroll to position [0, 0]
click at [1146, 509] on span "Confirm Order" at bounding box center [1140, 516] width 78 height 14
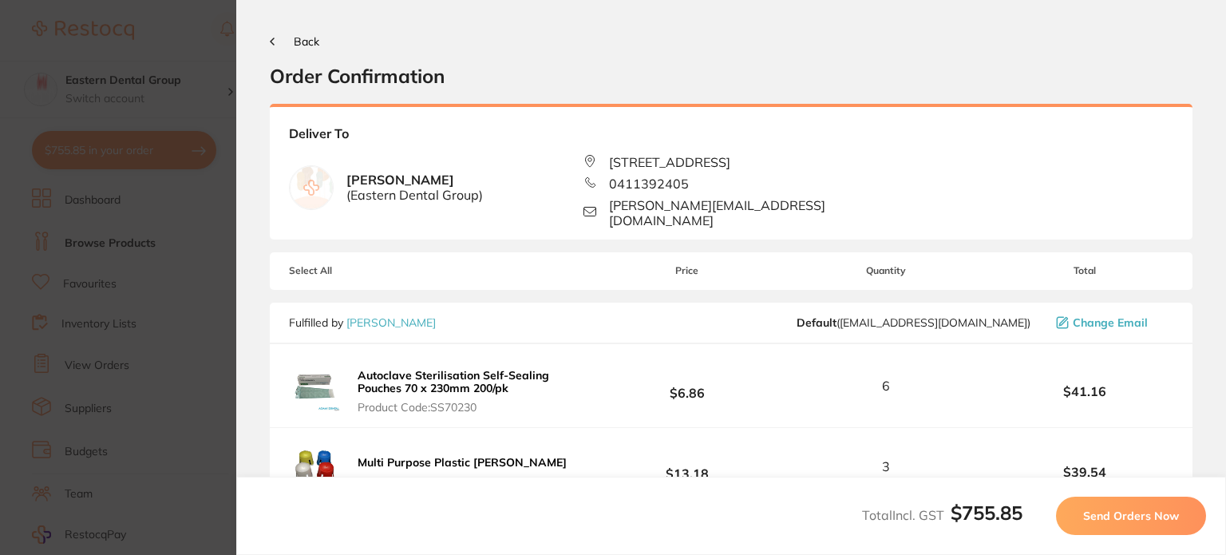
click at [1144, 526] on button "Send Orders Now" at bounding box center [1131, 516] width 150 height 38
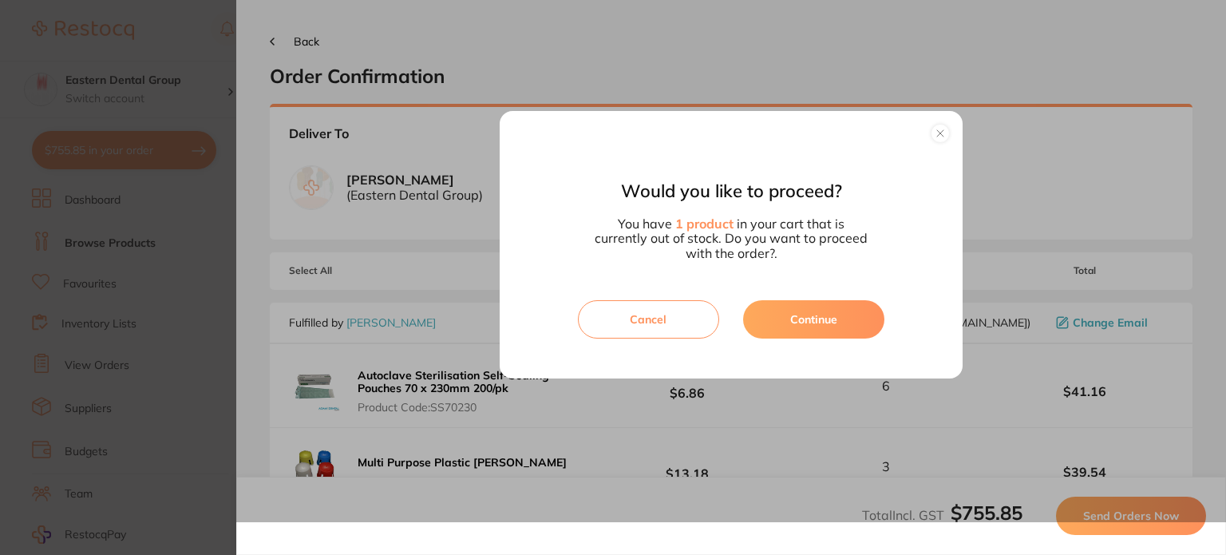
click at [823, 310] on button "Continue" at bounding box center [813, 319] width 141 height 38
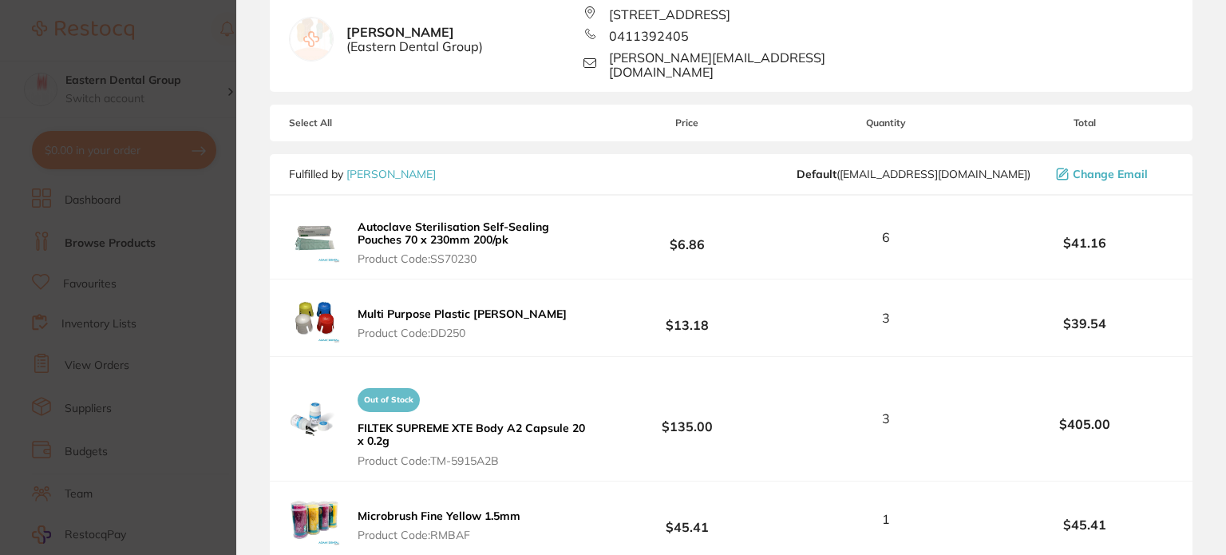
scroll to position [160, 0]
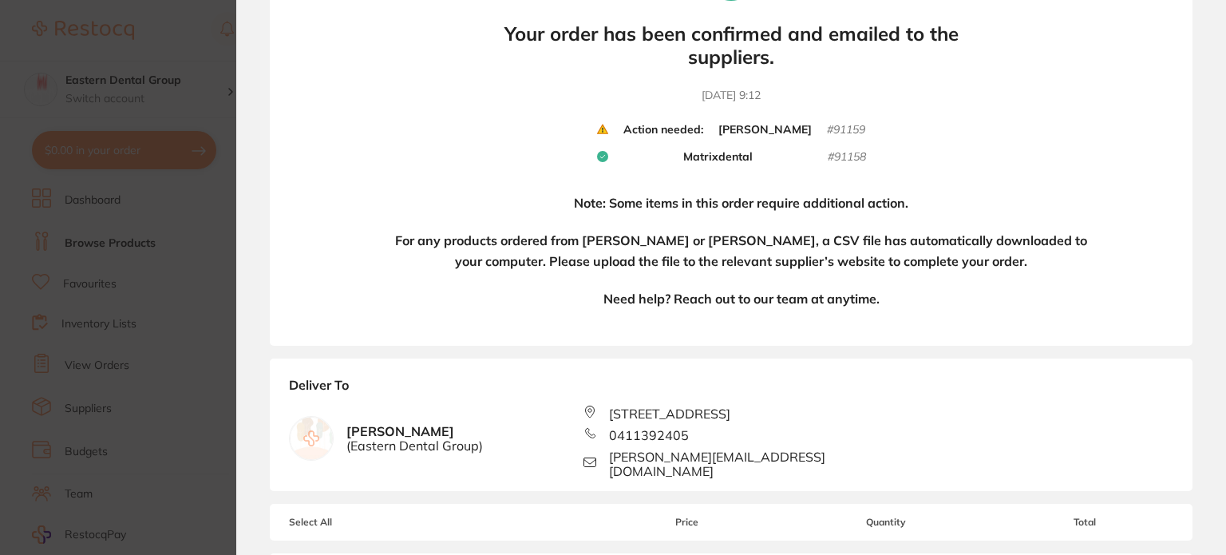
click at [750, 306] on h4 "Need help? Reach out to our team at anytime." at bounding box center [742, 299] width 276 height 21
click at [955, 271] on h4 "For any products ordered from Adam Dental or Henry Schein Halas, a CSV file has…" at bounding box center [741, 251] width 719 height 41
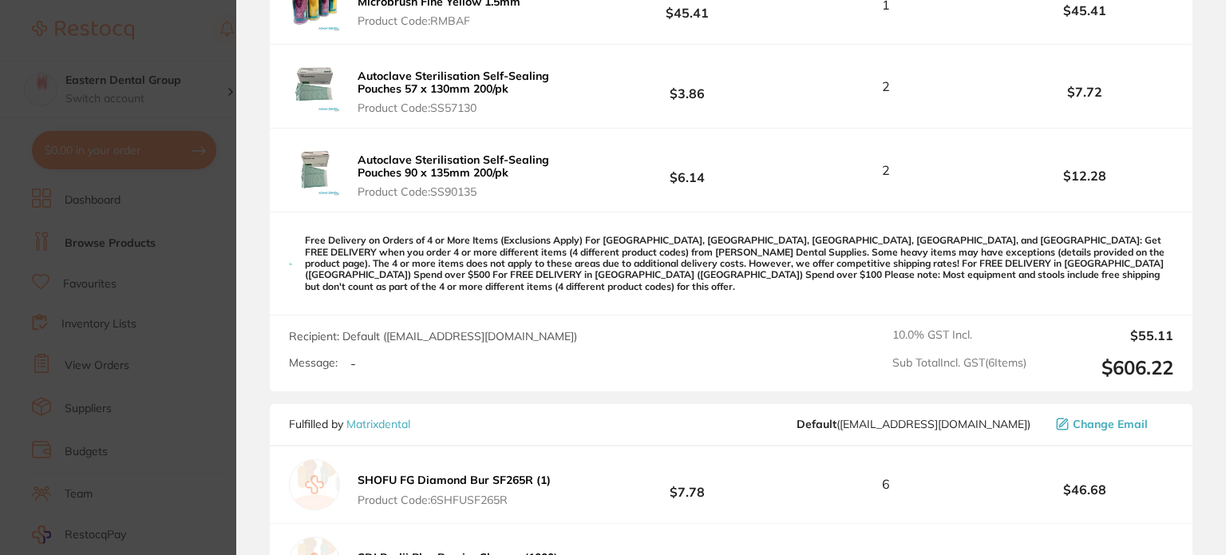
scroll to position [1277, 0]
